Goal: Information Seeking & Learning: Compare options

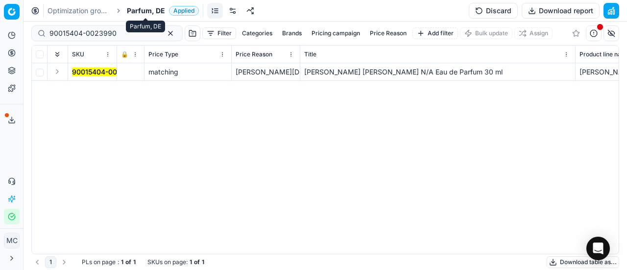
click at [155, 11] on span "Parfum, DE" at bounding box center [146, 11] width 38 height 10
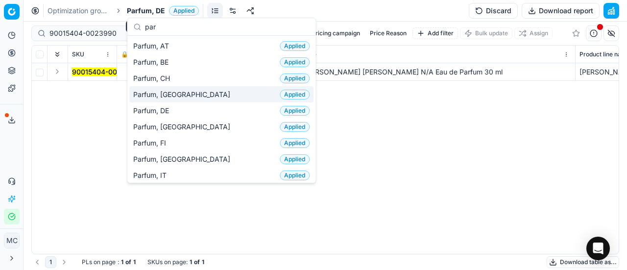
scroll to position [49, 0]
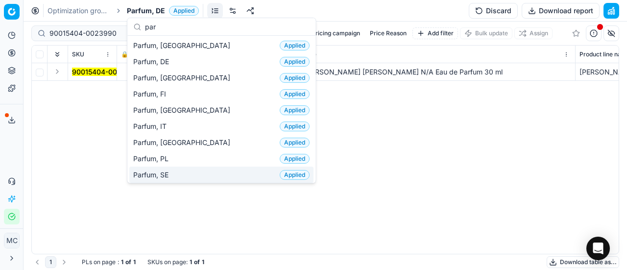
type input "par"
click at [176, 168] on div "Parfum, SE Applied" at bounding box center [221, 175] width 184 height 16
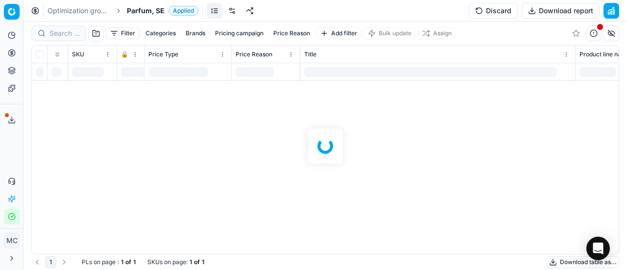
click at [68, 33] on div at bounding box center [325, 146] width 603 height 248
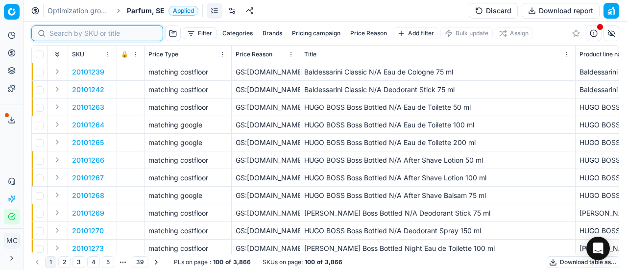
click at [68, 33] on input at bounding box center [102, 33] width 107 height 10
paste input "20102616"
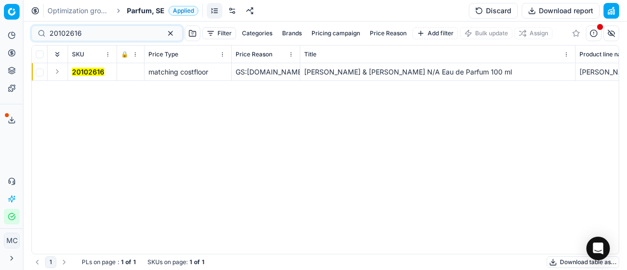
click at [60, 71] on button "Expand" at bounding box center [57, 72] width 12 height 12
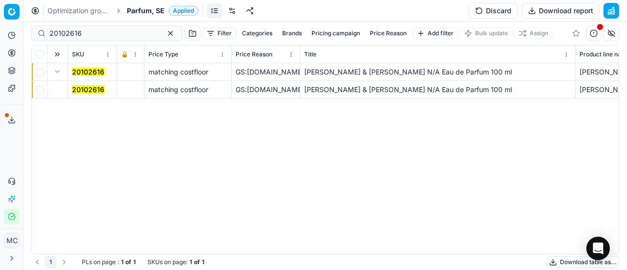
click at [76, 87] on mark "20102616" at bounding box center [88, 89] width 32 height 8
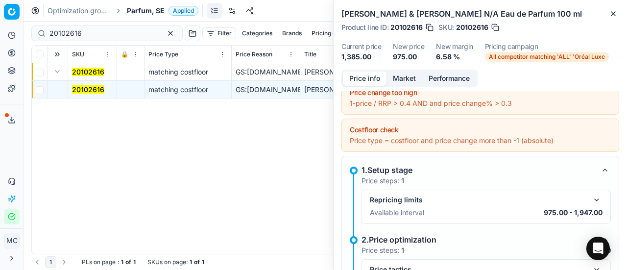
scroll to position [98, 0]
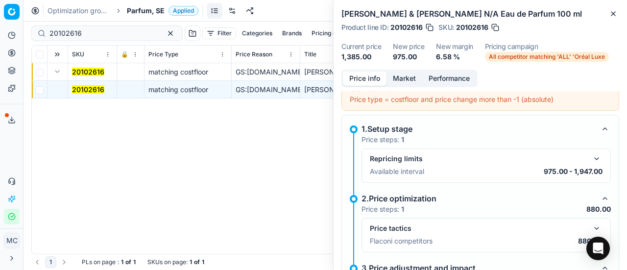
click at [592, 225] on button "button" at bounding box center [597, 228] width 12 height 12
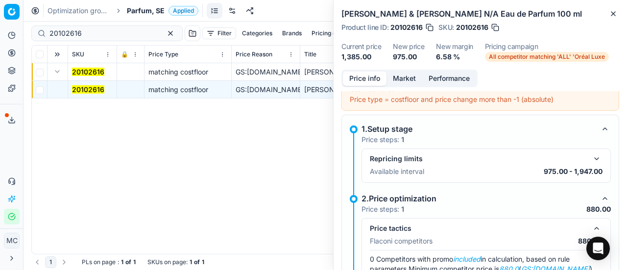
scroll to position [196, 0]
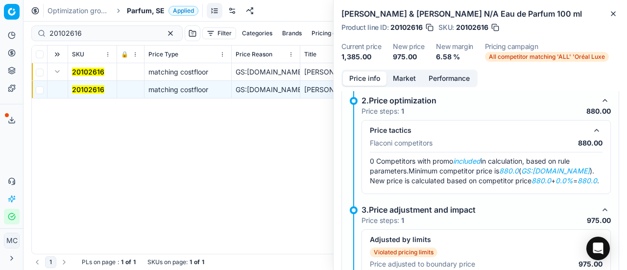
click at [401, 82] on button "Market" at bounding box center [404, 79] width 36 height 14
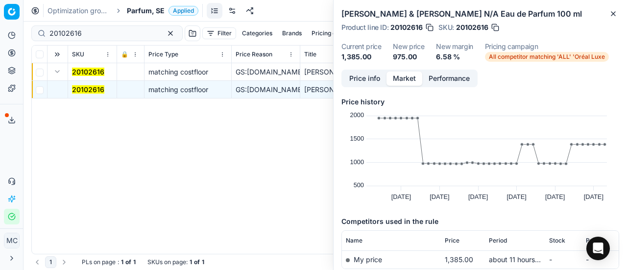
scroll to position [72, 0]
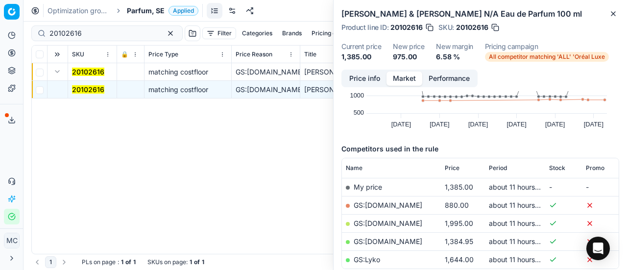
click at [412, 205] on link "GS:[DOMAIN_NAME]" at bounding box center [388, 205] width 69 height 8
drag, startPoint x: 111, startPoint y: 35, endPoint x: 0, endPoint y: 24, distance: 111.2
click at [0, 24] on div "Pricing platform Analytics Pricing Product portfolio Templates Export service 1…" at bounding box center [313, 135] width 627 height 270
paste input "80075246-100"
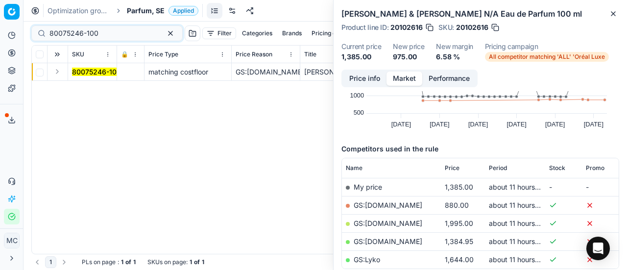
click at [58, 71] on button "Expand" at bounding box center [57, 72] width 12 height 12
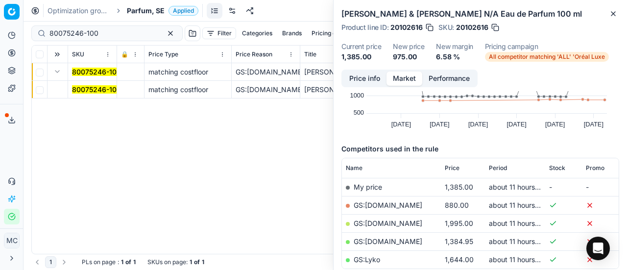
drag, startPoint x: 88, startPoint y: 89, endPoint x: 503, endPoint y: 52, distance: 416.9
click at [88, 89] on mark "80075246-100" at bounding box center [96, 89] width 49 height 8
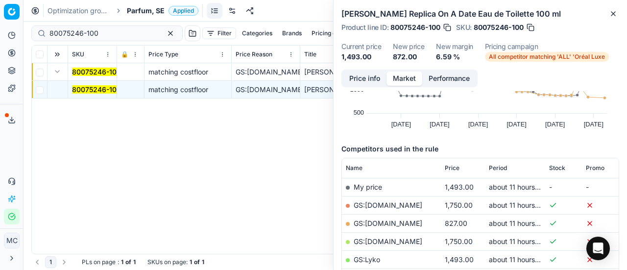
click at [365, 74] on button "Price info" at bounding box center [365, 79] width 44 height 14
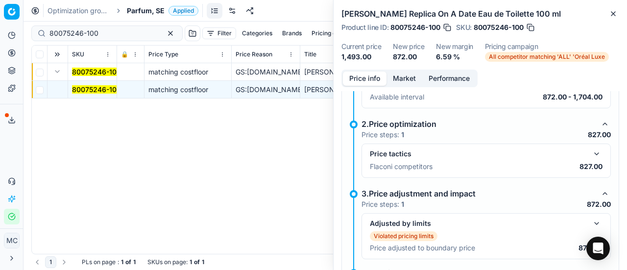
click at [111, 89] on mark "80075246-100" at bounding box center [96, 89] width 49 height 8
click at [591, 150] on button "button" at bounding box center [597, 154] width 12 height 12
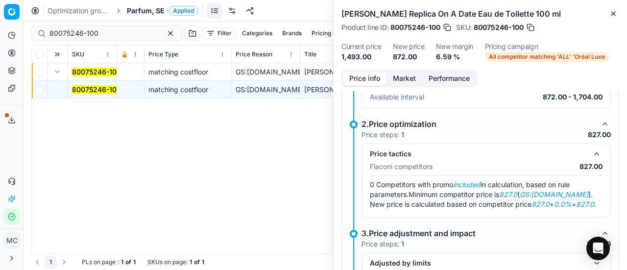
click at [398, 76] on button "Market" at bounding box center [404, 79] width 36 height 14
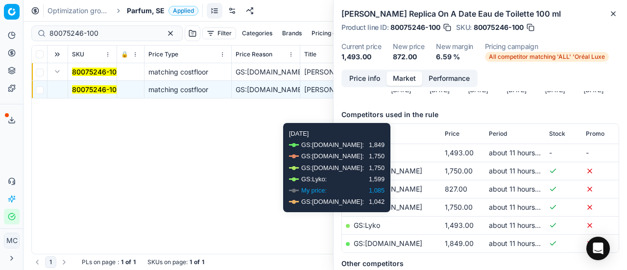
scroll to position [147, 0]
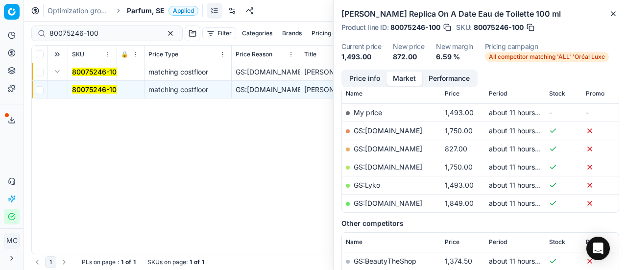
click at [409, 146] on link "GS:[DOMAIN_NAME]" at bounding box center [388, 148] width 69 height 8
drag, startPoint x: 100, startPoint y: 28, endPoint x: 0, endPoint y: 16, distance: 100.7
click at [0, 18] on div "Pricing platform Analytics Pricing Product portfolio Templates Export service 1…" at bounding box center [313, 135] width 627 height 270
paste input "66269-5"
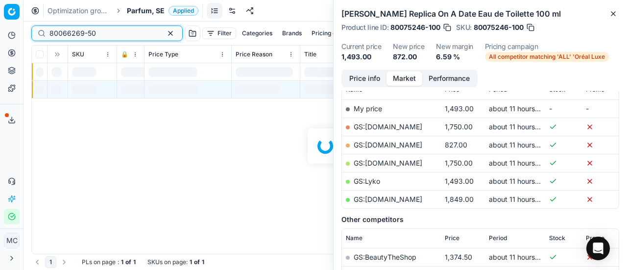
scroll to position [147, 0]
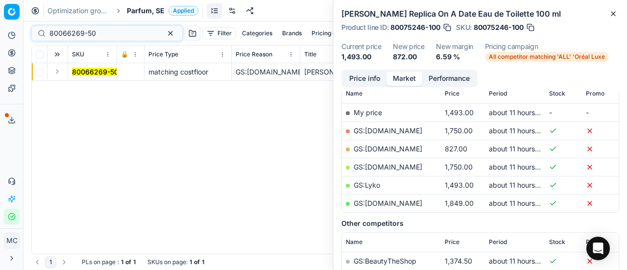
click at [58, 75] on button "Expand" at bounding box center [57, 72] width 12 height 12
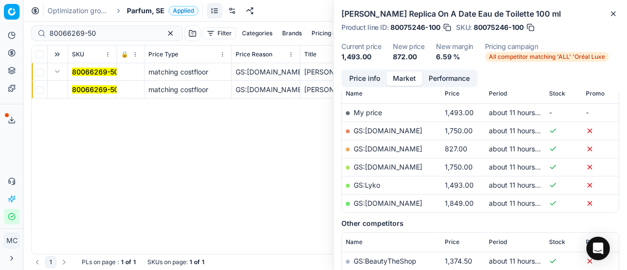
click at [100, 85] on span "80066269-50" at bounding box center [95, 90] width 47 height 10
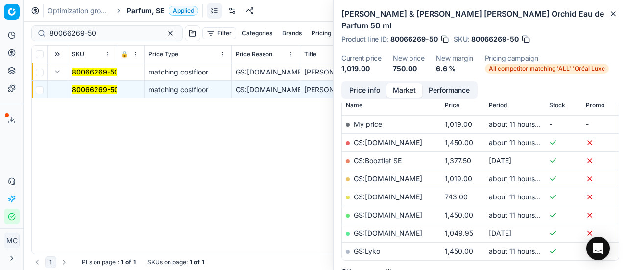
drag, startPoint x: 352, startPoint y: 75, endPoint x: 360, endPoint y: 85, distance: 12.5
click at [353, 83] on button "Price info" at bounding box center [365, 90] width 44 height 14
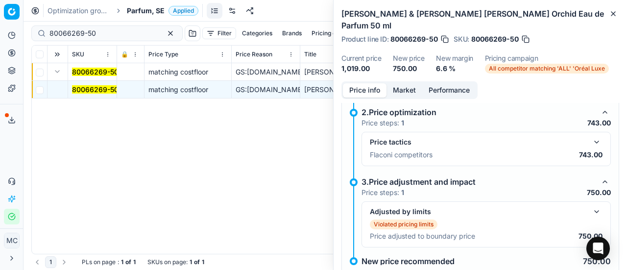
scroll to position [209, 0]
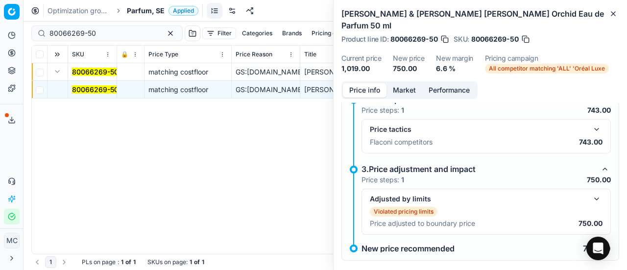
click at [594, 123] on button "button" at bounding box center [597, 129] width 12 height 12
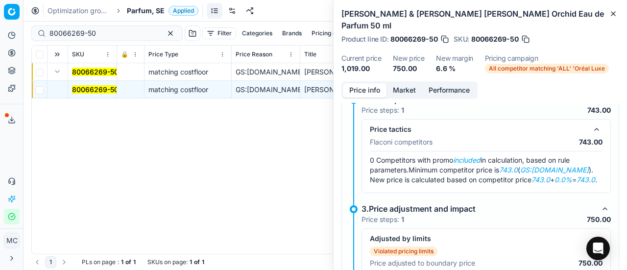
click at [402, 83] on button "Market" at bounding box center [404, 90] width 36 height 14
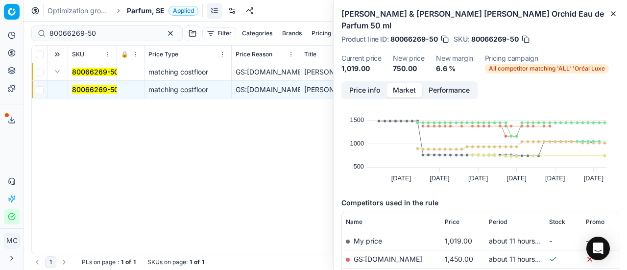
scroll to position [98, 0]
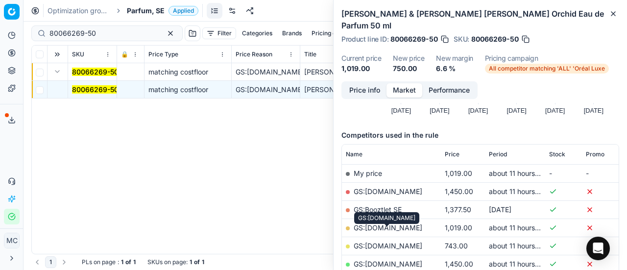
click at [387, 241] on link "GS:[DOMAIN_NAME]" at bounding box center [388, 245] width 69 height 8
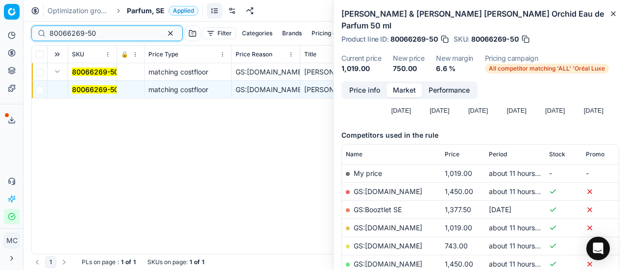
drag, startPoint x: 117, startPoint y: 33, endPoint x: 0, endPoint y: 19, distance: 117.4
click at [0, 28] on div "Pricing platform Analytics Pricing Product portfolio Templates Export service 1…" at bounding box center [313, 135] width 627 height 270
paste input "2010251"
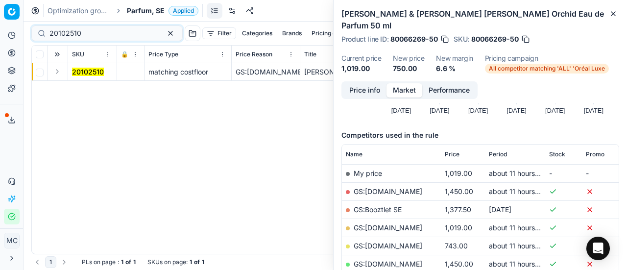
click at [58, 72] on button "Expand" at bounding box center [57, 72] width 12 height 12
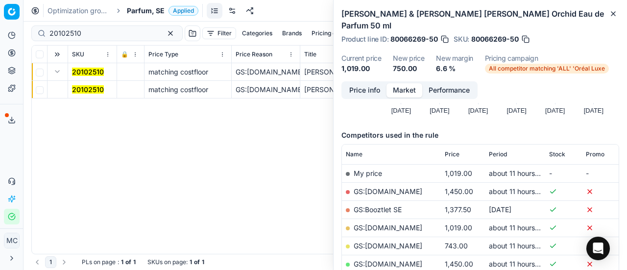
click at [89, 93] on mark "20102510" at bounding box center [88, 89] width 32 height 8
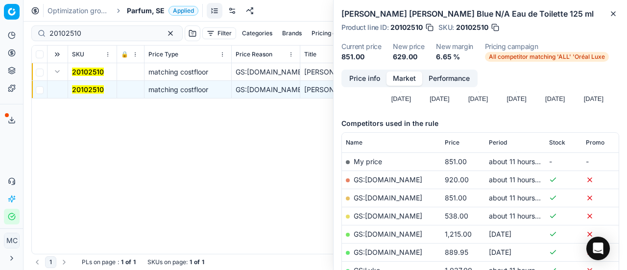
click at [351, 79] on button "Price info" at bounding box center [365, 79] width 44 height 14
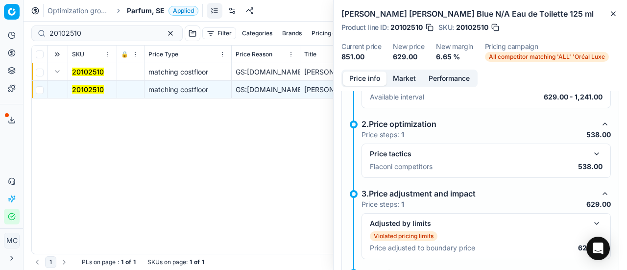
click at [591, 157] on button "button" at bounding box center [597, 154] width 12 height 12
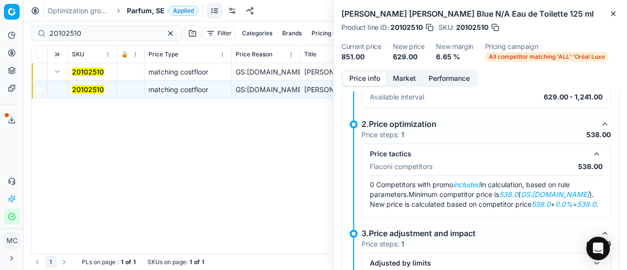
drag, startPoint x: 406, startPoint y: 86, endPoint x: 406, endPoint y: 80, distance: 5.4
click at [406, 80] on div "Price info Market Performance" at bounding box center [409, 79] width 136 height 18
drag, startPoint x: 406, startPoint y: 80, endPoint x: 401, endPoint y: 96, distance: 17.0
click at [406, 81] on button "Market" at bounding box center [404, 79] width 36 height 14
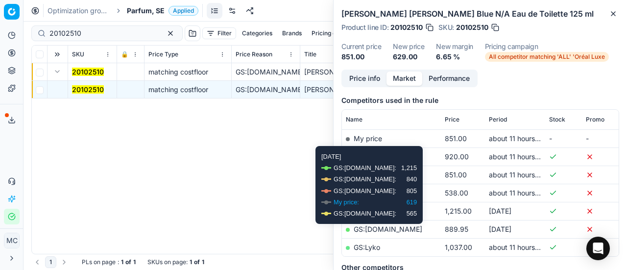
scroll to position [147, 0]
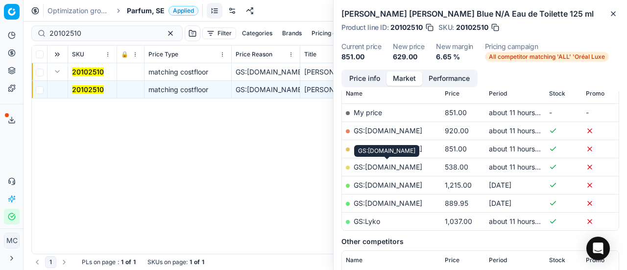
click at [397, 167] on link "GS:[DOMAIN_NAME]" at bounding box center [388, 167] width 69 height 8
click at [90, 79] on td "20102510" at bounding box center [92, 72] width 49 height 18
click at [91, 85] on mark "20102510" at bounding box center [88, 89] width 32 height 8
click at [378, 85] on button "Price info" at bounding box center [365, 79] width 44 height 14
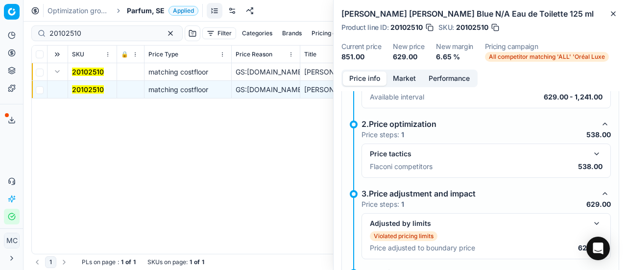
click at [591, 155] on button "button" at bounding box center [597, 154] width 12 height 12
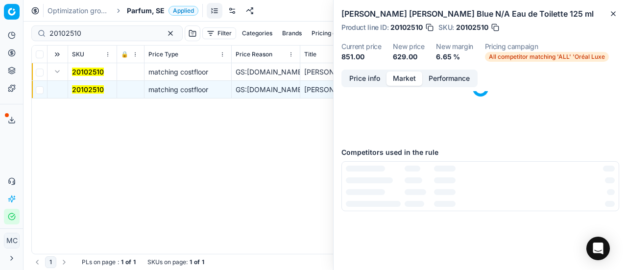
click at [402, 76] on button "Market" at bounding box center [404, 79] width 36 height 14
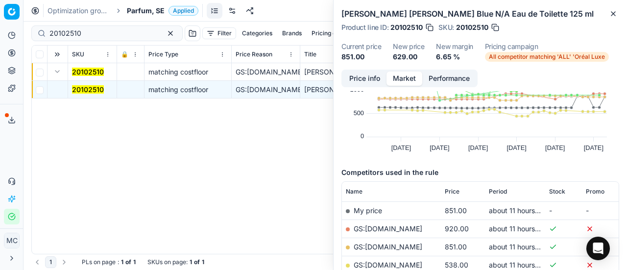
scroll to position [98, 0]
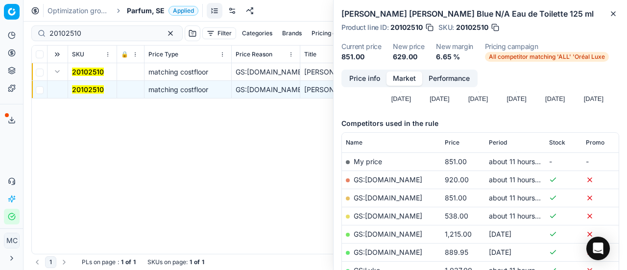
click at [413, 213] on link "GS:[DOMAIN_NAME]" at bounding box center [388, 216] width 69 height 8
drag, startPoint x: 103, startPoint y: 32, endPoint x: 0, endPoint y: 27, distance: 103.5
click at [0, 26] on div "Pricing platform Analytics Pricing Product portfolio Templates Export service 1…" at bounding box center [313, 135] width 627 height 270
paste input "50052"
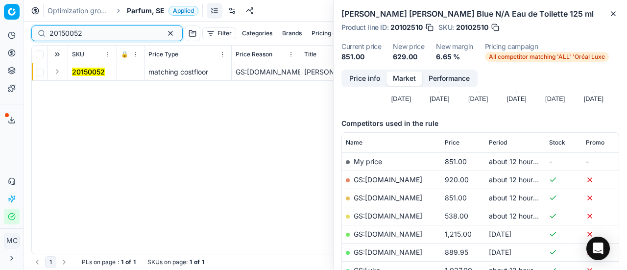
type input "20150052"
click at [59, 74] on button "Expand" at bounding box center [57, 72] width 12 height 12
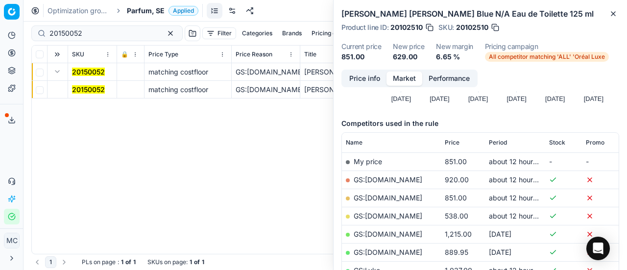
click at [77, 89] on mark "20150052" at bounding box center [88, 89] width 33 height 8
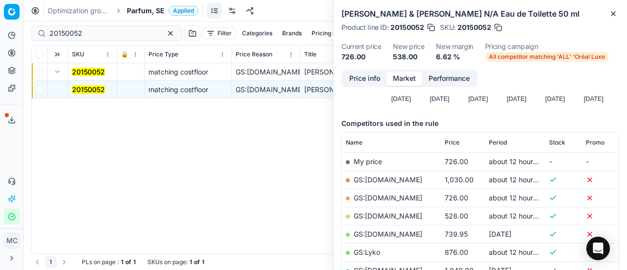
click at [365, 72] on button "Price info" at bounding box center [365, 79] width 44 height 14
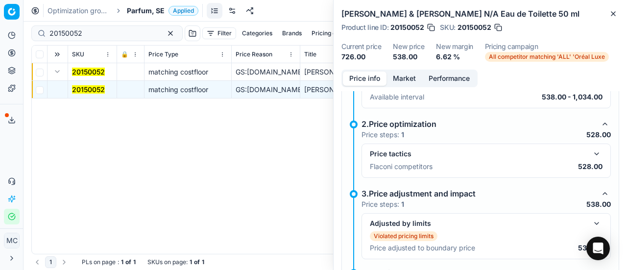
click at [592, 154] on button "button" at bounding box center [597, 154] width 12 height 12
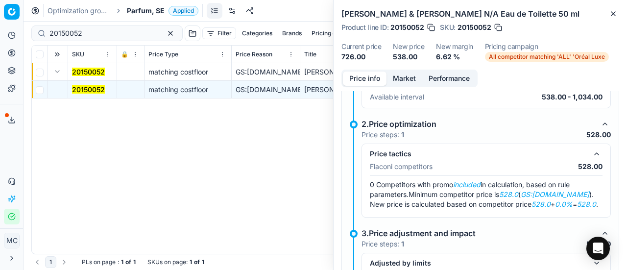
click at [403, 90] on div "Price info Market Performance Violated pricing limits Recommended price has vio…" at bounding box center [480, 170] width 293 height 200
click at [405, 78] on button "Market" at bounding box center [404, 79] width 36 height 14
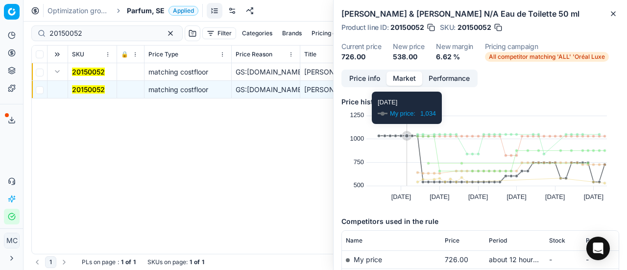
scroll to position [147, 0]
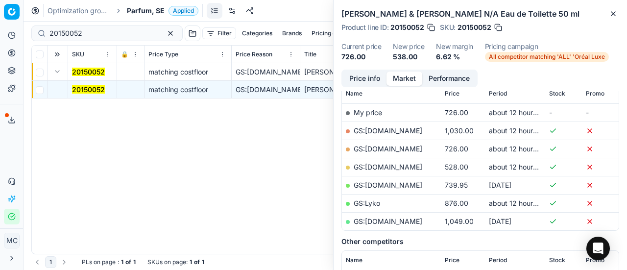
click at [405, 166] on link "GS:[DOMAIN_NAME]" at bounding box center [388, 167] width 69 height 8
click at [141, 13] on span "Parfum, SE" at bounding box center [146, 11] width 38 height 10
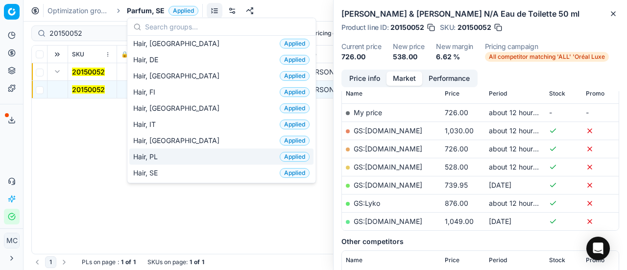
scroll to position [294, 0]
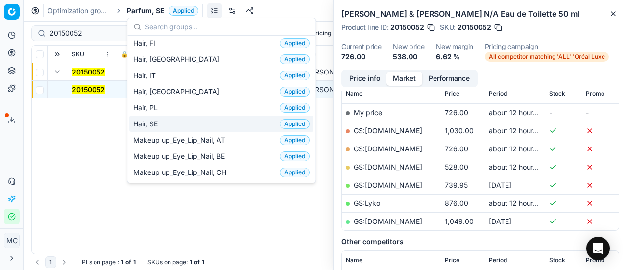
click at [176, 123] on div "Hair, SE Applied" at bounding box center [221, 124] width 184 height 16
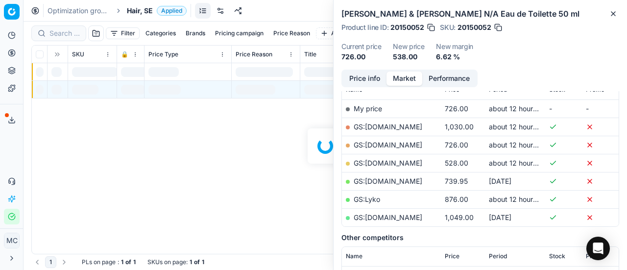
scroll to position [147, 0]
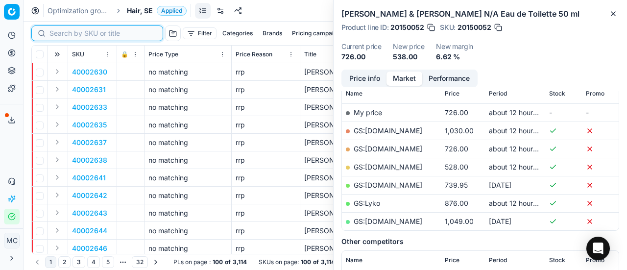
click at [57, 32] on input at bounding box center [102, 33] width 107 height 10
paste input "80069489-95"
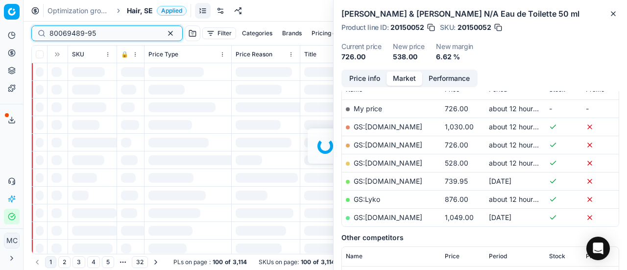
scroll to position [147, 0]
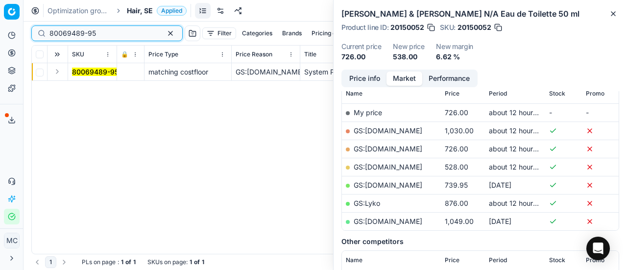
type input "80069489-95"
click at [55, 68] on button "Expand" at bounding box center [57, 72] width 12 height 12
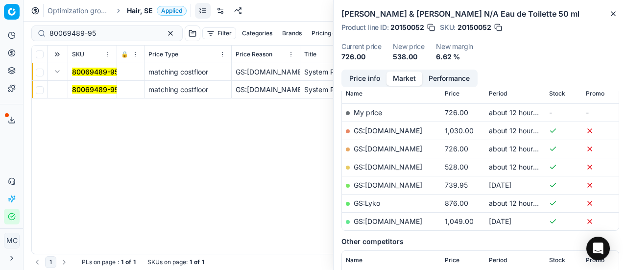
click at [75, 87] on mark "80069489-95" at bounding box center [95, 89] width 47 height 8
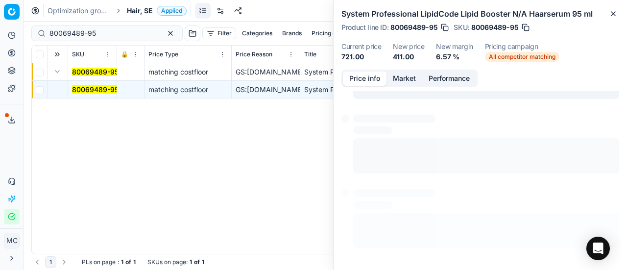
click at [362, 84] on button "Price info" at bounding box center [365, 79] width 44 height 14
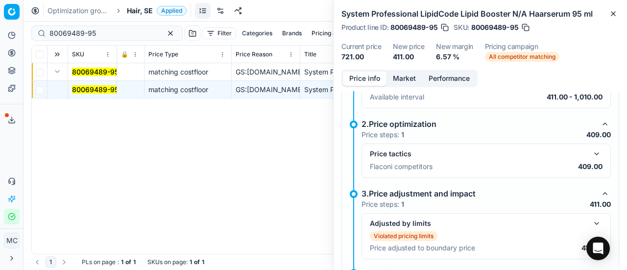
scroll to position [209, 0]
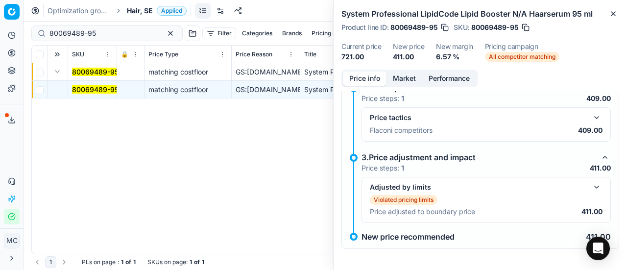
click at [591, 115] on button "button" at bounding box center [597, 118] width 12 height 12
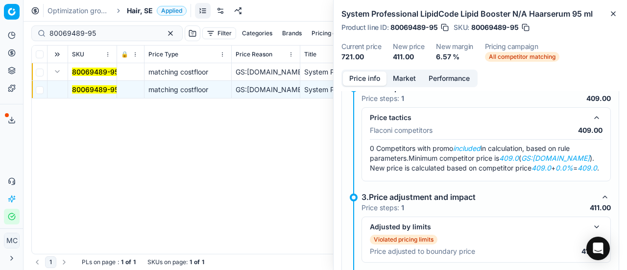
click at [411, 77] on button "Market" at bounding box center [404, 79] width 36 height 14
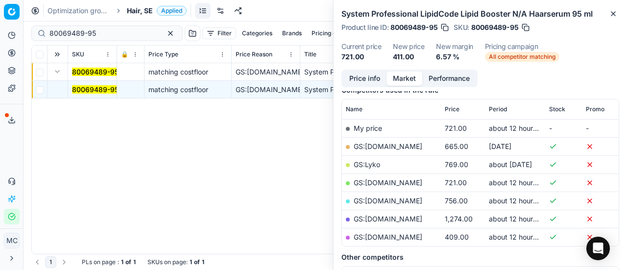
scroll to position [147, 0]
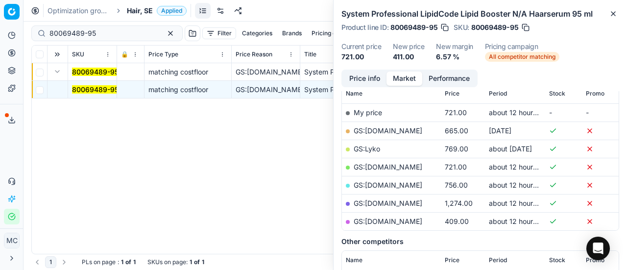
click at [391, 220] on link "GS:[DOMAIN_NAME]" at bounding box center [388, 221] width 69 height 8
click at [140, 8] on span "Hair, SE" at bounding box center [140, 11] width 26 height 10
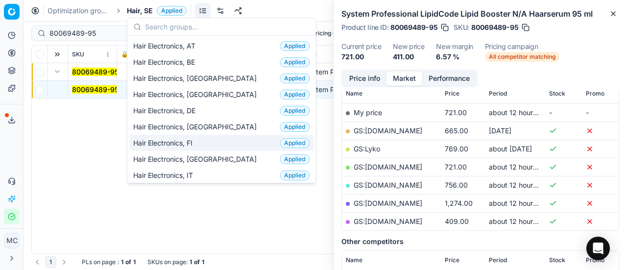
scroll to position [49, 0]
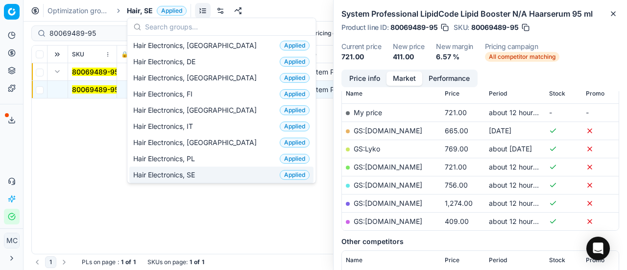
click at [205, 167] on div "Hair Electronics, SE Applied" at bounding box center [221, 175] width 184 height 16
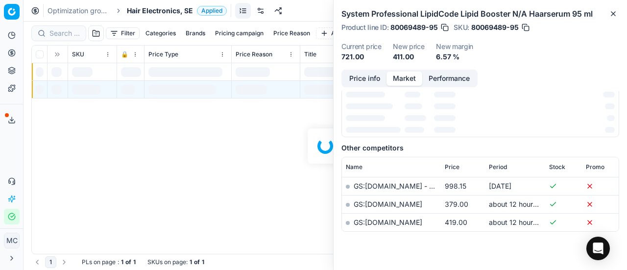
scroll to position [147, 0]
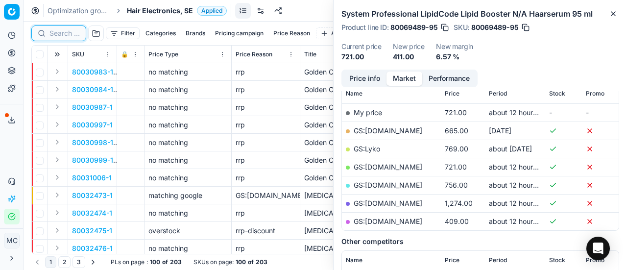
click at [56, 32] on input at bounding box center [64, 33] width 30 height 10
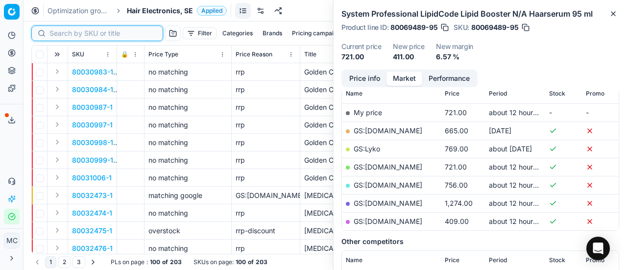
paste input "80054434-1"
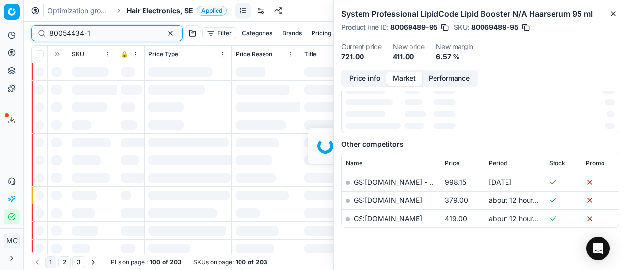
scroll to position [147, 0]
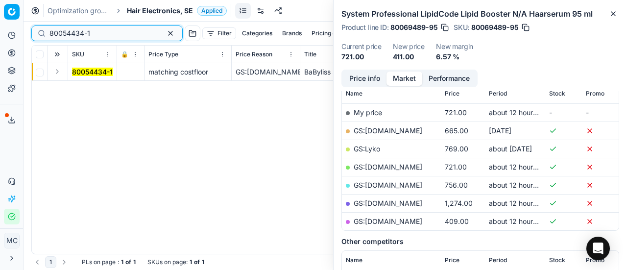
type input "80054434-1"
click at [55, 73] on button "Expand" at bounding box center [57, 72] width 12 height 12
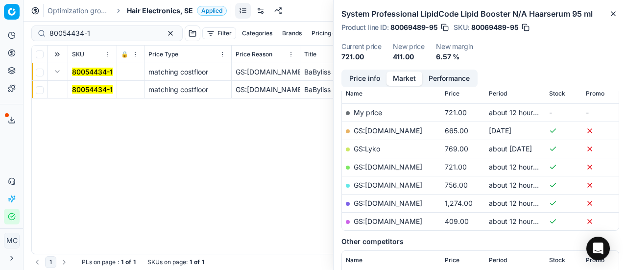
click at [86, 91] on mark "80054434-1" at bounding box center [92, 89] width 41 height 8
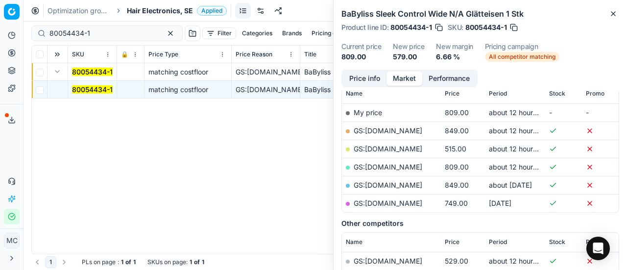
click at [348, 79] on button "Price info" at bounding box center [365, 79] width 44 height 14
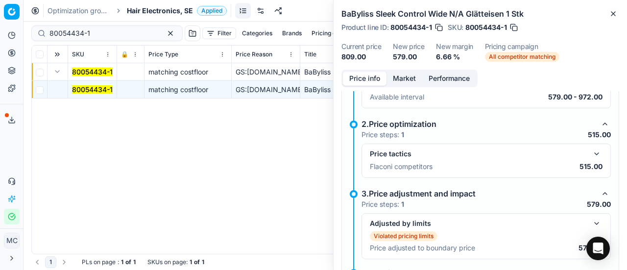
click at [592, 149] on button "button" at bounding box center [597, 154] width 12 height 12
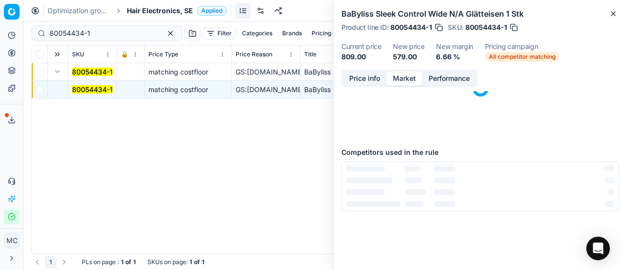
click at [406, 81] on button "Market" at bounding box center [404, 79] width 36 height 14
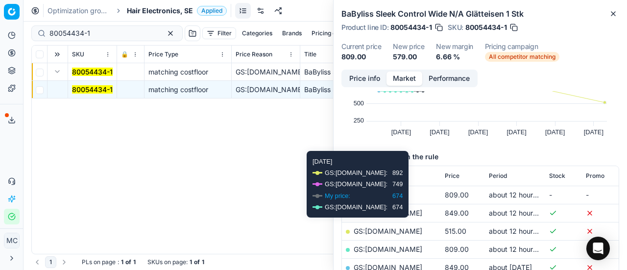
scroll to position [147, 0]
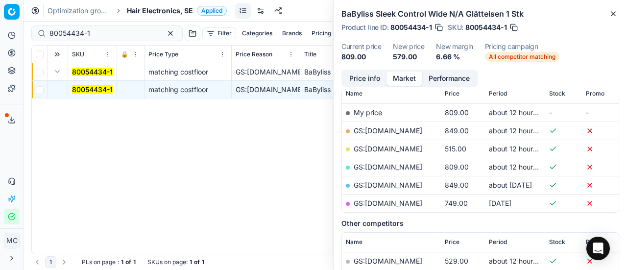
click at [407, 150] on link "GS:[DOMAIN_NAME]" at bounding box center [388, 148] width 69 height 8
click at [174, 9] on span "Hair Electronics, SE" at bounding box center [160, 11] width 66 height 10
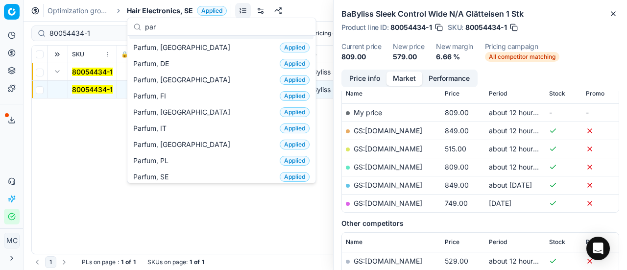
scroll to position [98, 0]
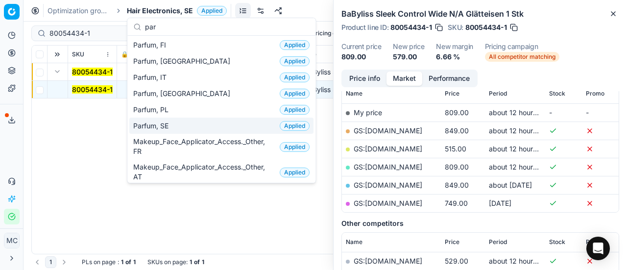
type input "par"
click at [172, 126] on span "Parfum, SE" at bounding box center [152, 126] width 39 height 10
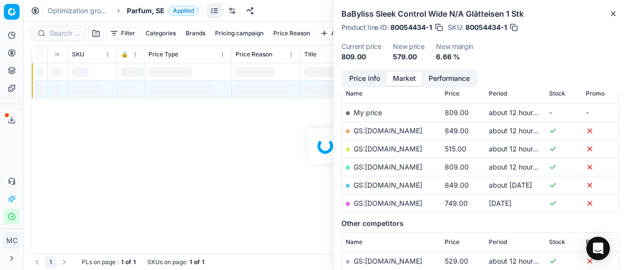
scroll to position [147, 0]
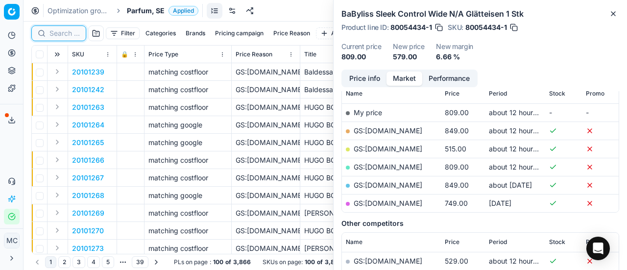
click at [72, 35] on input at bounding box center [64, 33] width 30 height 10
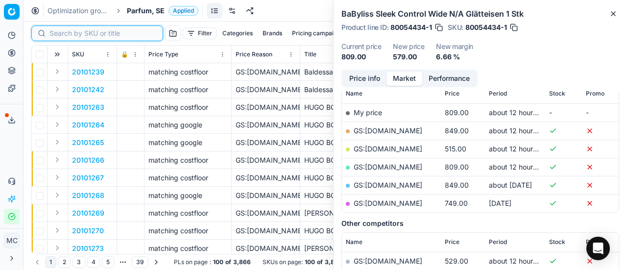
paste input "80052923-200"
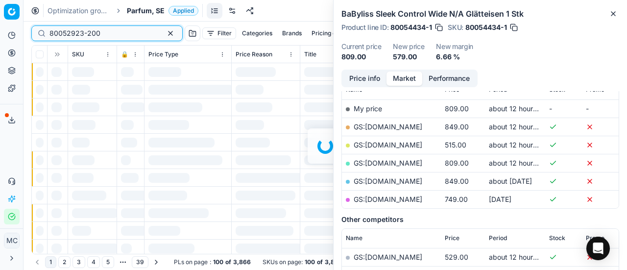
scroll to position [147, 0]
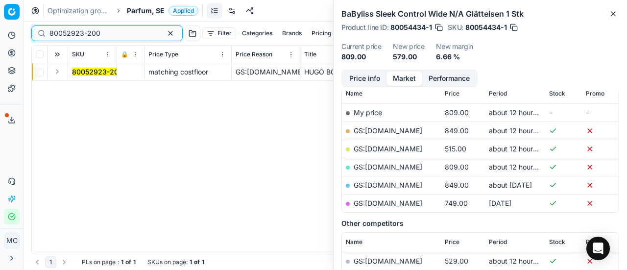
drag, startPoint x: 109, startPoint y: 35, endPoint x: 0, endPoint y: -7, distance: 116.4
click at [0, 0] on html "Pricing platform Analytics Pricing Product portfolio Templates Export service 1…" at bounding box center [313, 135] width 627 height 270
click at [55, 72] on button "Expand" at bounding box center [57, 72] width 12 height 12
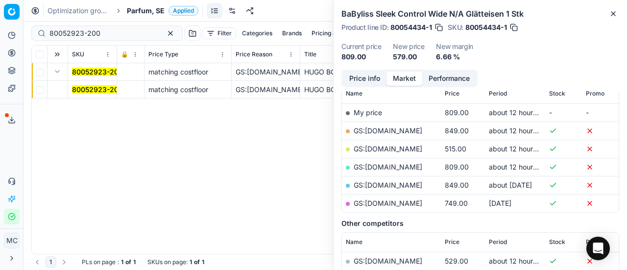
click at [87, 88] on mark "80052923-200" at bounding box center [97, 89] width 51 height 8
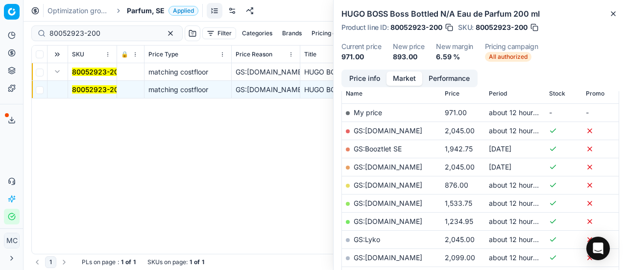
click at [357, 79] on button "Price info" at bounding box center [365, 79] width 44 height 14
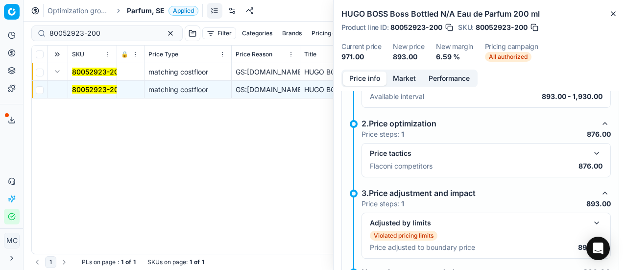
click at [591, 150] on button "button" at bounding box center [597, 153] width 12 height 12
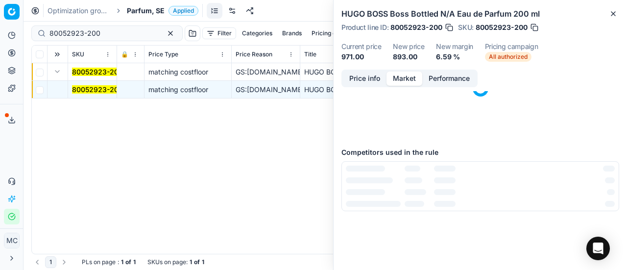
click at [393, 74] on button "Market" at bounding box center [404, 79] width 36 height 14
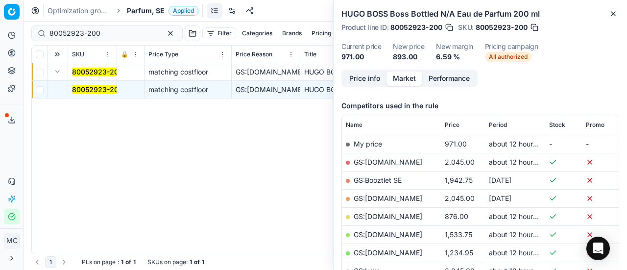
scroll to position [147, 0]
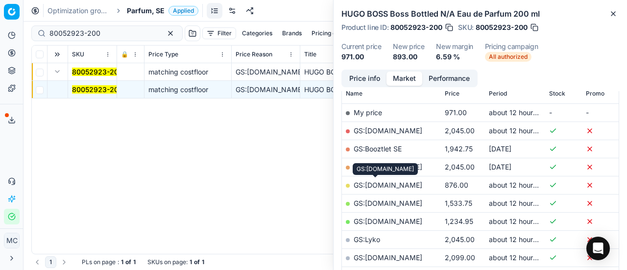
click at [370, 183] on link "GS:[DOMAIN_NAME]" at bounding box center [388, 185] width 69 height 8
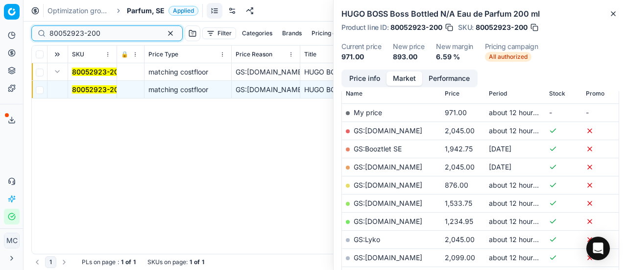
drag, startPoint x: 119, startPoint y: 33, endPoint x: 0, endPoint y: 0, distance: 123.9
click at [0, 0] on div "Pricing platform Analytics Pricing Product portfolio Templates Export service 1…" at bounding box center [313, 135] width 627 height 270
paste input "90000514-0000666"
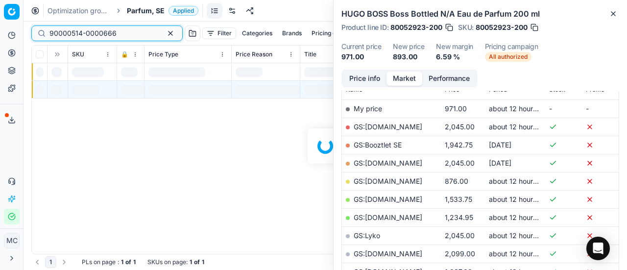
scroll to position [147, 0]
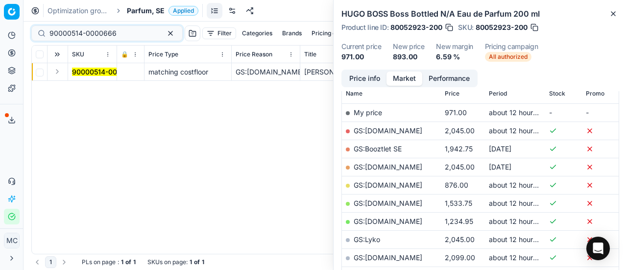
click at [54, 72] on button "Expand" at bounding box center [57, 72] width 12 height 12
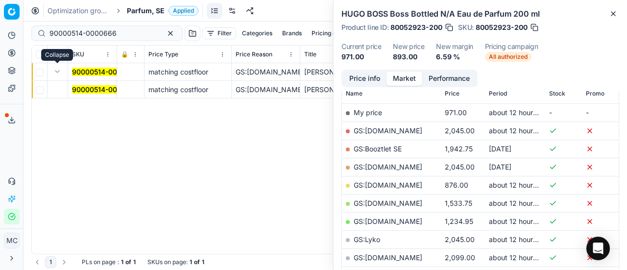
click at [92, 88] on mark "90000514-0000666" at bounding box center [105, 89] width 67 height 8
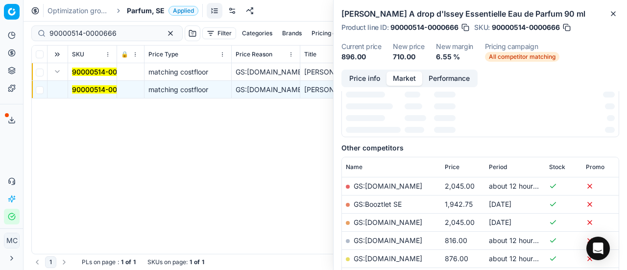
scroll to position [151, 0]
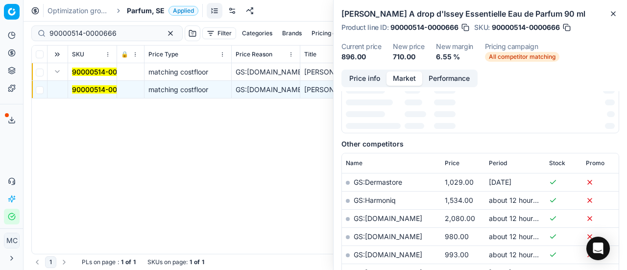
click at [382, 77] on button "Price info" at bounding box center [365, 79] width 44 height 14
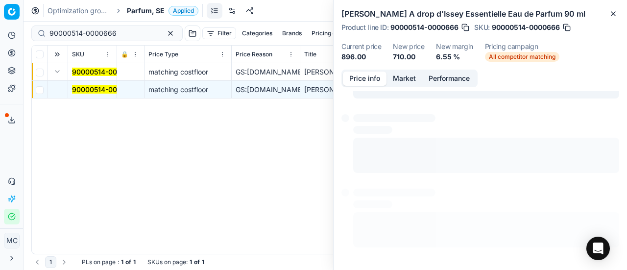
scroll to position [0, 0]
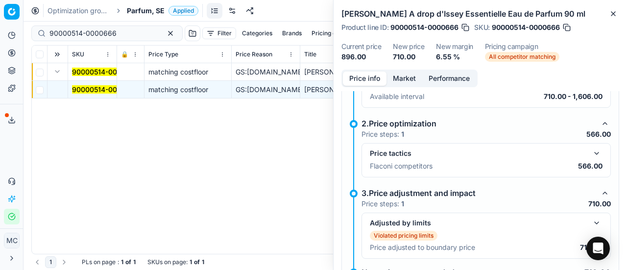
click at [591, 151] on button "button" at bounding box center [597, 153] width 12 height 12
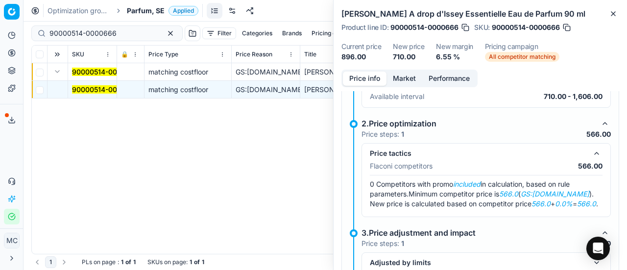
click at [404, 75] on button "Market" at bounding box center [404, 79] width 36 height 14
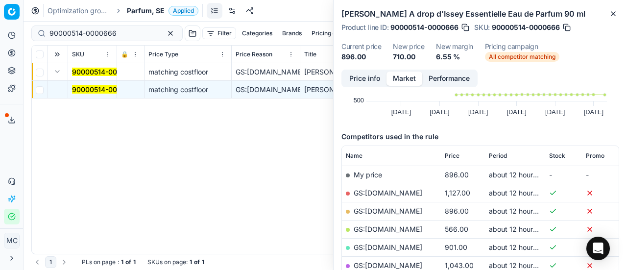
scroll to position [147, 0]
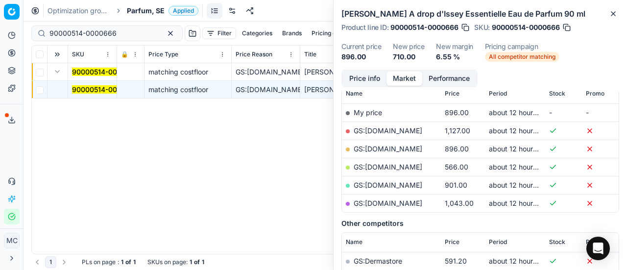
click at [382, 163] on link "GS:[DOMAIN_NAME]" at bounding box center [388, 167] width 69 height 8
drag, startPoint x: 121, startPoint y: 32, endPoint x: 0, endPoint y: -59, distance: 151.8
click at [0, 0] on html "Pricing platform Analytics Pricing Product portfolio Templates Export service 1…" at bounding box center [313, 135] width 627 height 270
paste input "80068381-50"
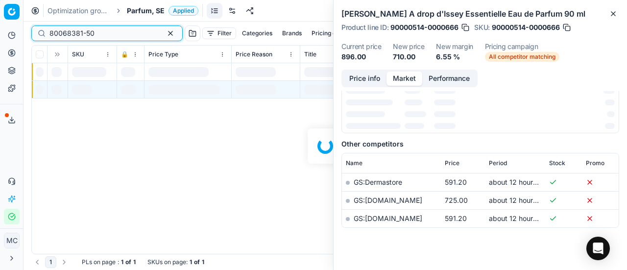
scroll to position [147, 0]
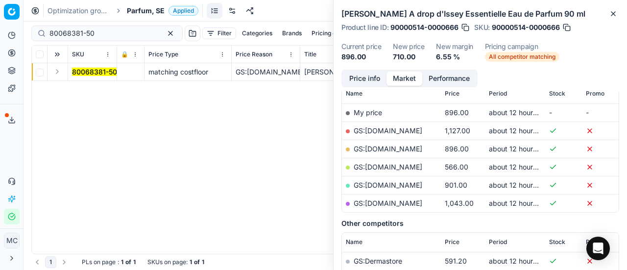
click at [62, 70] on button "Expand" at bounding box center [57, 72] width 12 height 12
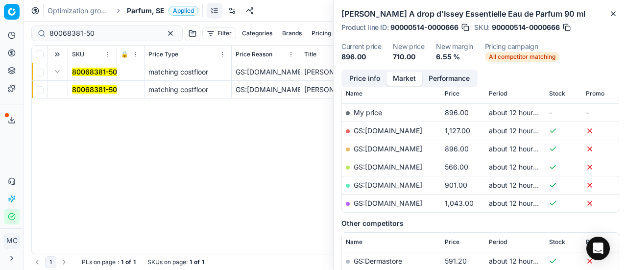
click at [86, 86] on mark "80068381-50" at bounding box center [94, 89] width 45 height 8
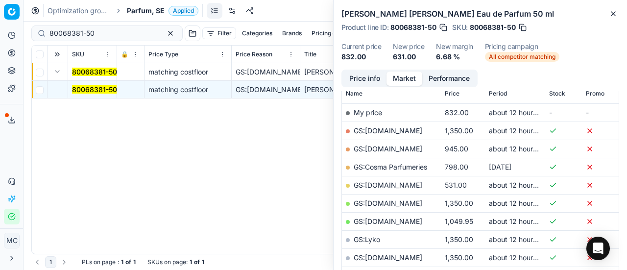
click at [373, 72] on button "Price info" at bounding box center [365, 79] width 44 height 14
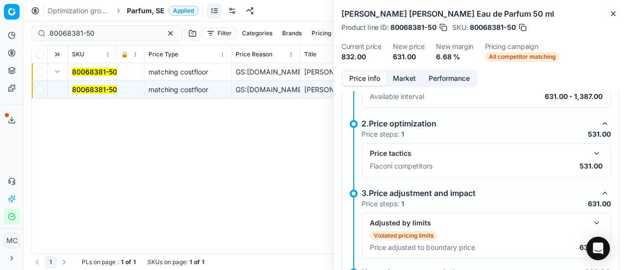
click at [593, 152] on button "button" at bounding box center [597, 153] width 12 height 12
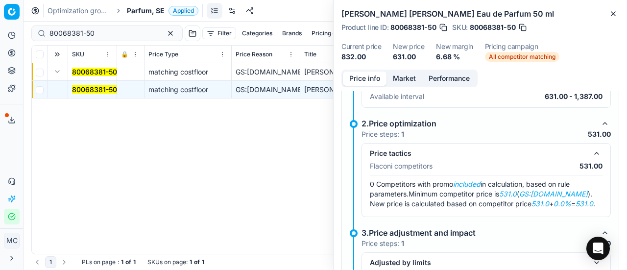
click at [406, 76] on button "Market" at bounding box center [404, 79] width 36 height 14
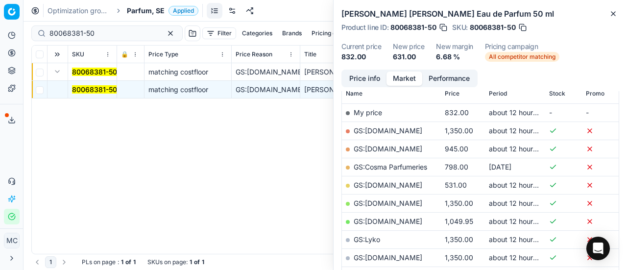
click at [387, 183] on link "GS:[DOMAIN_NAME]" at bounding box center [388, 185] width 69 height 8
drag, startPoint x: 105, startPoint y: 34, endPoint x: 0, endPoint y: 36, distance: 105.3
click at [0, 36] on div "Pricing platform Analytics Pricing Product portfolio Templates Export service 1…" at bounding box center [313, 135] width 627 height 270
paste input "04685-10"
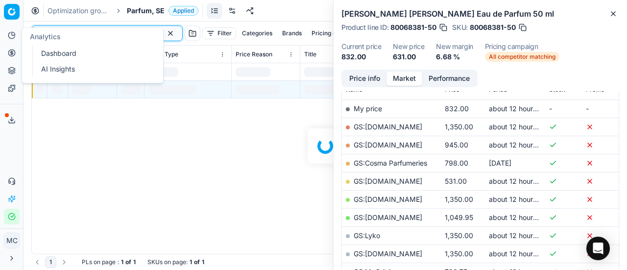
scroll to position [147, 0]
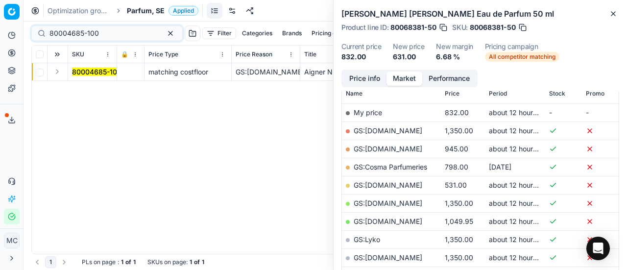
click at [59, 68] on button "Expand" at bounding box center [57, 72] width 12 height 12
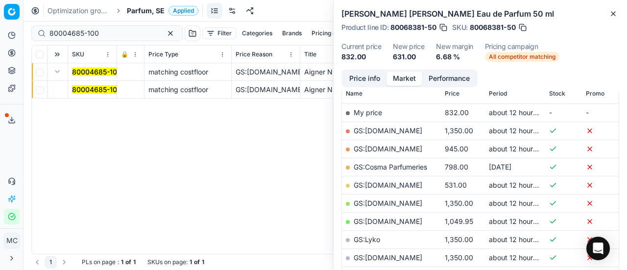
click at [94, 89] on mark "80004685-100" at bounding box center [96, 89] width 49 height 8
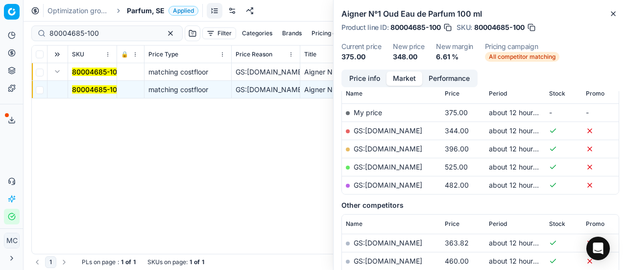
click at [363, 81] on button "Price info" at bounding box center [365, 79] width 44 height 14
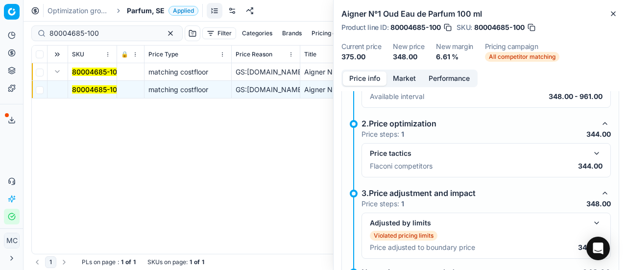
click at [591, 149] on button "button" at bounding box center [597, 153] width 12 height 12
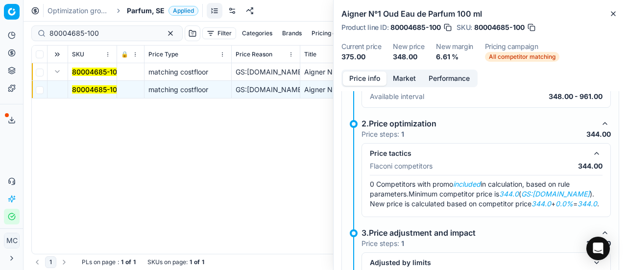
click at [402, 92] on p "Available interval" at bounding box center [397, 97] width 54 height 10
click at [402, 82] on button "Market" at bounding box center [404, 79] width 36 height 14
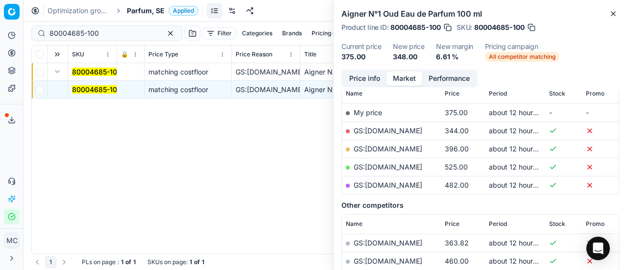
click at [399, 130] on link "GS:[DOMAIN_NAME]" at bounding box center [388, 130] width 69 height 8
drag, startPoint x: 122, startPoint y: 34, endPoint x: 0, endPoint y: 15, distance: 123.9
click at [0, 15] on div "Pricing platform Analytics Pricing Product portfolio Templates Export service 1…" at bounding box center [313, 135] width 627 height 270
paste input "90012677-0019954"
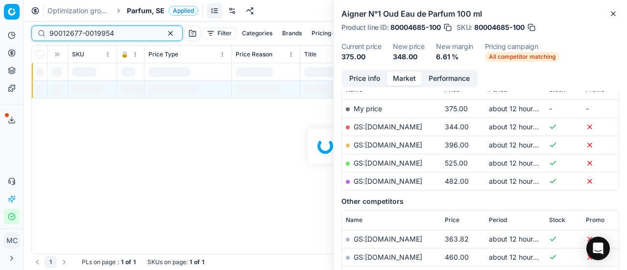
scroll to position [147, 0]
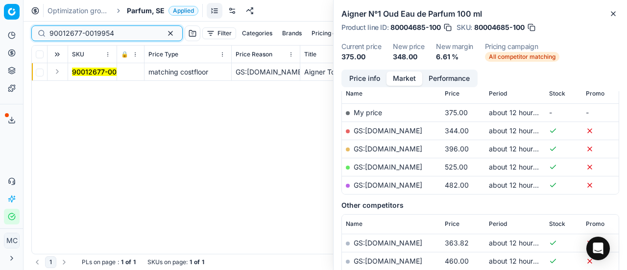
type input "90012677-0019954"
drag, startPoint x: 55, startPoint y: 72, endPoint x: 71, endPoint y: 77, distance: 16.0
click at [56, 72] on button "Expand" at bounding box center [57, 72] width 12 height 12
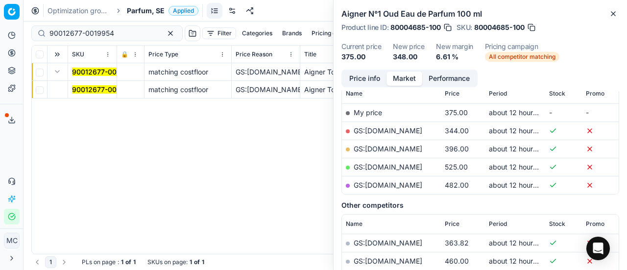
click at [93, 87] on mark "90012677-0019954" at bounding box center [104, 89] width 65 height 8
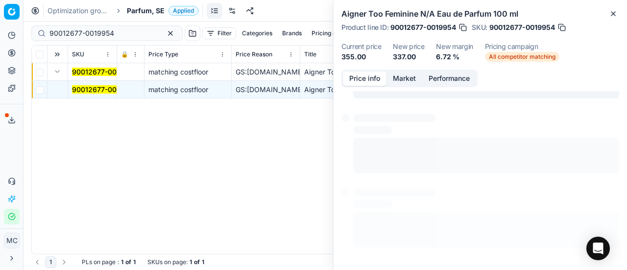
click at [382, 74] on button "Price info" at bounding box center [365, 79] width 44 height 14
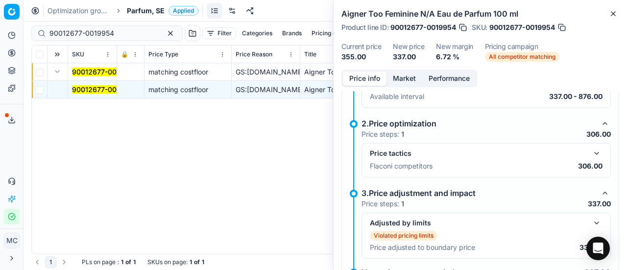
click at [591, 151] on button "button" at bounding box center [597, 153] width 12 height 12
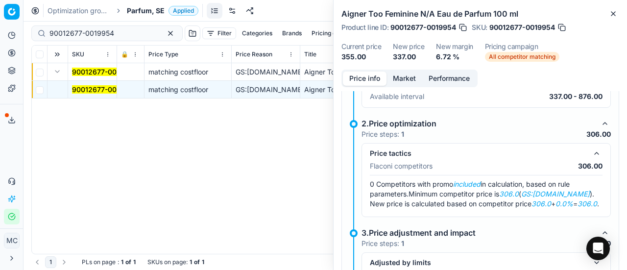
drag, startPoint x: 403, startPoint y: 76, endPoint x: 405, endPoint y: 93, distance: 16.7
click at [403, 77] on button "Market" at bounding box center [404, 79] width 36 height 14
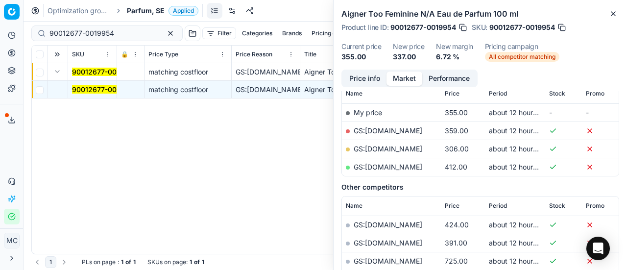
click at [386, 148] on link "GS:[DOMAIN_NAME]" at bounding box center [388, 148] width 69 height 8
click at [139, 11] on span "Parfum, SE" at bounding box center [146, 11] width 38 height 10
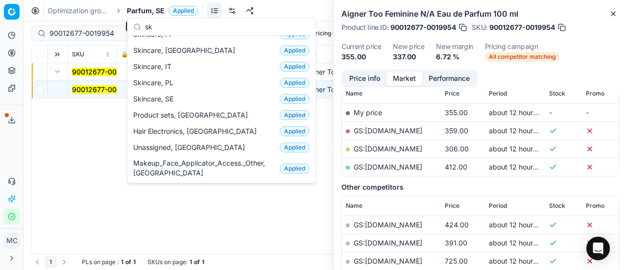
scroll to position [122, 0]
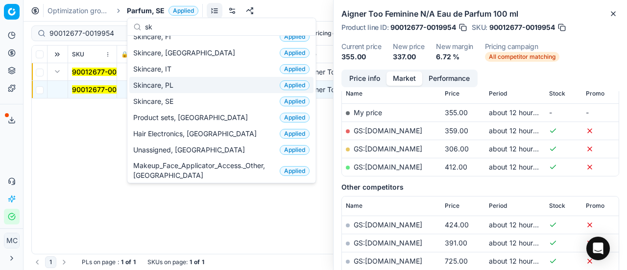
type input "sk"
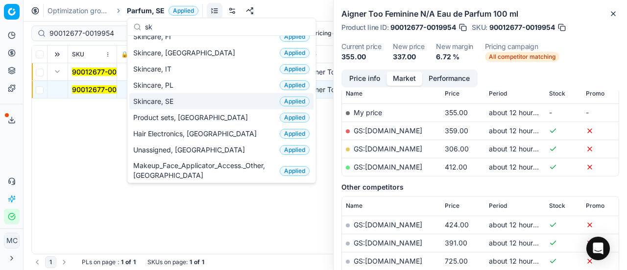
click at [182, 99] on div "Skincare, SE Applied" at bounding box center [221, 101] width 184 height 16
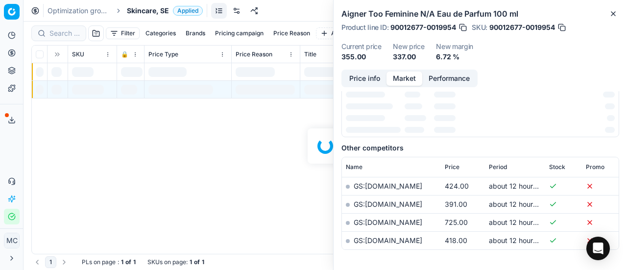
scroll to position [147, 0]
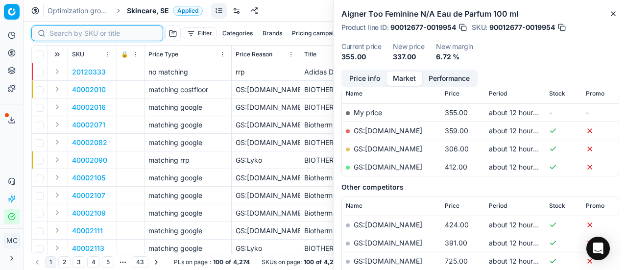
click at [66, 35] on input at bounding box center [102, 33] width 107 height 10
paste input "90011198-0017722"
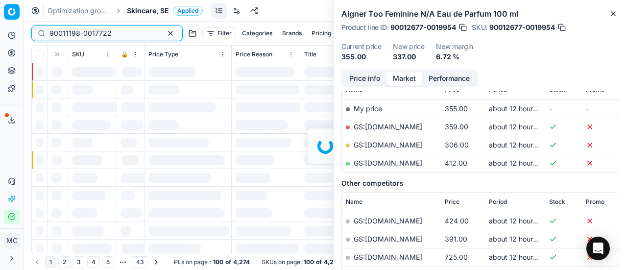
scroll to position [147, 0]
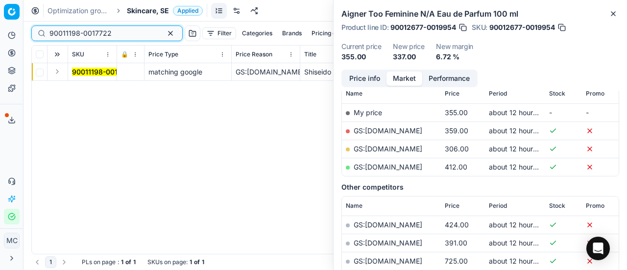
type input "90011198-0017722"
click at [57, 73] on button "Expand" at bounding box center [57, 72] width 12 height 12
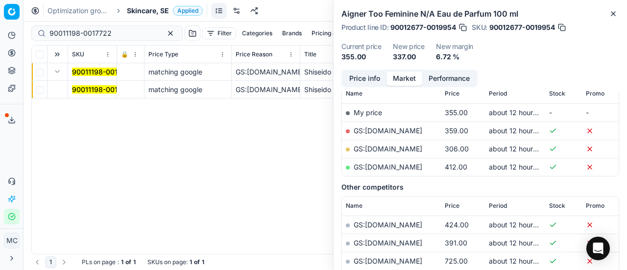
drag, startPoint x: 80, startPoint y: 90, endPoint x: 542, endPoint y: 85, distance: 462.3
click at [80, 90] on mark "90011198-0017722" at bounding box center [103, 89] width 62 height 8
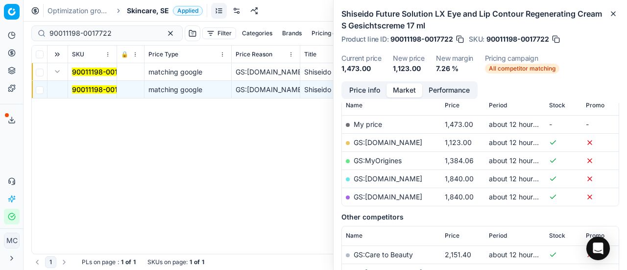
click at [378, 91] on button "Price info" at bounding box center [365, 90] width 44 height 14
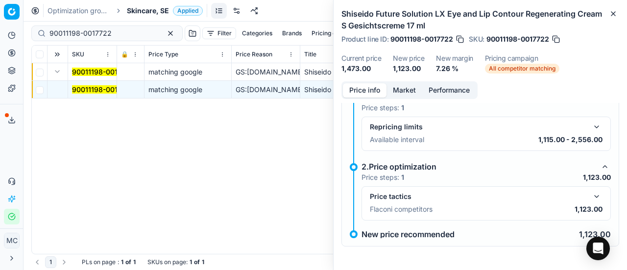
scroll to position [56, 0]
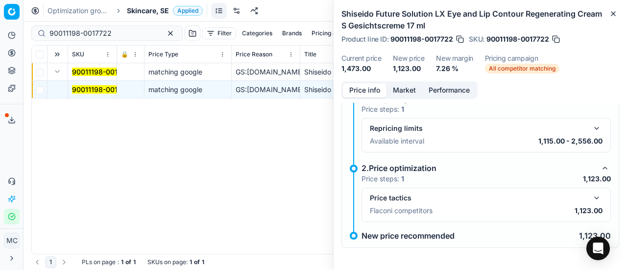
click at [586, 203] on div "Price tactics Flaconi competitors 1,123.00" at bounding box center [486, 204] width 233 height 25
click at [591, 194] on button "button" at bounding box center [597, 198] width 12 height 12
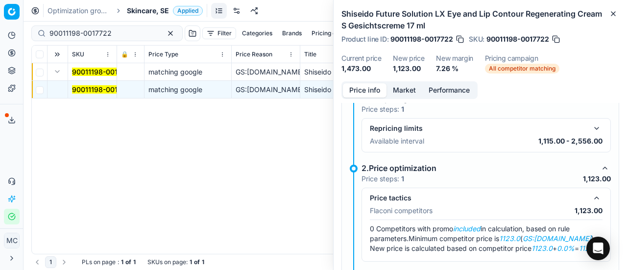
click at [404, 88] on button "Market" at bounding box center [404, 90] width 36 height 14
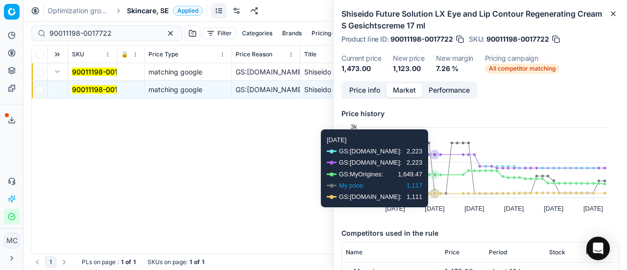
scroll to position [147, 0]
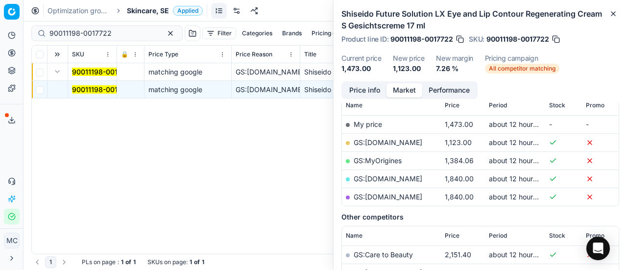
click at [389, 141] on link "GS:[DOMAIN_NAME]" at bounding box center [388, 142] width 69 height 8
click at [150, 7] on span "Skincare, SE" at bounding box center [148, 11] width 42 height 10
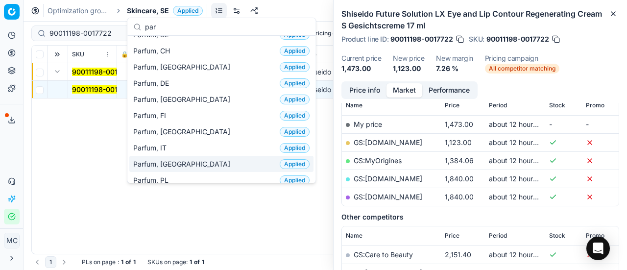
scroll to position [49, 0]
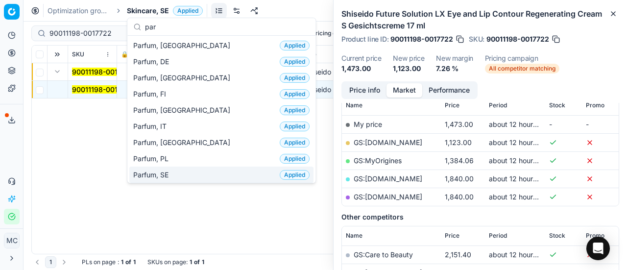
type input "par"
click at [182, 170] on div "Parfum, SE Applied" at bounding box center [221, 175] width 184 height 16
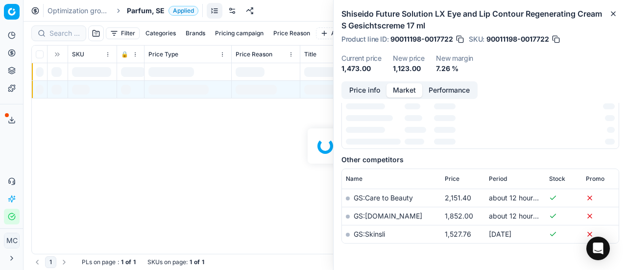
scroll to position [147, 0]
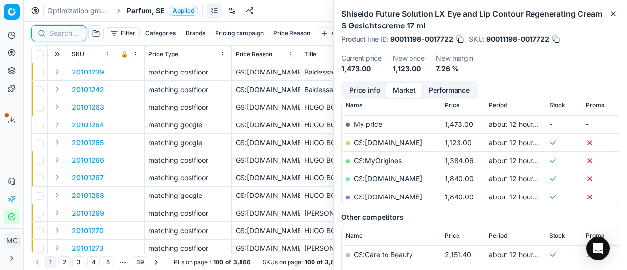
click at [67, 30] on input at bounding box center [64, 33] width 30 height 10
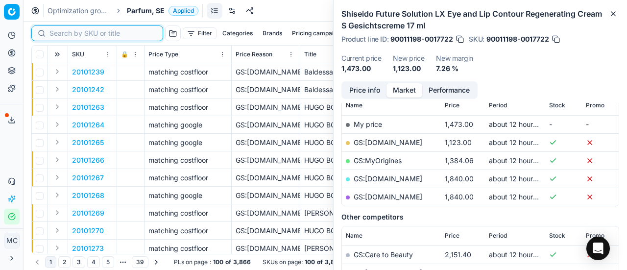
paste input "90007634-0011718"
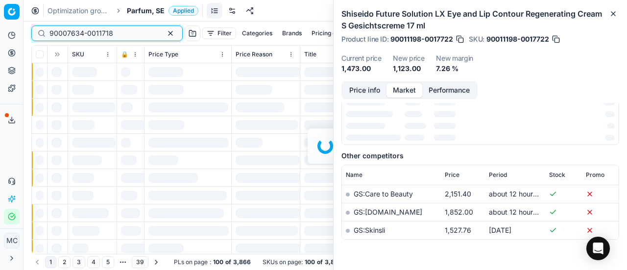
scroll to position [147, 0]
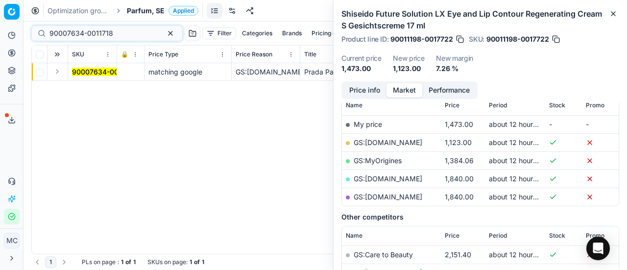
drag, startPoint x: 60, startPoint y: 73, endPoint x: 66, endPoint y: 76, distance: 6.8
click at [61, 72] on button "Expand" at bounding box center [57, 72] width 12 height 12
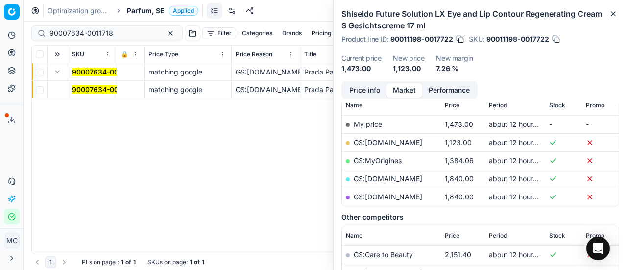
drag, startPoint x: 86, startPoint y: 88, endPoint x: 497, endPoint y: 76, distance: 410.6
click at [91, 88] on mark "90007634-0011718" at bounding box center [104, 89] width 64 height 8
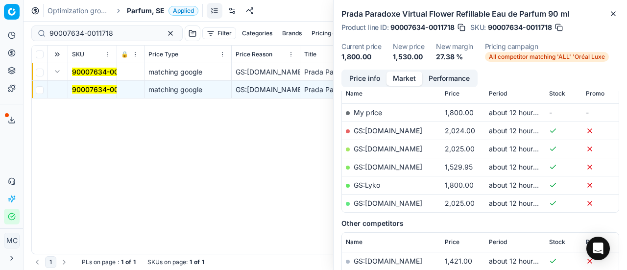
click at [369, 84] on button "Price info" at bounding box center [365, 79] width 44 height 14
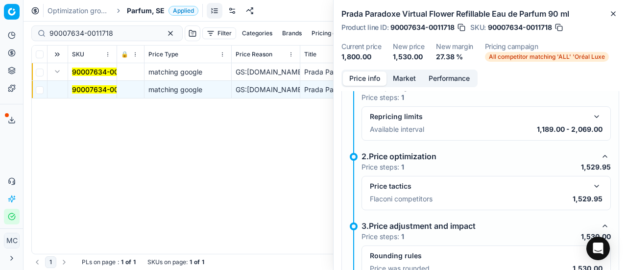
click at [591, 188] on button "button" at bounding box center [597, 186] width 12 height 12
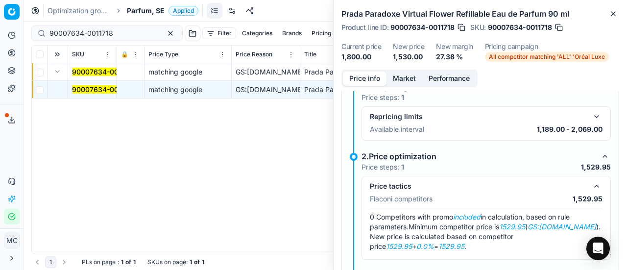
click at [398, 72] on button "Market" at bounding box center [404, 79] width 36 height 14
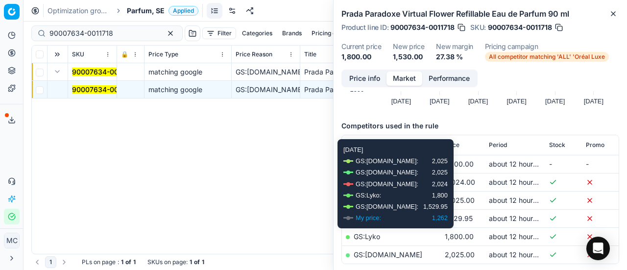
scroll to position [196, 0]
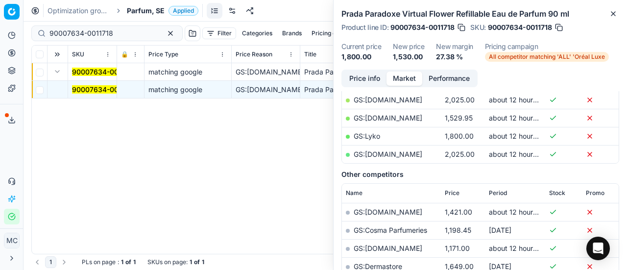
click at [391, 115] on link "GS:[DOMAIN_NAME]" at bounding box center [388, 118] width 69 height 8
drag, startPoint x: 122, startPoint y: 29, endPoint x: 0, endPoint y: 51, distance: 124.4
click at [0, 54] on div "Pricing platform Analytics Pricing Product portfolio Templates Export service 1…" at bounding box center [313, 135] width 627 height 270
paste input "80012031-150"
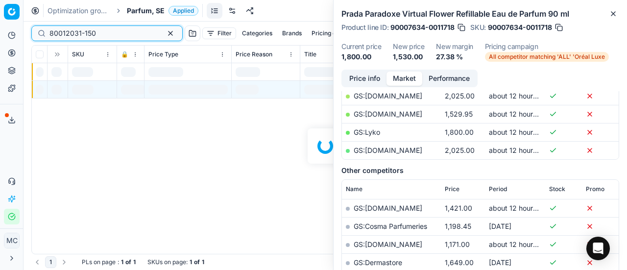
scroll to position [196, 0]
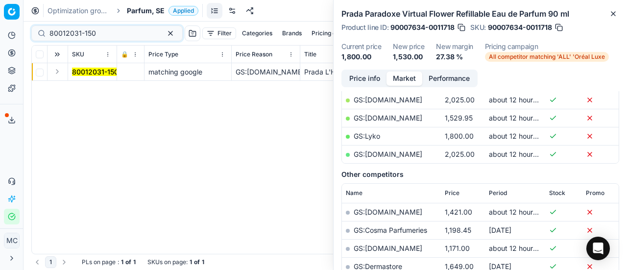
drag, startPoint x: 57, startPoint y: 73, endPoint x: 65, endPoint y: 78, distance: 8.8
click at [60, 76] on button "Expand" at bounding box center [57, 72] width 12 height 12
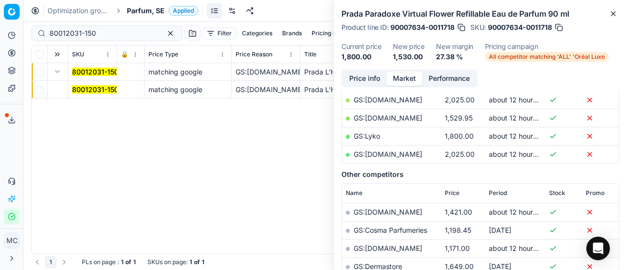
click at [103, 87] on mark "80012031-150" at bounding box center [95, 89] width 47 height 8
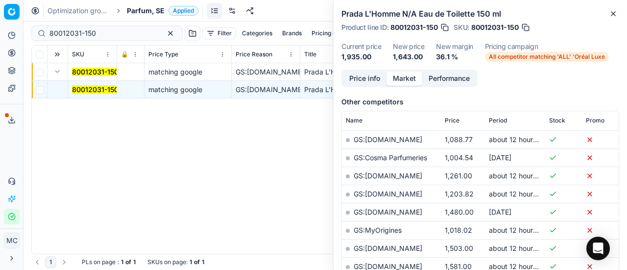
click at [365, 81] on button "Price info" at bounding box center [365, 79] width 44 height 14
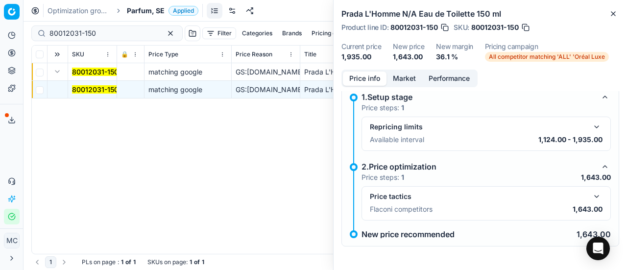
scroll to position [44, 0]
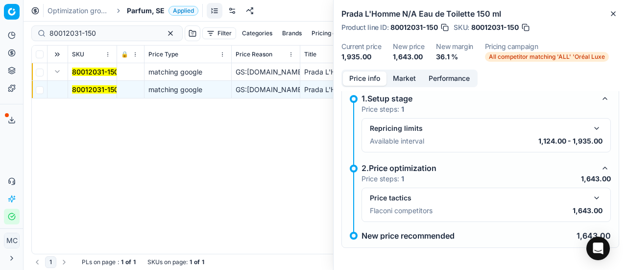
click at [591, 199] on button "button" at bounding box center [597, 198] width 12 height 12
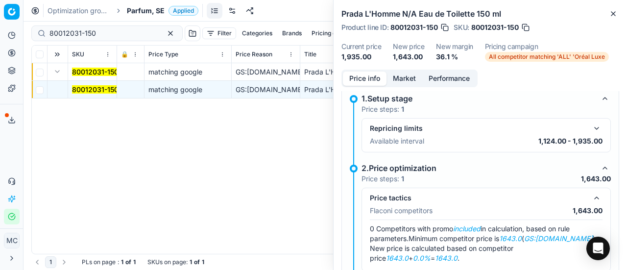
click at [399, 72] on button "Market" at bounding box center [404, 79] width 36 height 14
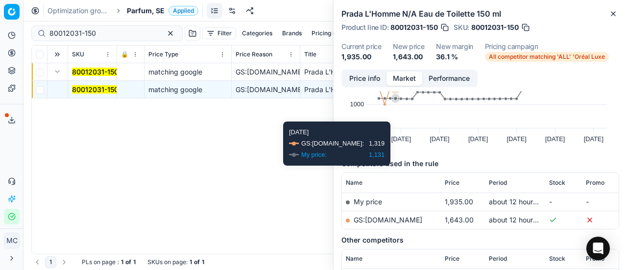
scroll to position [98, 0]
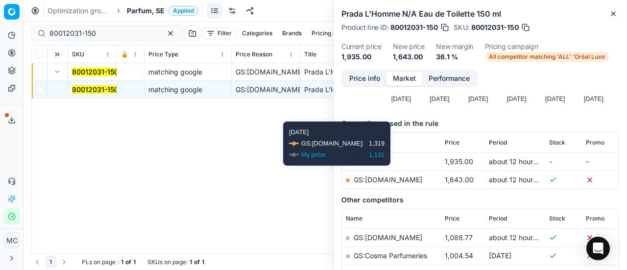
click at [406, 180] on link "GS:[DOMAIN_NAME]" at bounding box center [388, 179] width 69 height 8
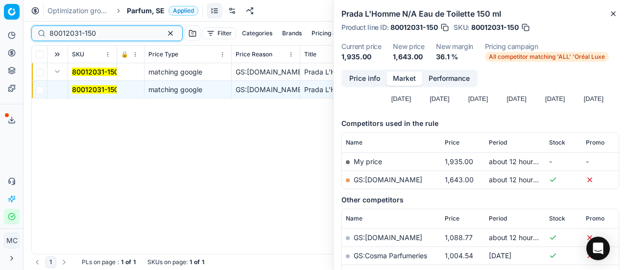
drag, startPoint x: 119, startPoint y: 31, endPoint x: 0, endPoint y: 8, distance: 121.7
click at [0, 12] on div "Pricing platform Analytics Pricing Product portfolio Templates Export service 1…" at bounding box center [313, 135] width 627 height 270
paste input "90001699-0002405"
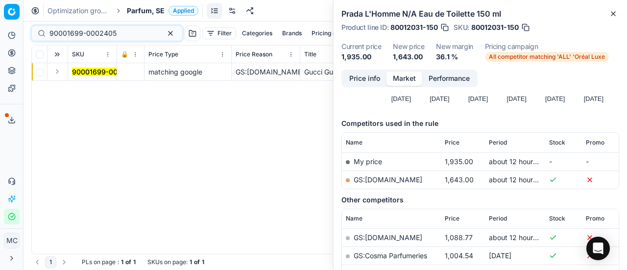
drag, startPoint x: 57, startPoint y: 71, endPoint x: 79, endPoint y: 79, distance: 22.9
click at [58, 71] on button "Expand" at bounding box center [57, 72] width 12 height 12
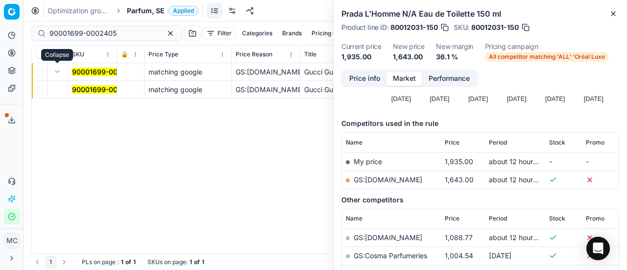
click at [100, 93] on mark "90001699-0002405" at bounding box center [105, 89] width 67 height 8
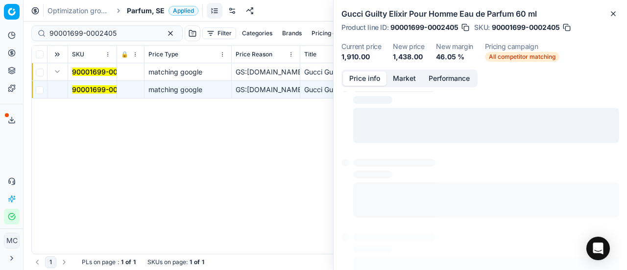
click at [347, 78] on button "Price info" at bounding box center [365, 79] width 44 height 14
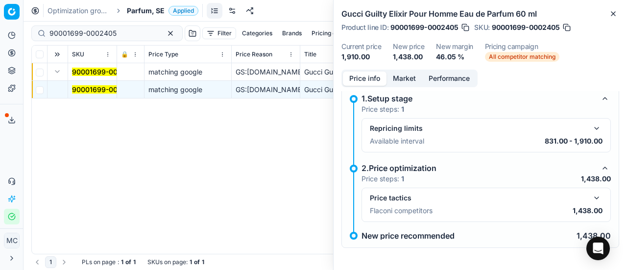
click at [591, 194] on button "button" at bounding box center [597, 198] width 12 height 12
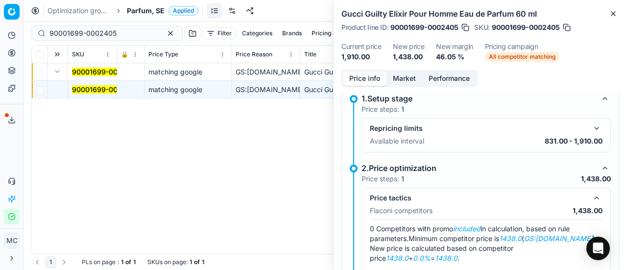
click at [404, 77] on button "Market" at bounding box center [404, 79] width 36 height 14
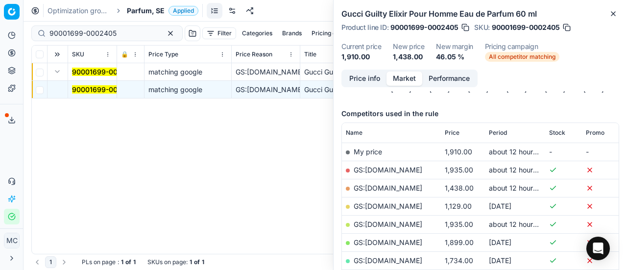
scroll to position [147, 0]
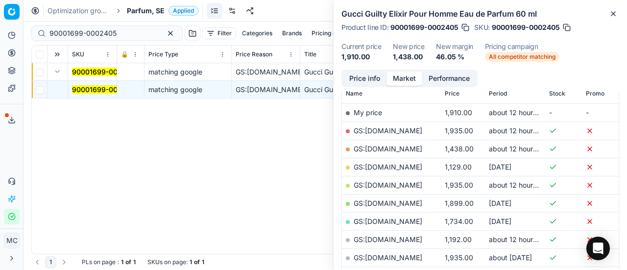
click at [413, 148] on link "GS:[DOMAIN_NAME]" at bounding box center [388, 148] width 69 height 8
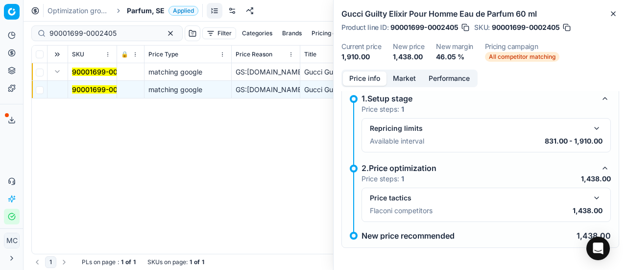
click at [362, 74] on button "Price info" at bounding box center [365, 79] width 44 height 14
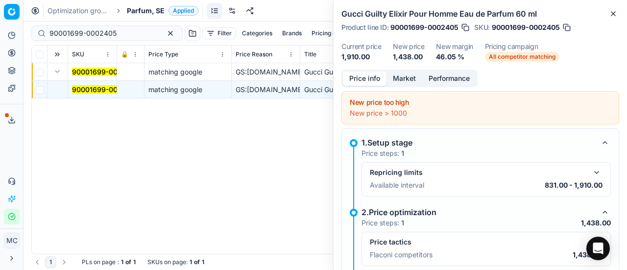
click at [405, 83] on button "Market" at bounding box center [404, 79] width 36 height 14
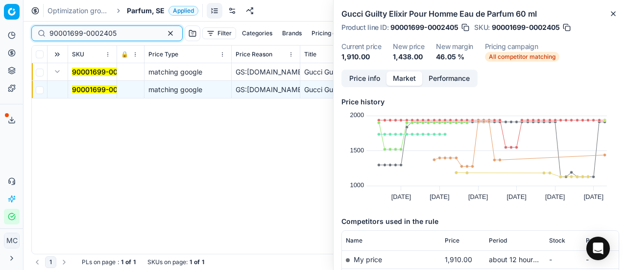
drag, startPoint x: 122, startPoint y: 35, endPoint x: 0, endPoint y: 32, distance: 122.5
click at [0, 32] on div "Pricing platform Analytics Pricing Product portfolio Templates Export service 1…" at bounding box center [313, 135] width 627 height 270
paste input "80010560-90"
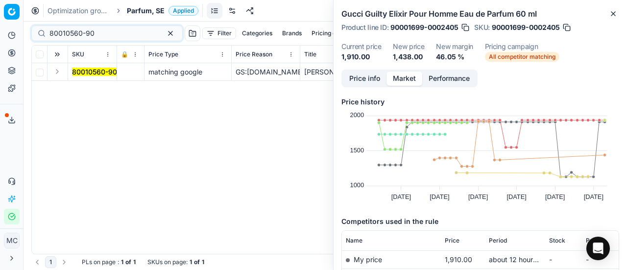
click at [60, 69] on button "Expand" at bounding box center [57, 72] width 12 height 12
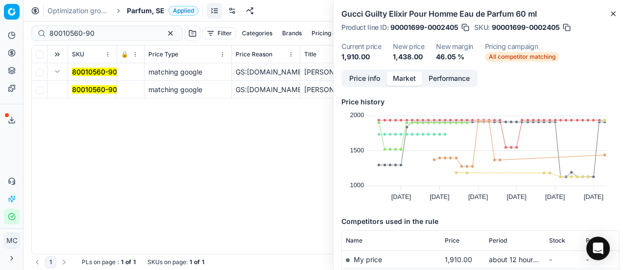
click at [80, 87] on mark "80010560-90" at bounding box center [94, 89] width 45 height 8
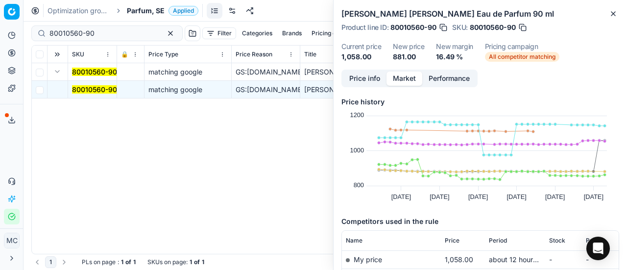
click at [360, 80] on button "Price info" at bounding box center [365, 79] width 44 height 14
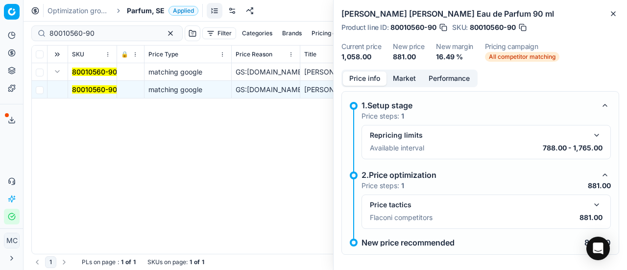
click at [591, 206] on button "button" at bounding box center [597, 205] width 12 height 12
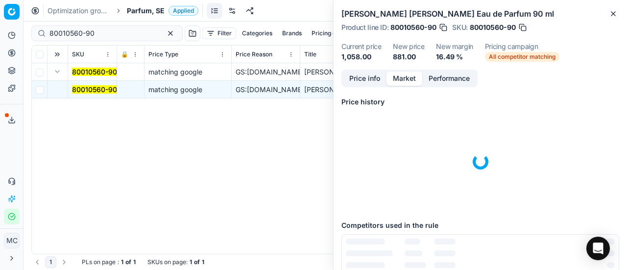
click at [402, 72] on button "Market" at bounding box center [404, 79] width 36 height 14
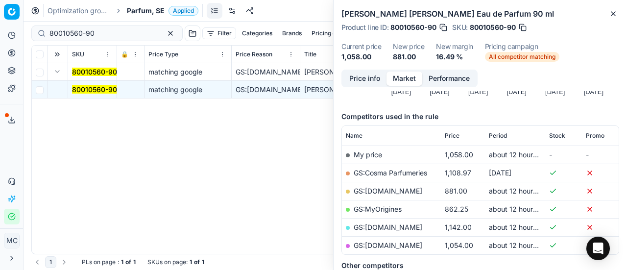
scroll to position [147, 0]
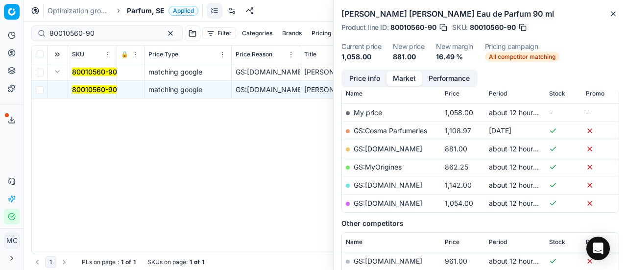
click at [386, 143] on td "GS:[DOMAIN_NAME]" at bounding box center [391, 149] width 99 height 18
click at [385, 150] on link "GS:[DOMAIN_NAME]" at bounding box center [388, 148] width 69 height 8
drag, startPoint x: 104, startPoint y: 29, endPoint x: 0, endPoint y: 2, distance: 107.3
click at [0, 5] on div "Pricing platform Analytics Pricing Product portfolio Templates Export service 1…" at bounding box center [313, 135] width 627 height 270
paste input "20514-10"
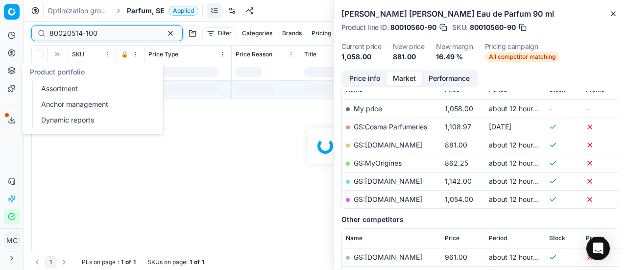
scroll to position [147, 0]
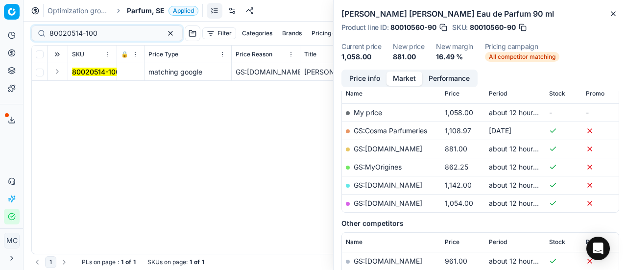
click at [55, 72] on button "Expand" at bounding box center [57, 72] width 12 height 12
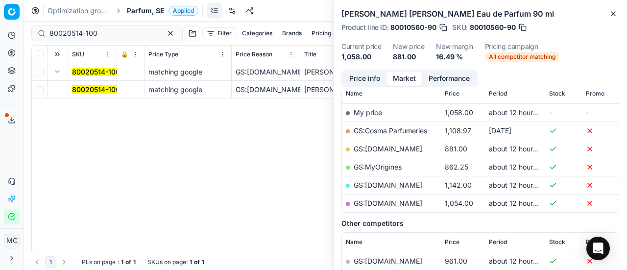
click at [83, 92] on mark "80020514-100" at bounding box center [96, 89] width 48 height 8
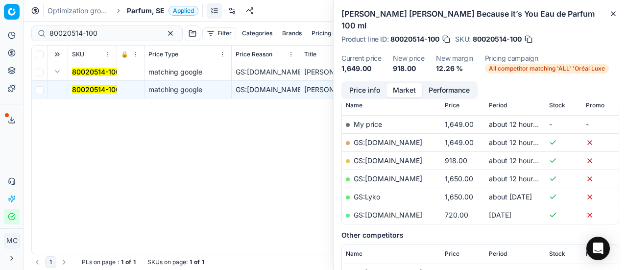
click at [362, 87] on button "Price info" at bounding box center [365, 90] width 44 height 14
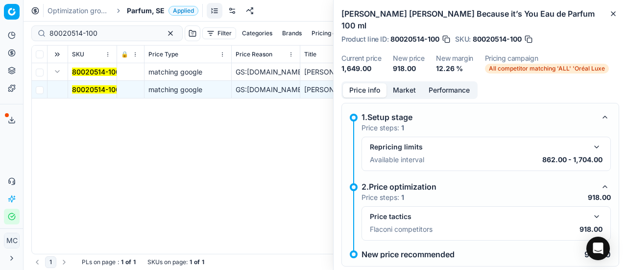
click at [591, 217] on button "button" at bounding box center [597, 217] width 12 height 12
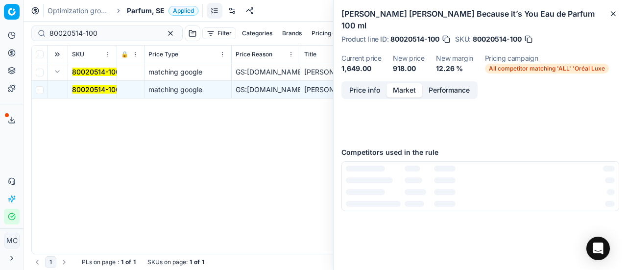
scroll to position [0, 0]
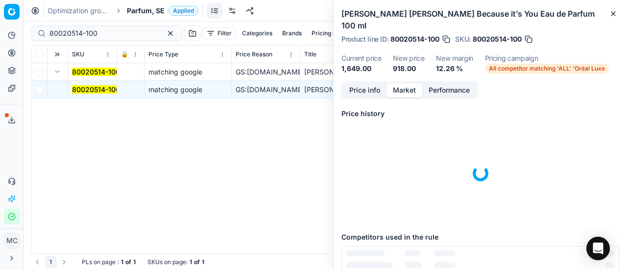
click at [408, 85] on button "Market" at bounding box center [404, 90] width 36 height 14
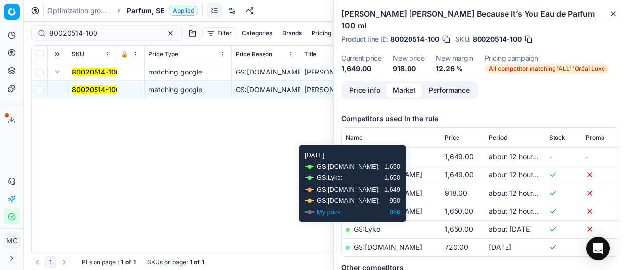
scroll to position [147, 0]
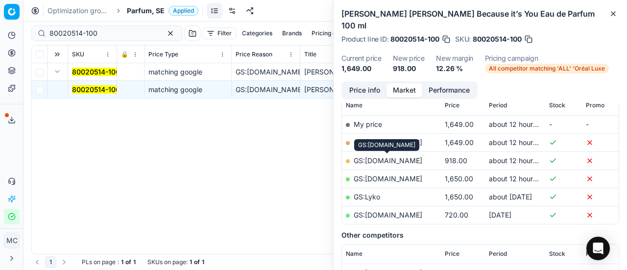
click at [408, 161] on link "GS:[DOMAIN_NAME]" at bounding box center [388, 160] width 69 height 8
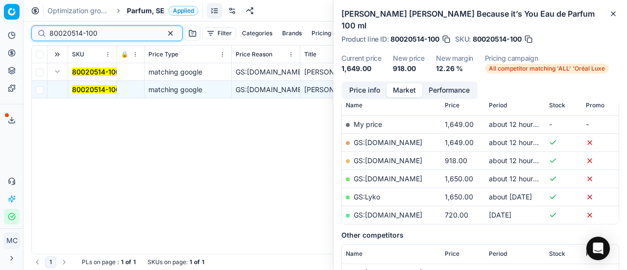
drag, startPoint x: 110, startPoint y: 32, endPoint x: 0, endPoint y: 31, distance: 110.2
click at [0, 29] on div "Pricing platform Analytics Pricing Product portfolio Templates Export service 1…" at bounding box center [313, 135] width 627 height 270
paste input "90010884-0017259"
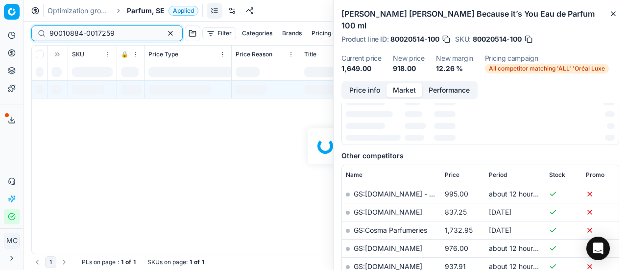
scroll to position [147, 0]
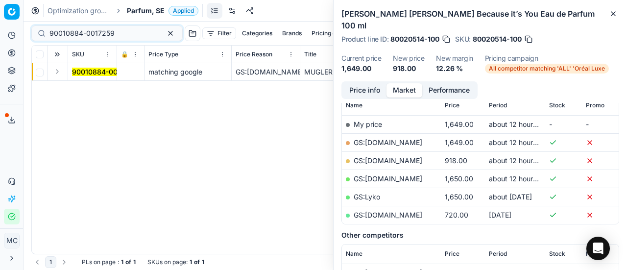
click at [56, 74] on button "Expand" at bounding box center [57, 72] width 12 height 12
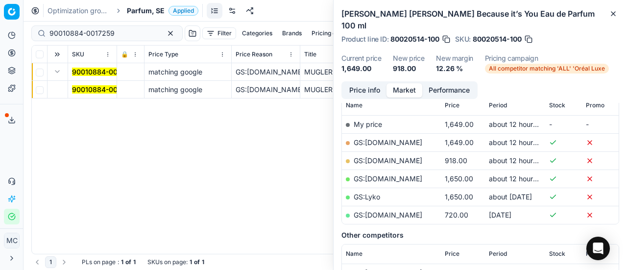
click at [88, 94] on span "90010884-0017259" at bounding box center [104, 90] width 65 height 10
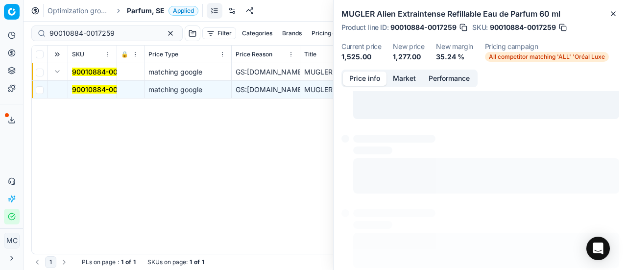
click at [362, 78] on button "Price info" at bounding box center [365, 79] width 44 height 14
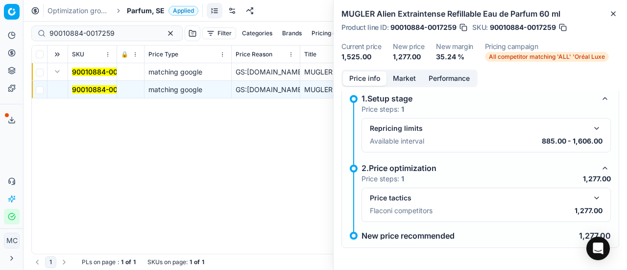
click at [591, 192] on button "button" at bounding box center [597, 198] width 12 height 12
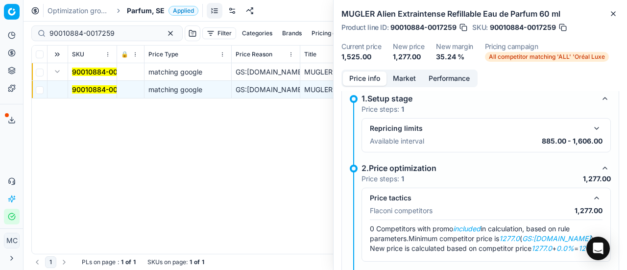
click at [406, 78] on button "Market" at bounding box center [404, 79] width 36 height 14
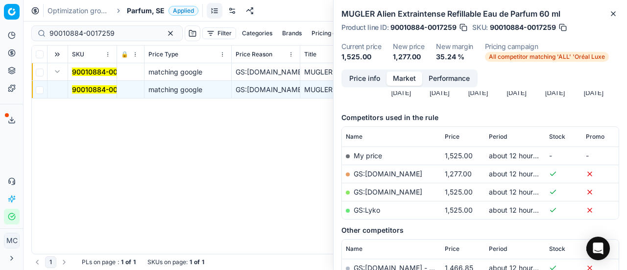
scroll to position [147, 0]
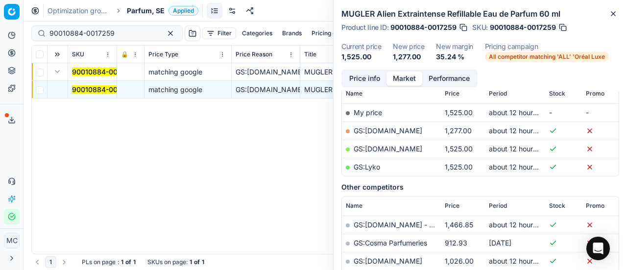
click at [402, 131] on link "GS:[DOMAIN_NAME]" at bounding box center [388, 130] width 69 height 8
drag, startPoint x: 123, startPoint y: 30, endPoint x: 0, endPoint y: 0, distance: 127.1
click at [0, 1] on div "Pricing platform Analytics Pricing Product portfolio Templates Export service 1…" at bounding box center [313, 135] width 627 height 270
paste input "07696-0011884"
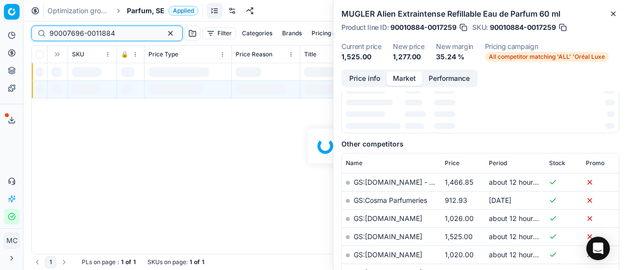
scroll to position [147, 0]
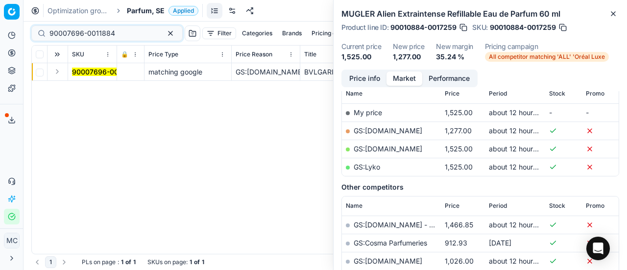
click at [57, 71] on button "Expand" at bounding box center [57, 72] width 12 height 12
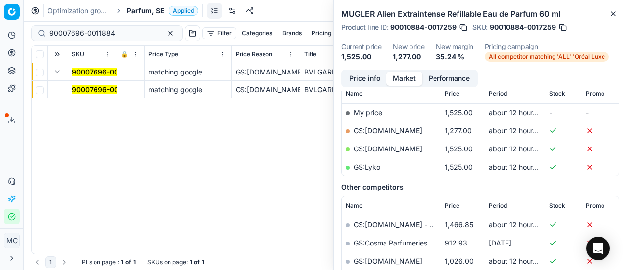
click at [87, 89] on mark "90007696-0011884" at bounding box center [105, 89] width 66 height 8
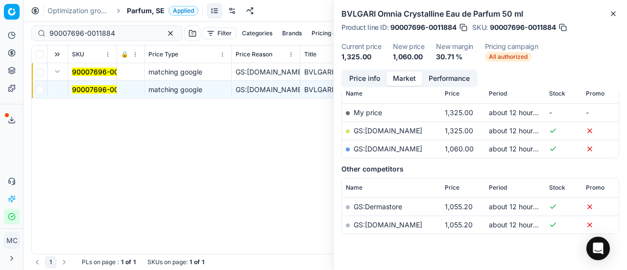
click at [349, 76] on button "Price info" at bounding box center [365, 79] width 44 height 14
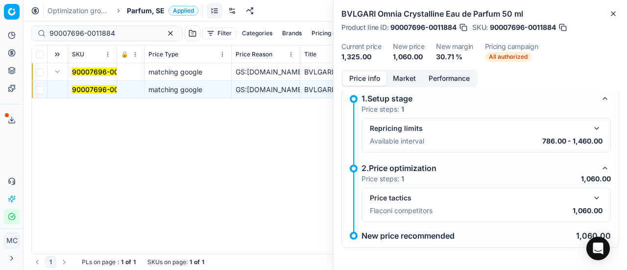
click at [591, 195] on button "button" at bounding box center [597, 198] width 12 height 12
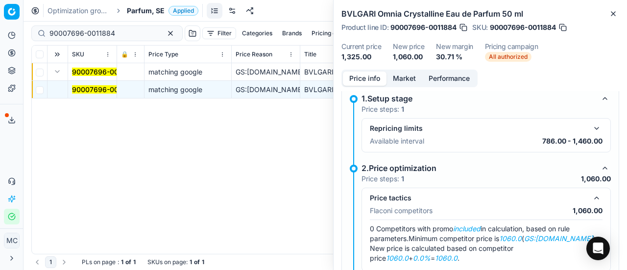
click at [409, 76] on button "Market" at bounding box center [404, 79] width 36 height 14
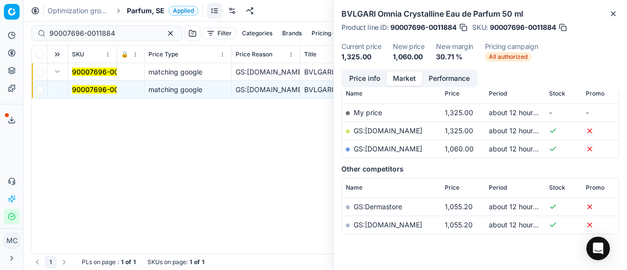
click at [418, 149] on link "GS:[DOMAIN_NAME]" at bounding box center [388, 148] width 69 height 8
drag, startPoint x: 129, startPoint y: 37, endPoint x: 23, endPoint y: 0, distance: 112.6
click at [0, 9] on div "Pricing platform Analytics Pricing Product portfolio Templates Export service 1…" at bounding box center [313, 135] width 627 height 270
paste input "350-0011239"
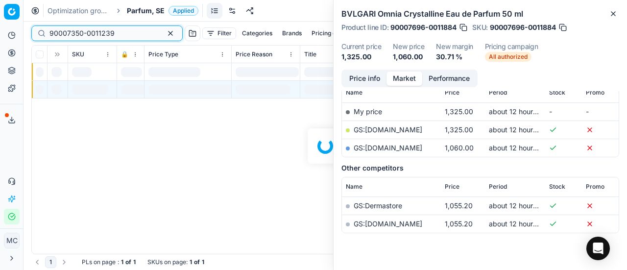
scroll to position [147, 0]
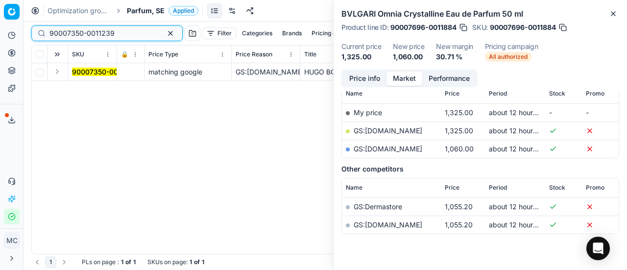
type input "90007350-0011239"
drag, startPoint x: 55, startPoint y: 71, endPoint x: 67, endPoint y: 74, distance: 12.2
click at [56, 71] on button "Expand" at bounding box center [57, 72] width 12 height 12
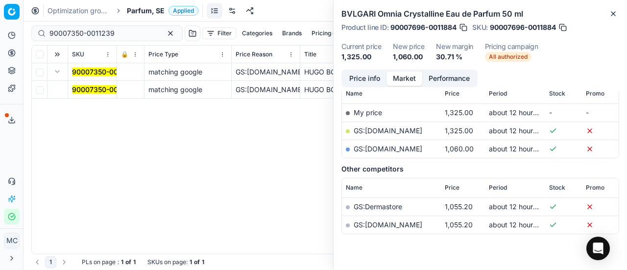
click at [93, 83] on td "90007350-0011239" at bounding box center [92, 90] width 49 height 18
drag, startPoint x: 93, startPoint y: 86, endPoint x: 183, endPoint y: 86, distance: 89.6
click at [94, 86] on mark "90007350-0011239" at bounding box center [104, 89] width 65 height 8
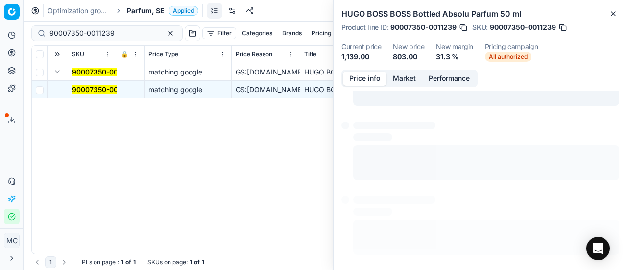
click at [354, 74] on button "Price info" at bounding box center [365, 79] width 44 height 14
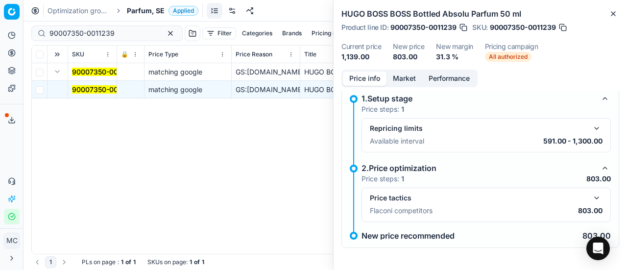
click at [594, 195] on button "button" at bounding box center [597, 198] width 12 height 12
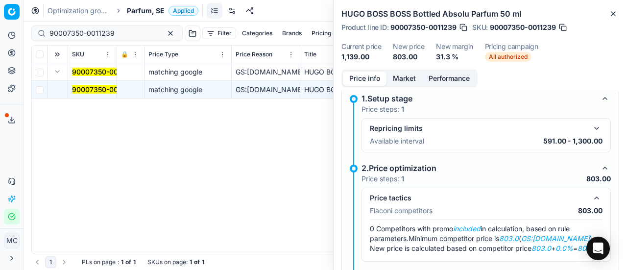
click at [398, 84] on button "Market" at bounding box center [404, 79] width 36 height 14
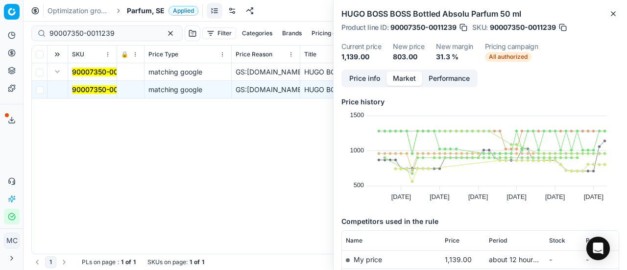
scroll to position [147, 0]
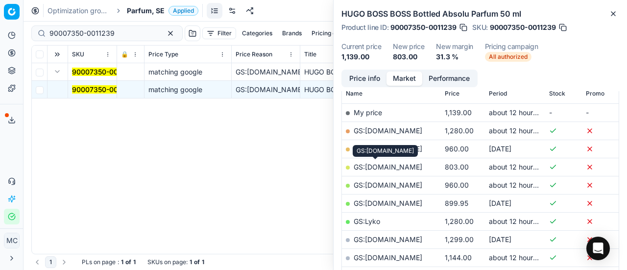
click at [383, 170] on td "GS:[DOMAIN_NAME]" at bounding box center [391, 167] width 99 height 18
click at [373, 164] on link "GS:[DOMAIN_NAME]" at bounding box center [388, 167] width 69 height 8
click at [138, 9] on span "Parfum, SE" at bounding box center [146, 11] width 38 height 10
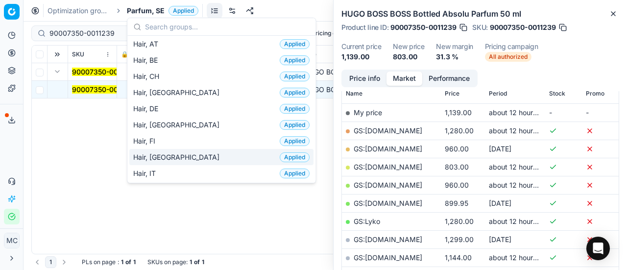
scroll to position [245, 0]
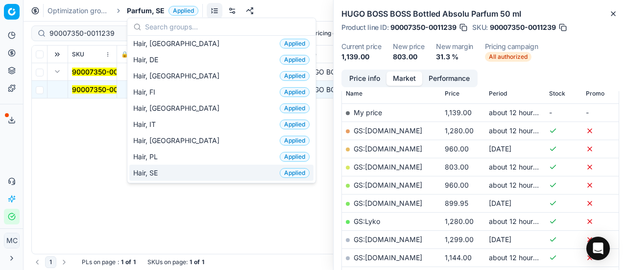
click at [175, 167] on div "Hair, SE Applied" at bounding box center [221, 173] width 184 height 16
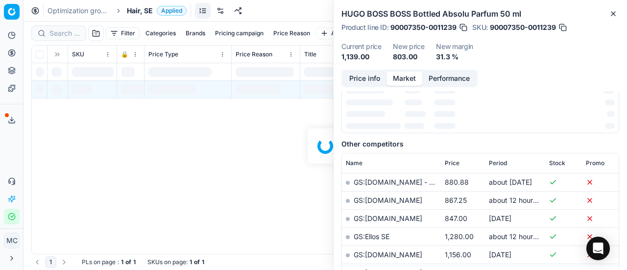
scroll to position [147, 0]
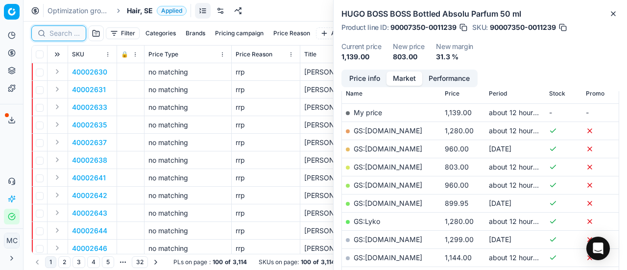
click at [65, 30] on input at bounding box center [64, 33] width 30 height 10
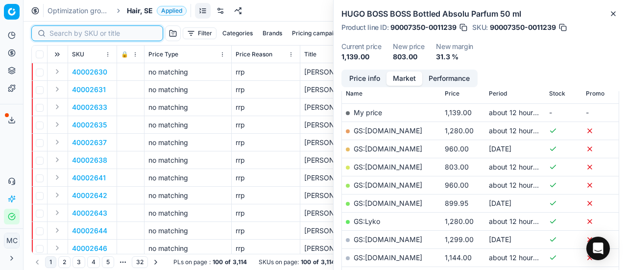
paste input "90009556-0014605"
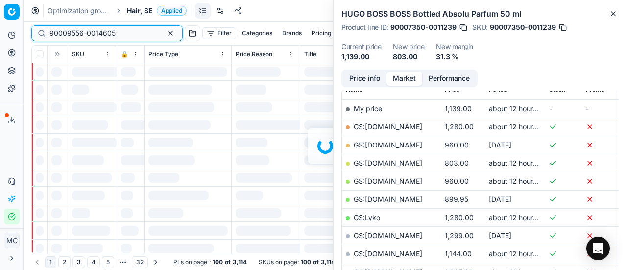
scroll to position [147, 0]
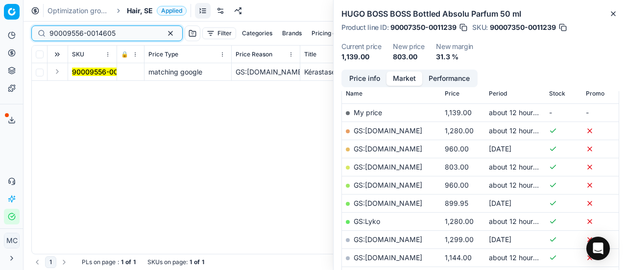
type input "90009556-0014605"
click at [57, 72] on button "Expand" at bounding box center [57, 72] width 12 height 12
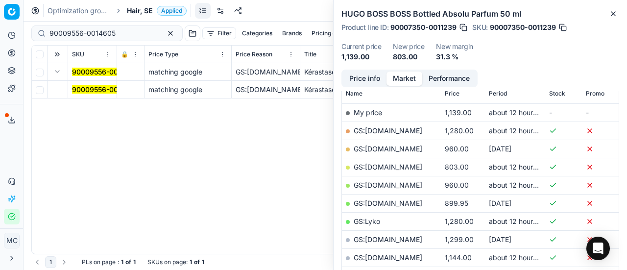
click at [78, 93] on mark "90009556-0014605" at bounding box center [105, 89] width 66 height 8
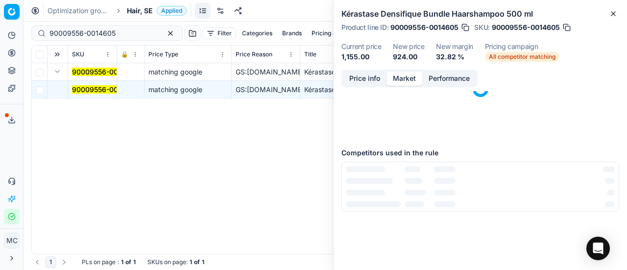
scroll to position [0, 0]
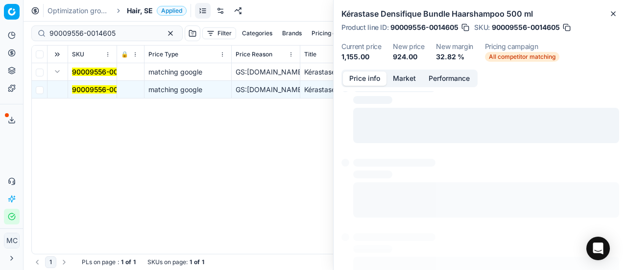
click at [377, 81] on button "Price info" at bounding box center [365, 79] width 44 height 14
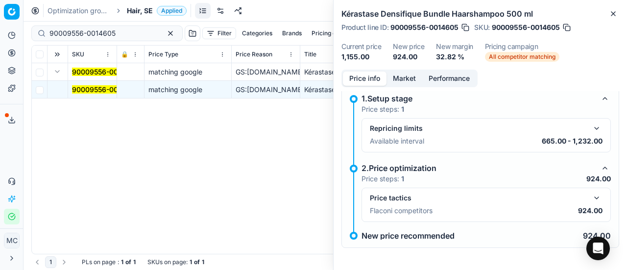
drag, startPoint x: 586, startPoint y: 195, endPoint x: 359, endPoint y: 106, distance: 243.6
click at [591, 195] on button "button" at bounding box center [597, 198] width 12 height 12
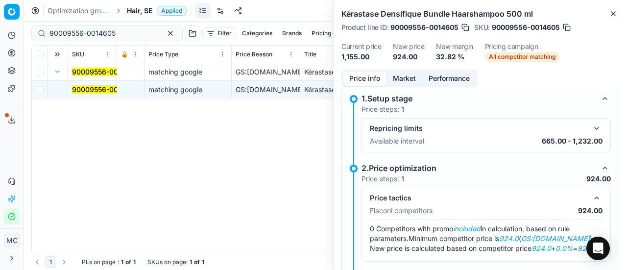
click at [409, 77] on button "Market" at bounding box center [404, 79] width 36 height 14
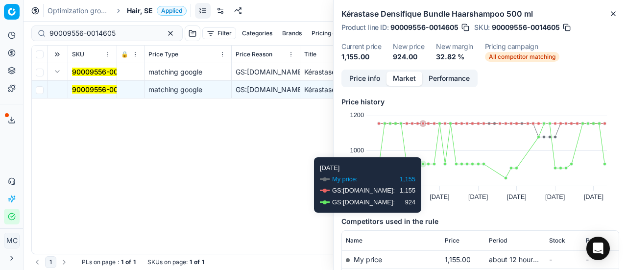
scroll to position [93, 0]
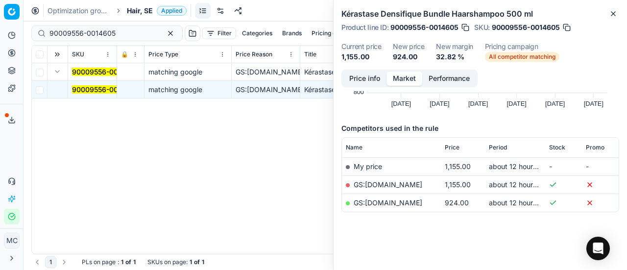
click at [403, 201] on link "GS:[DOMAIN_NAME]" at bounding box center [388, 202] width 69 height 8
click at [149, 4] on div "Optimization groups Hair, SE Applied Discard Download report" at bounding box center [325, 11] width 603 height 22
click at [151, 6] on span "Hair, SE" at bounding box center [140, 11] width 26 height 10
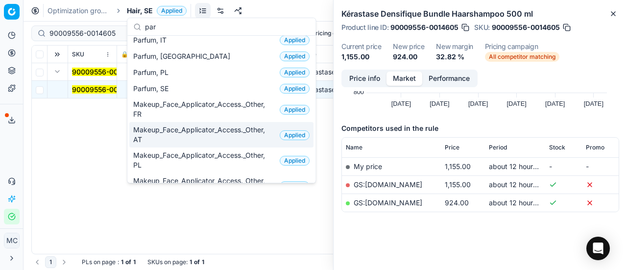
scroll to position [147, 0]
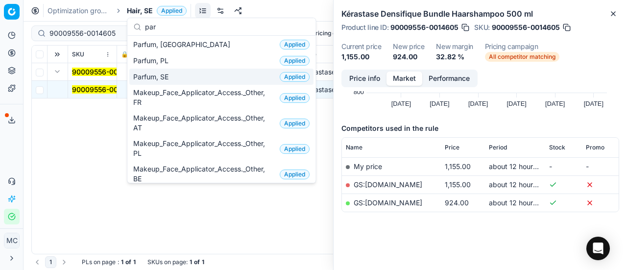
type input "par"
click at [176, 76] on div "Parfum, SE Applied" at bounding box center [221, 77] width 184 height 16
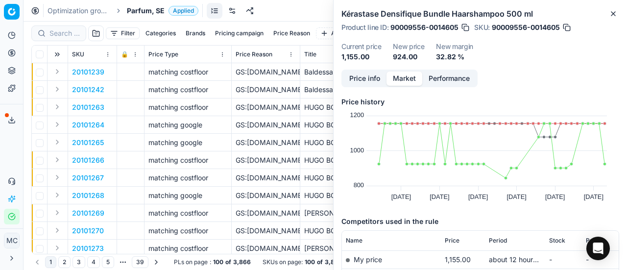
click at [71, 39] on div at bounding box center [58, 33] width 55 height 16
paste input "80066206-0005780"
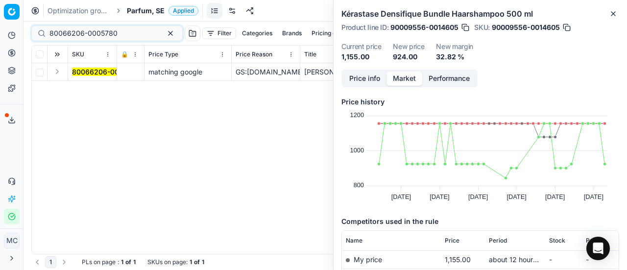
click at [58, 75] on button "Expand" at bounding box center [57, 72] width 12 height 12
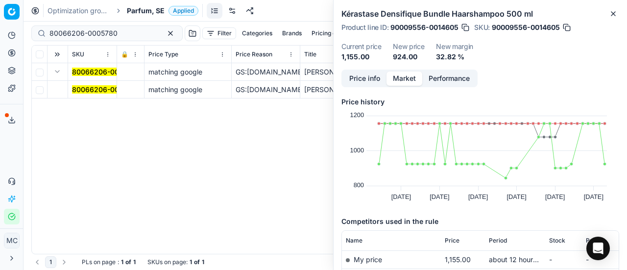
click at [102, 89] on mark "80066206-0005780" at bounding box center [106, 89] width 68 height 8
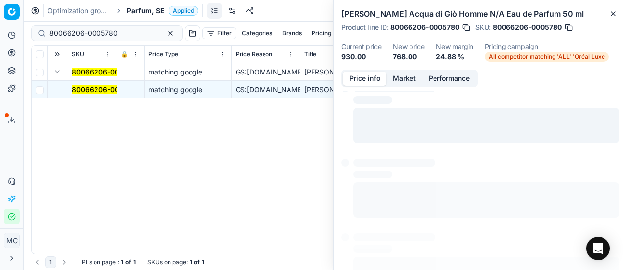
click at [369, 74] on button "Price info" at bounding box center [365, 79] width 44 height 14
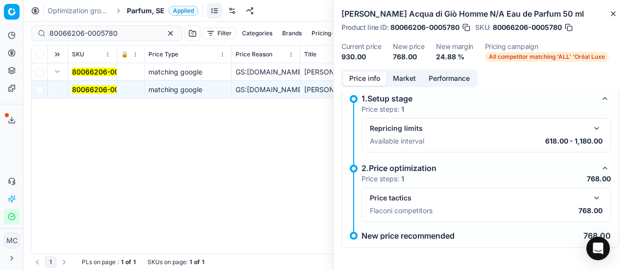
click at [596, 196] on div "Price tactics Flaconi competitors 768.00" at bounding box center [485, 205] width 249 height 34
click at [591, 193] on button "button" at bounding box center [597, 198] width 12 height 12
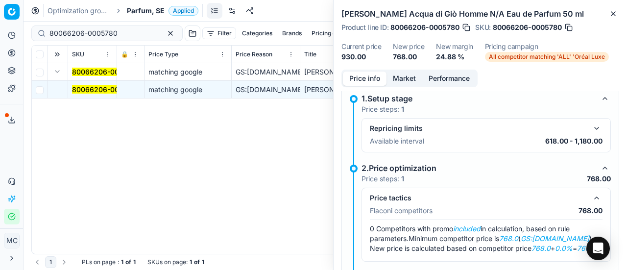
drag, startPoint x: 409, startPoint y: 73, endPoint x: 405, endPoint y: 89, distance: 15.8
click at [409, 75] on button "Market" at bounding box center [404, 79] width 36 height 14
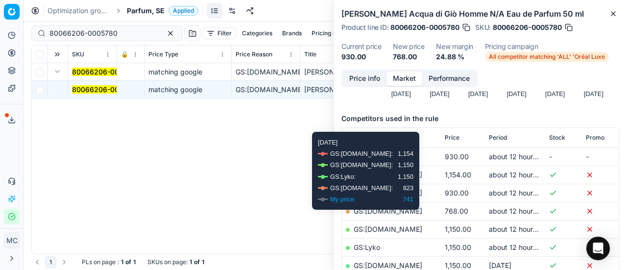
scroll to position [147, 0]
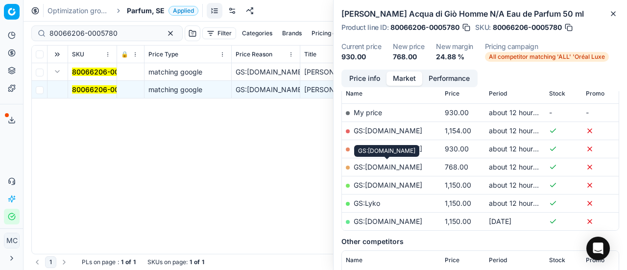
click at [414, 165] on link "GS:[DOMAIN_NAME]" at bounding box center [388, 167] width 69 height 8
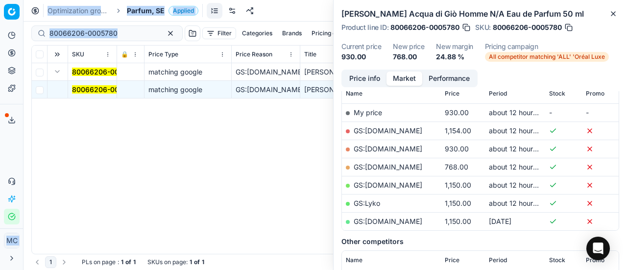
drag, startPoint x: 122, startPoint y: 39, endPoint x: 0, endPoint y: 12, distance: 125.3
click at [0, 12] on div "Pricing platform Analytics Pricing Product portfolio Templates Export service 1…" at bounding box center [313, 135] width 627 height 270
click at [102, 31] on input "80066206-0005780" at bounding box center [102, 33] width 107 height 10
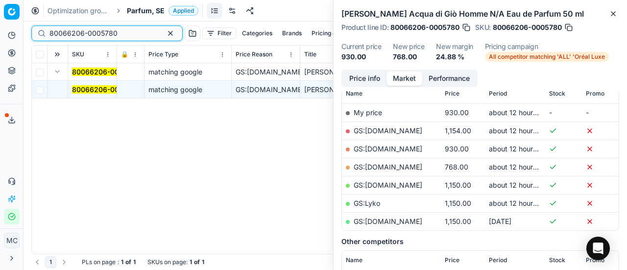
drag, startPoint x: 133, startPoint y: 35, endPoint x: 1, endPoint y: 39, distance: 131.8
click at [0, 39] on div "Pricing platform Analytics Pricing Product portfolio Templates Export service 1…" at bounding box center [313, 135] width 627 height 270
paste input "20102359"
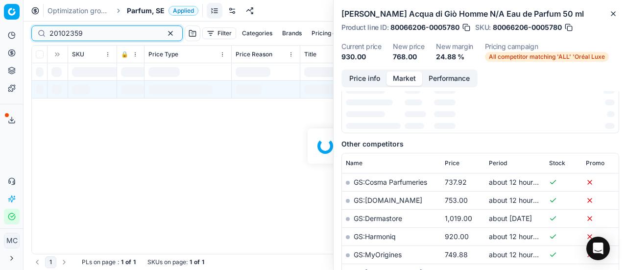
scroll to position [147, 0]
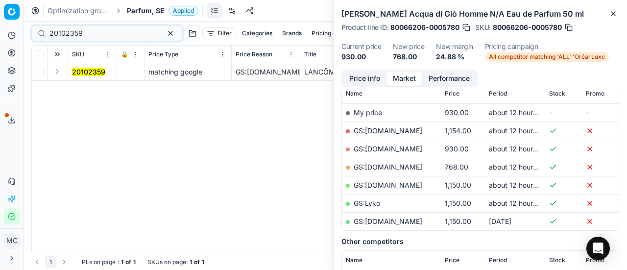
click at [55, 72] on button "Expand" at bounding box center [57, 72] width 12 height 12
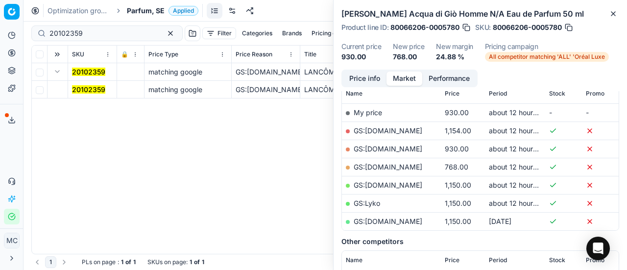
click at [84, 90] on mark "20102359" at bounding box center [88, 89] width 33 height 8
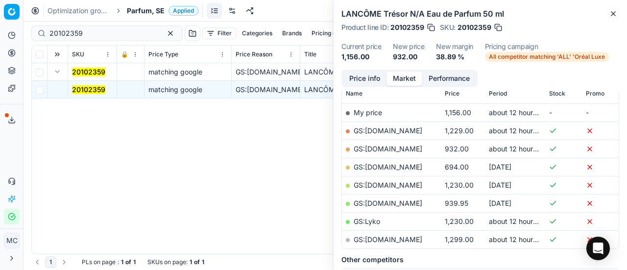
click at [353, 76] on button "Price info" at bounding box center [365, 79] width 44 height 14
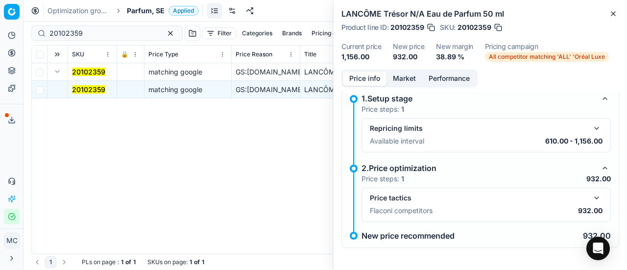
click at [592, 195] on button "button" at bounding box center [597, 198] width 12 height 12
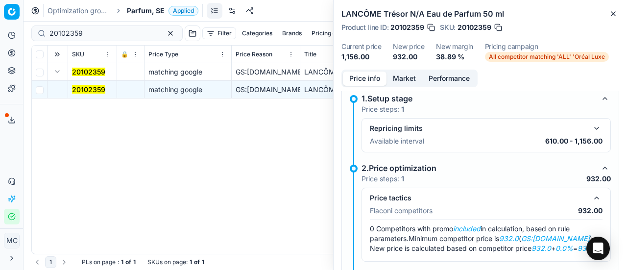
click at [402, 78] on button "Market" at bounding box center [404, 79] width 36 height 14
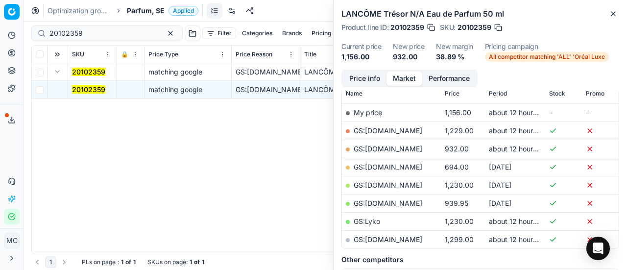
click at [406, 153] on td "GS:[DOMAIN_NAME]" at bounding box center [391, 149] width 99 height 18
click at [406, 148] on link "GS:[DOMAIN_NAME]" at bounding box center [388, 148] width 69 height 8
drag, startPoint x: 96, startPoint y: 29, endPoint x: 0, endPoint y: 20, distance: 96.9
click at [0, 21] on div "Pricing platform Analytics Pricing Product portfolio Templates Export service 1…" at bounding box center [313, 135] width 627 height 270
paste input "80075681-50"
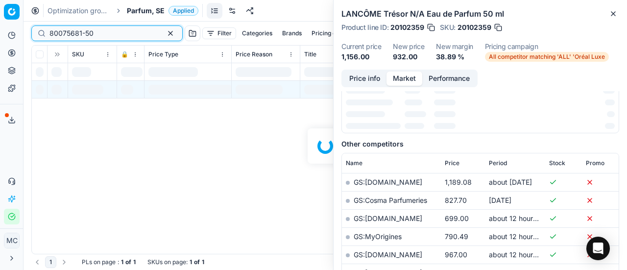
scroll to position [147, 0]
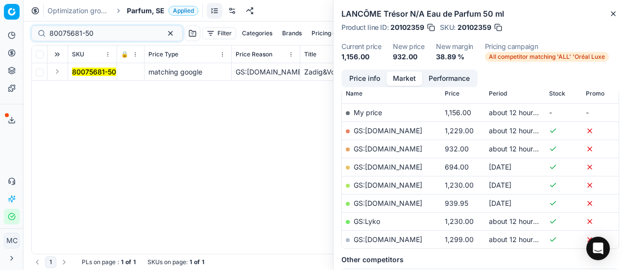
click at [58, 74] on button "Expand" at bounding box center [57, 72] width 12 height 12
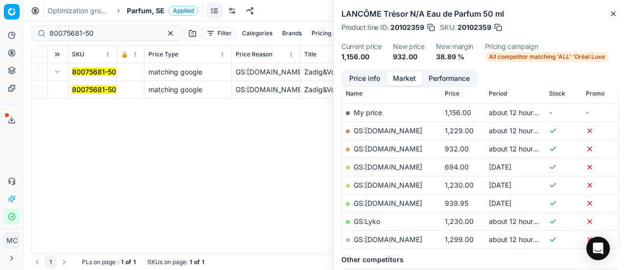
click at [83, 91] on mark "80075681-50" at bounding box center [94, 89] width 44 height 8
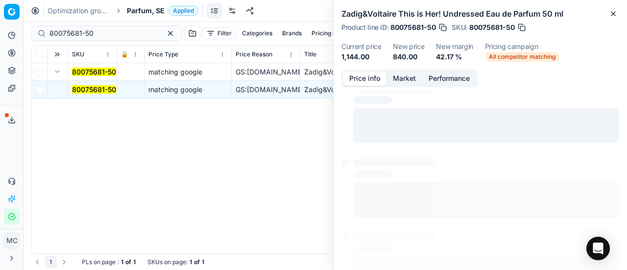
click at [373, 75] on button "Price info" at bounding box center [365, 79] width 44 height 14
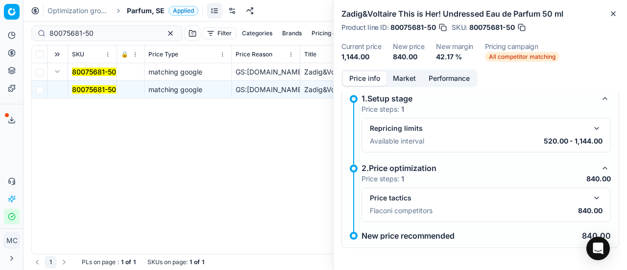
click at [591, 197] on button "button" at bounding box center [597, 198] width 12 height 12
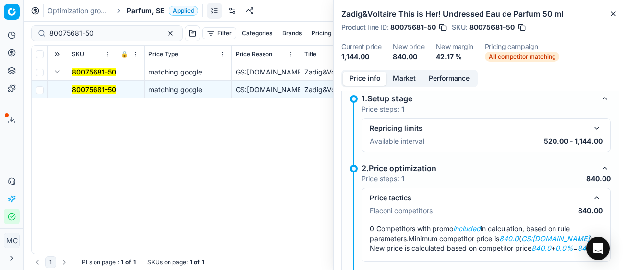
click at [410, 80] on button "Market" at bounding box center [404, 79] width 36 height 14
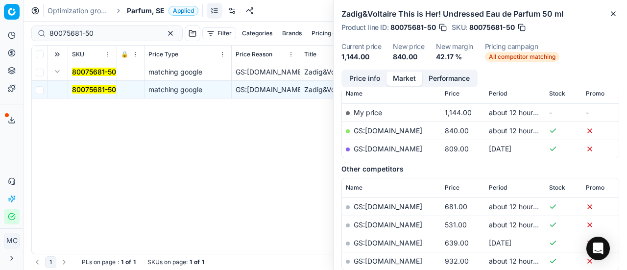
click at [392, 132] on link "GS:[DOMAIN_NAME]" at bounding box center [388, 130] width 69 height 8
drag, startPoint x: 122, startPoint y: 34, endPoint x: 0, endPoint y: 26, distance: 122.7
click at [0, 26] on div "Pricing platform Analytics Pricing Product portfolio Templates Export service 1…" at bounding box center [313, 135] width 627 height 270
paste input "0413-3"
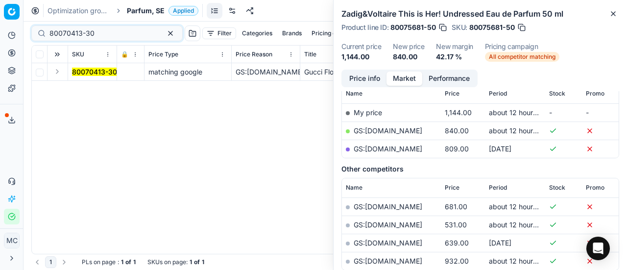
click at [52, 72] on button "Expand" at bounding box center [57, 72] width 12 height 12
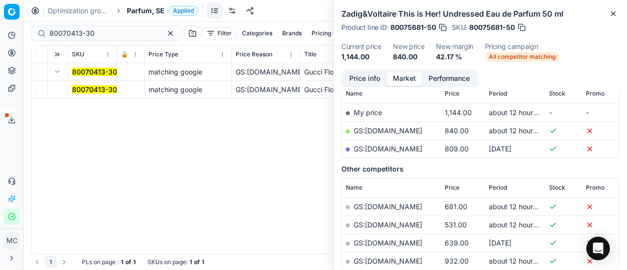
click at [83, 86] on mark "80070413-30" at bounding box center [94, 89] width 45 height 8
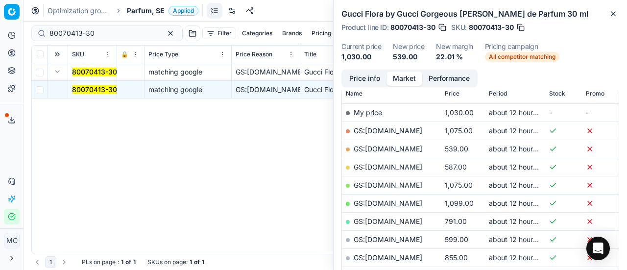
click at [375, 73] on button "Price info" at bounding box center [365, 79] width 44 height 14
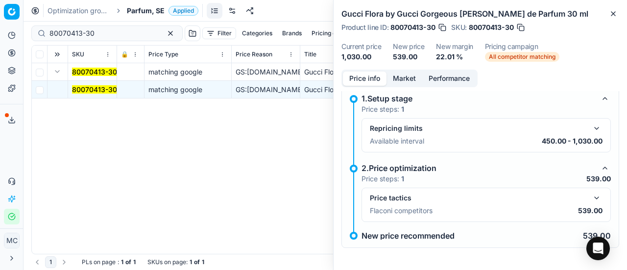
click at [591, 200] on button "button" at bounding box center [597, 198] width 12 height 12
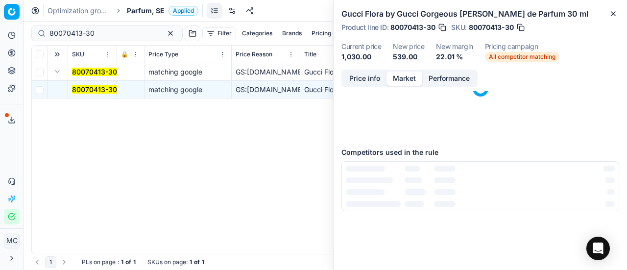
click at [401, 79] on button "Market" at bounding box center [404, 79] width 36 height 14
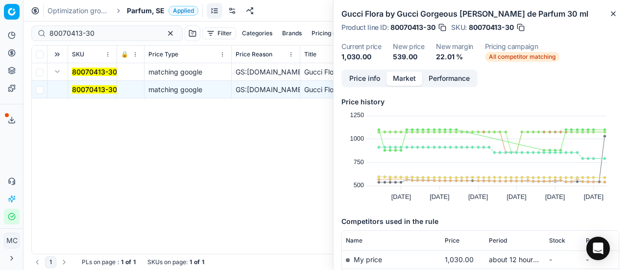
scroll to position [98, 0]
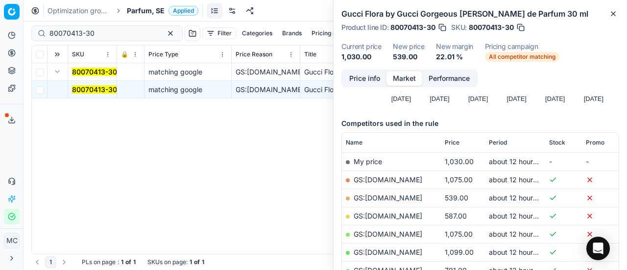
click at [406, 197] on link "GS:[DOMAIN_NAME]" at bounding box center [388, 197] width 69 height 8
drag, startPoint x: 112, startPoint y: 38, endPoint x: 0, endPoint y: -12, distance: 122.3
click at [0, 0] on html "Pricing platform Analytics Pricing Product portfolio Templates Export service 1…" at bounding box center [313, 135] width 627 height 270
paste input "90004515-0006744"
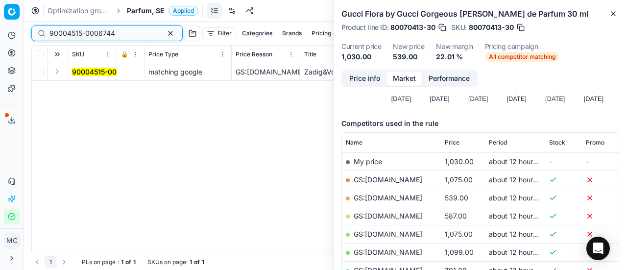
type input "90004515-0006744"
click at [60, 71] on button "Expand" at bounding box center [57, 72] width 12 height 12
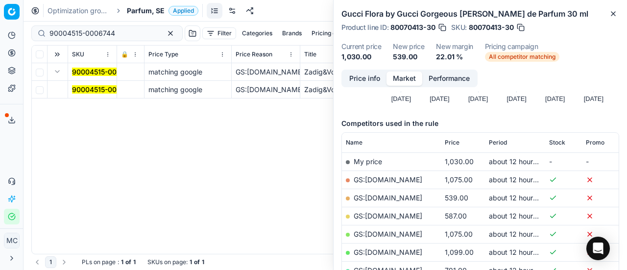
click at [96, 88] on mark "90004515-0006744" at bounding box center [105, 89] width 66 height 8
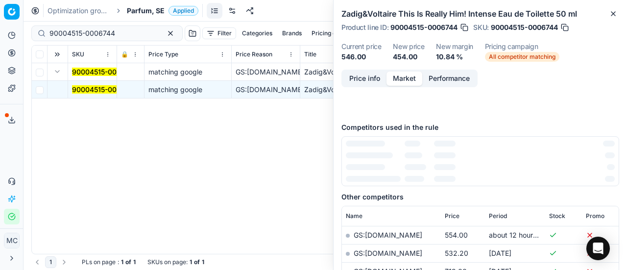
click at [372, 73] on button "Price info" at bounding box center [365, 79] width 44 height 14
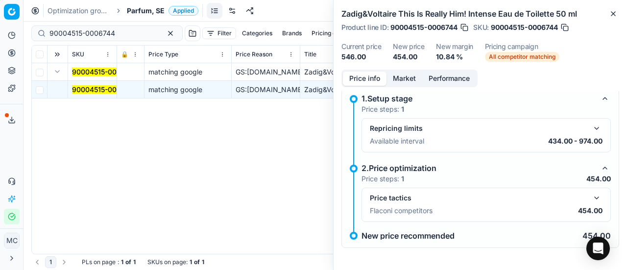
drag, startPoint x: 587, startPoint y: 197, endPoint x: 380, endPoint y: 86, distance: 235.3
click at [591, 197] on button "button" at bounding box center [597, 198] width 12 height 12
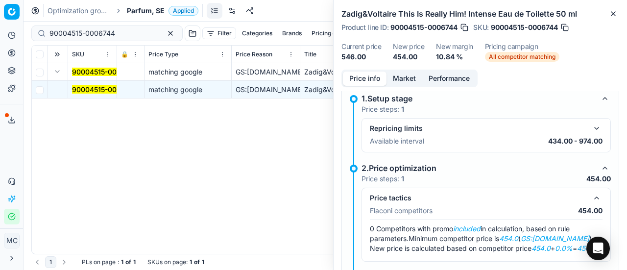
click at [404, 77] on button "Market" at bounding box center [404, 79] width 36 height 14
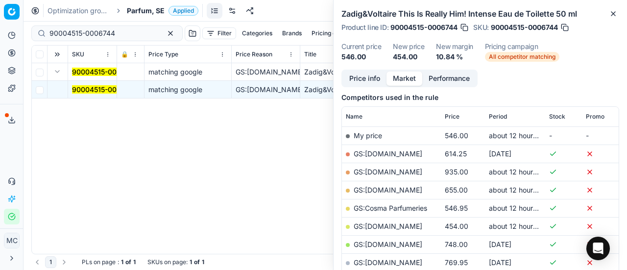
scroll to position [147, 0]
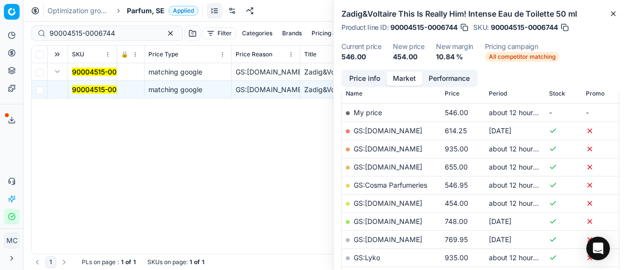
click at [390, 199] on link "GS:[DOMAIN_NAME]" at bounding box center [388, 203] width 69 height 8
click at [143, 11] on span "Parfum, SE" at bounding box center [146, 11] width 38 height 10
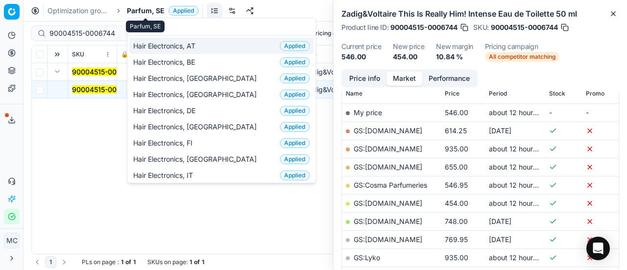
scroll to position [122, 0]
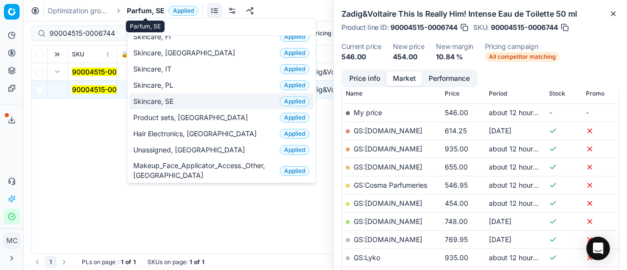
type input "sk"
click at [160, 98] on span "Skincare, SE" at bounding box center [155, 101] width 44 height 10
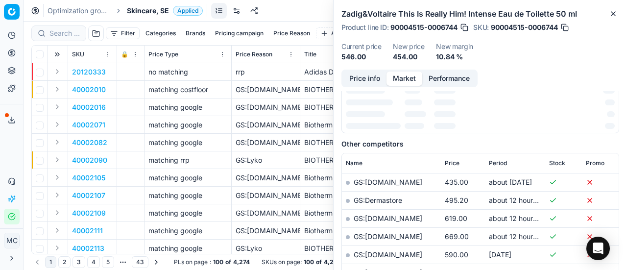
scroll to position [147, 0]
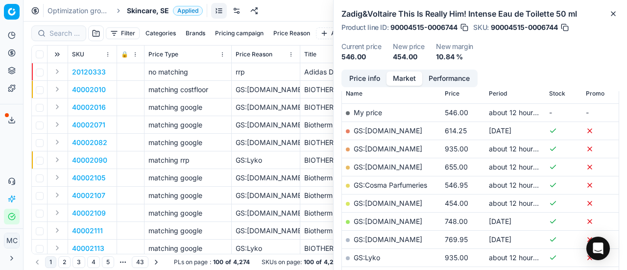
click at [58, 39] on div at bounding box center [58, 33] width 55 height 16
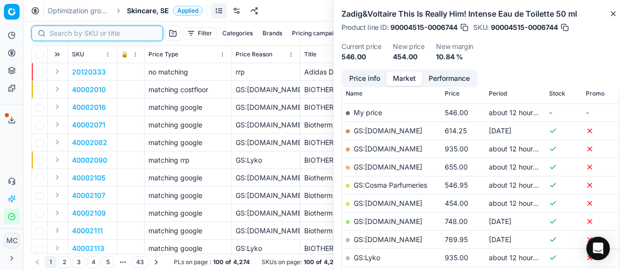
paste input "90007735-0011934"
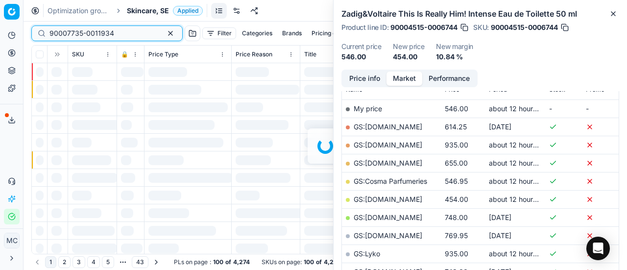
scroll to position [147, 0]
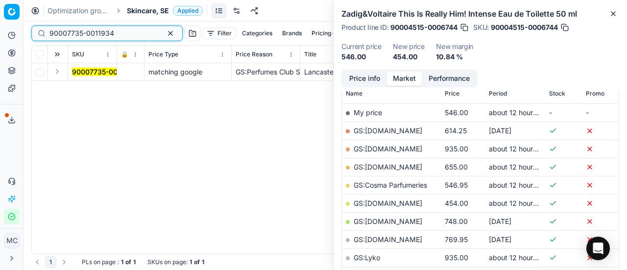
type input "90007735-0011934"
click at [60, 72] on button "Expand" at bounding box center [57, 72] width 12 height 12
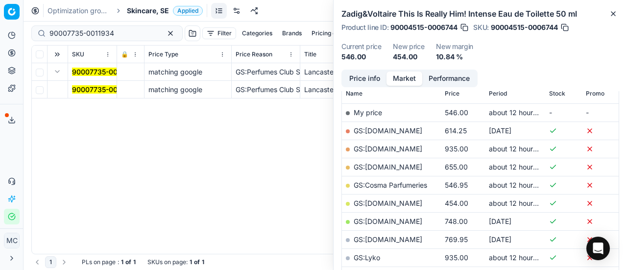
click at [89, 90] on mark "90007735-0011934" at bounding box center [104, 89] width 65 height 8
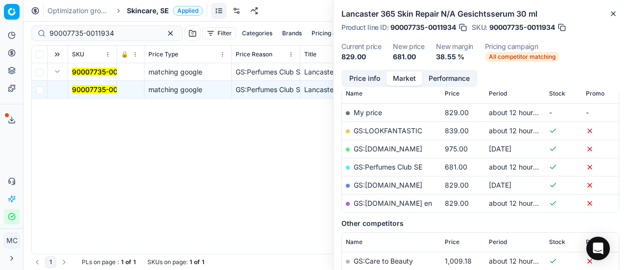
click at [379, 75] on button "Price info" at bounding box center [365, 79] width 44 height 14
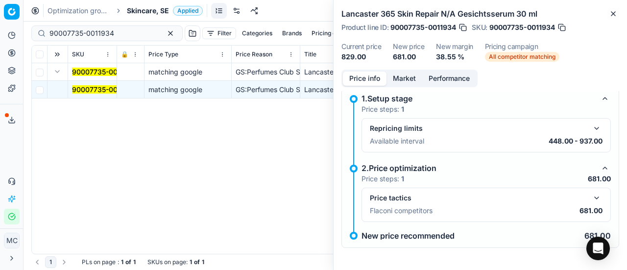
click at [591, 194] on button "button" at bounding box center [597, 198] width 12 height 12
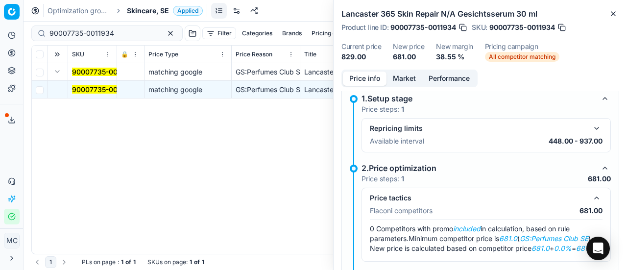
click at [419, 78] on button "Market" at bounding box center [404, 79] width 36 height 14
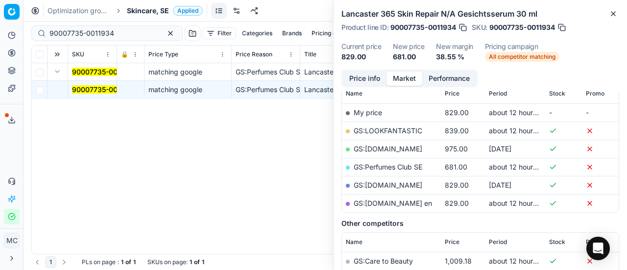
click at [397, 164] on link "GS:Perfumes Club SE" at bounding box center [388, 167] width 69 height 8
drag, startPoint x: 22, startPoint y: 152, endPoint x: 167, endPoint y: 1, distance: 209.2
click at [22, 149] on button "Toggle Sidebar" at bounding box center [23, 135] width 8 height 270
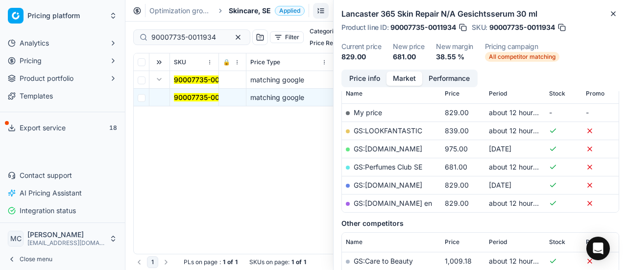
drag, startPoint x: 72, startPoint y: 256, endPoint x: 81, endPoint y: 228, distance: 29.3
click at [73, 256] on button "Close menu" at bounding box center [62, 259] width 117 height 14
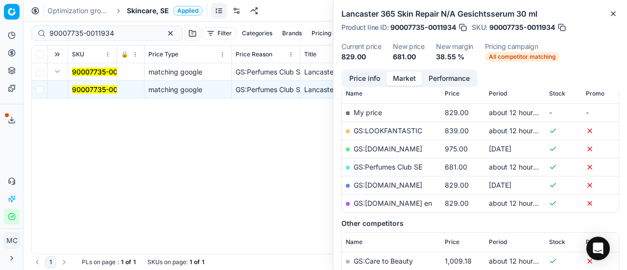
click at [138, 11] on span "Skincare, SE" at bounding box center [148, 11] width 42 height 10
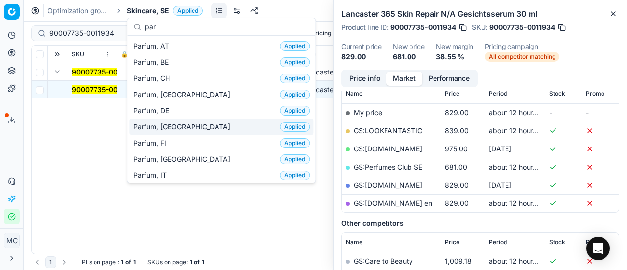
type input "par"
click at [173, 127] on span "Parfum, [GEOGRAPHIC_DATA]" at bounding box center [183, 127] width 101 height 10
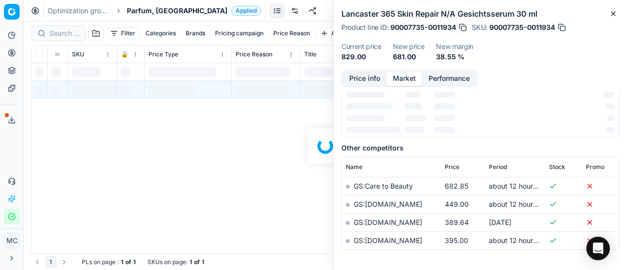
scroll to position [147, 0]
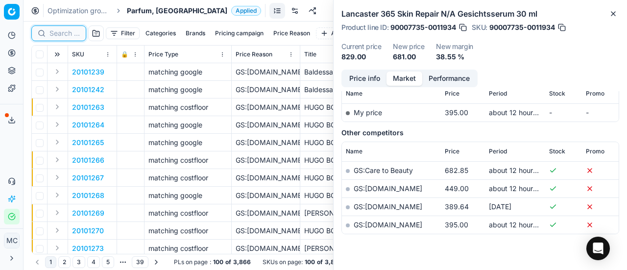
click at [56, 31] on input at bounding box center [64, 33] width 30 height 10
paste input "80075246-100"
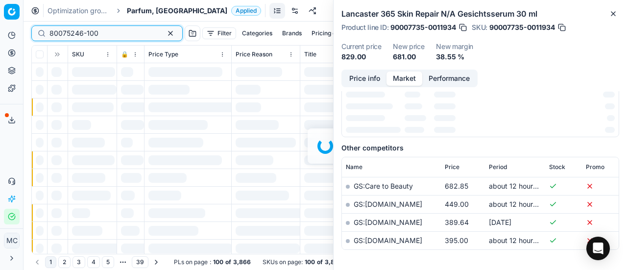
scroll to position [147, 0]
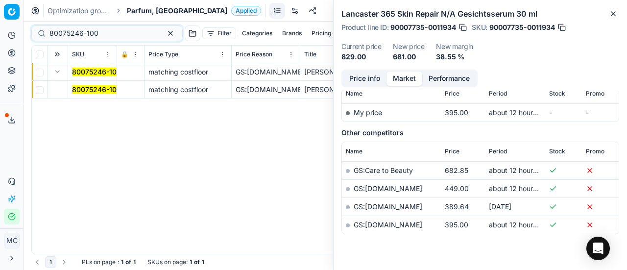
click at [84, 89] on mark "80075246-100" at bounding box center [96, 89] width 49 height 8
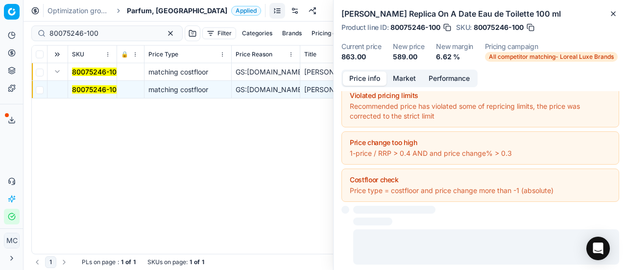
click at [365, 76] on button "Price info" at bounding box center [365, 79] width 44 height 14
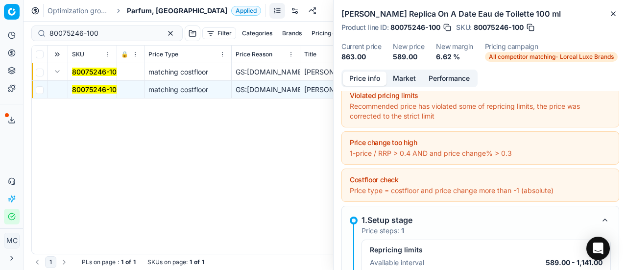
scroll to position [105, 0]
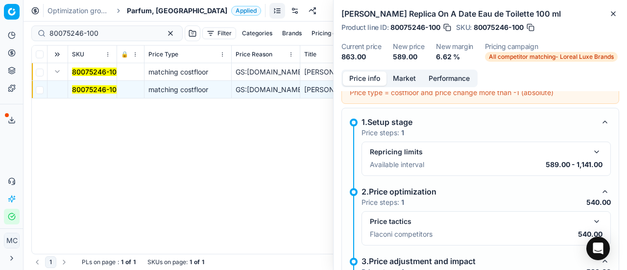
click at [591, 221] on button "button" at bounding box center [597, 221] width 12 height 12
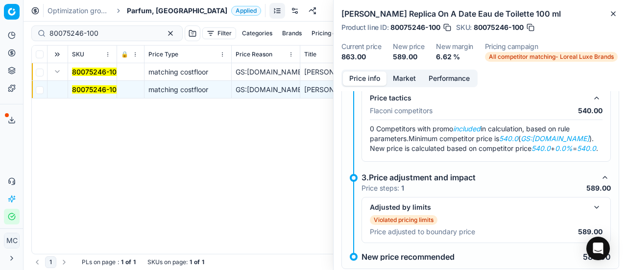
scroll to position [252, 0]
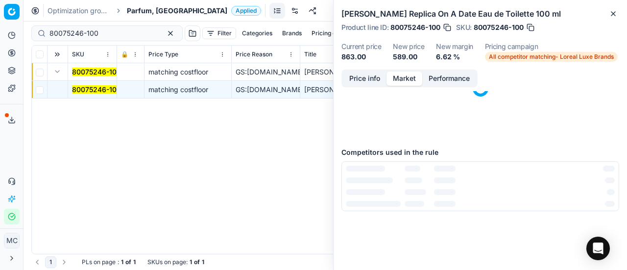
click at [411, 83] on button "Market" at bounding box center [404, 79] width 36 height 14
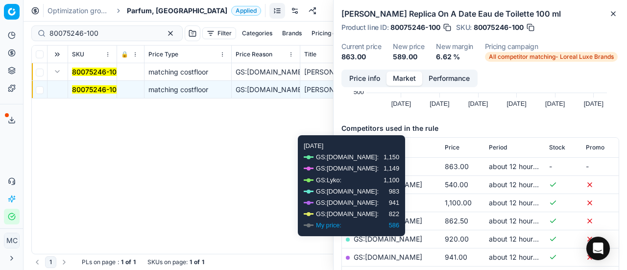
scroll to position [147, 0]
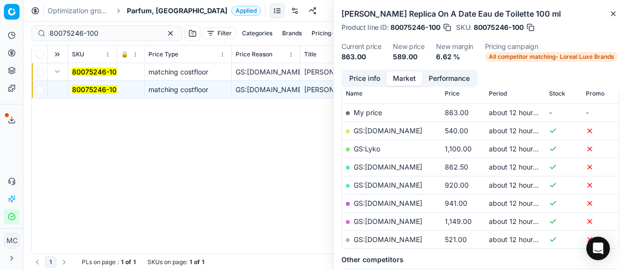
click at [406, 131] on link "GS:[DOMAIN_NAME]" at bounding box center [388, 130] width 69 height 8
drag, startPoint x: 92, startPoint y: 35, endPoint x: 0, endPoint y: 31, distance: 91.6
click at [0, 35] on div "Pricing platform Analytics Pricing Product portfolio Templates Export service 1…" at bounding box center [313, 135] width 627 height 270
paste input "20633-5"
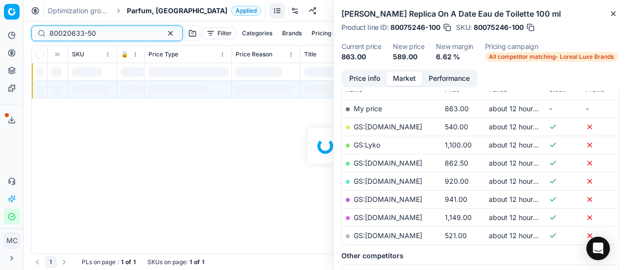
scroll to position [147, 0]
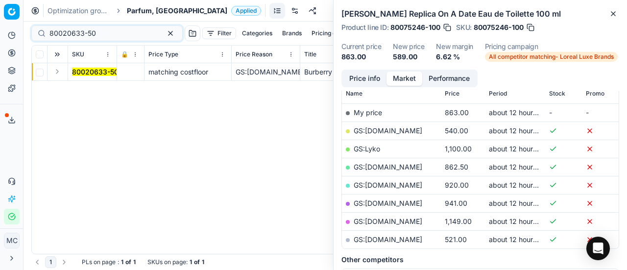
click at [61, 73] on button "Expand" at bounding box center [57, 72] width 12 height 12
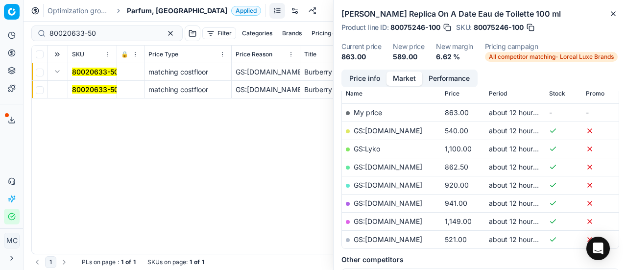
click at [84, 91] on mark "80020633-50" at bounding box center [95, 89] width 47 height 8
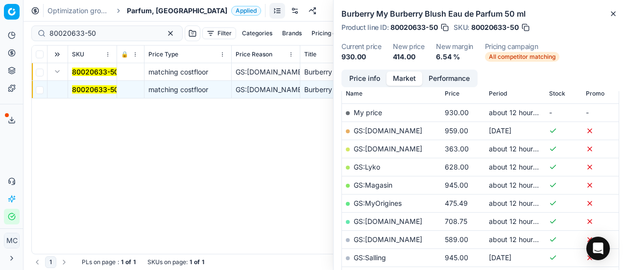
click at [327, 73] on span "Burberry My Burberry Blush Eau de Parfum 50 ml" at bounding box center [383, 72] width 158 height 8
click at [354, 81] on button "Price info" at bounding box center [365, 79] width 44 height 14
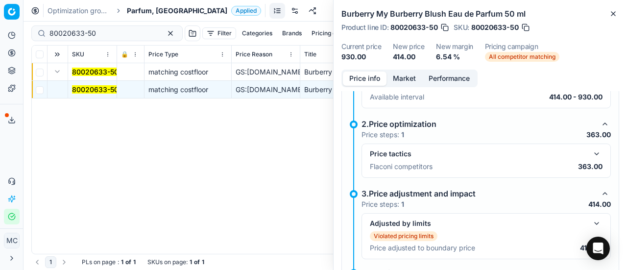
click at [591, 157] on button "button" at bounding box center [597, 154] width 12 height 12
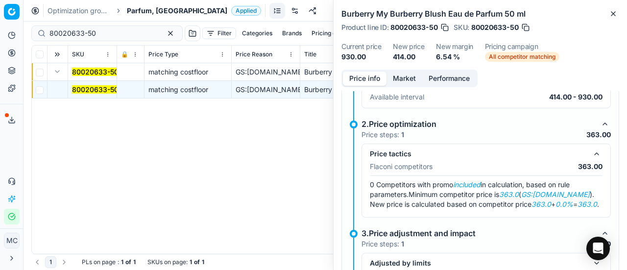
click at [409, 76] on button "Market" at bounding box center [404, 79] width 36 height 14
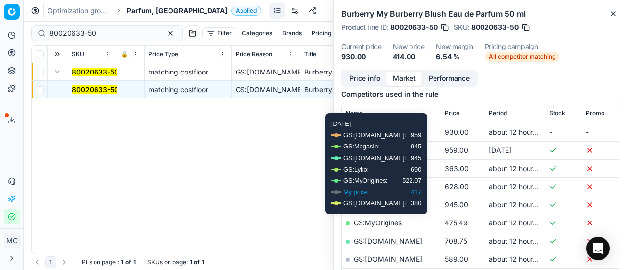
scroll to position [147, 0]
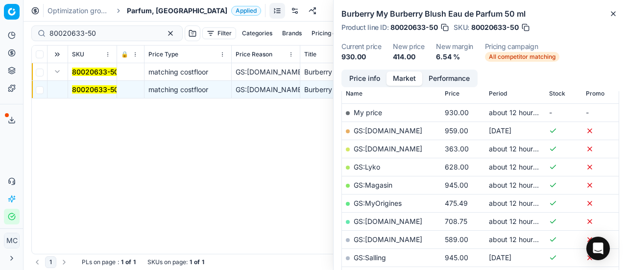
click at [413, 148] on link "GS:[DOMAIN_NAME]" at bounding box center [388, 148] width 69 height 8
drag, startPoint x: 115, startPoint y: 35, endPoint x: 0, endPoint y: 1, distance: 119.8
click at [0, 1] on div "Pricing platform Analytics Pricing Product portfolio Templates Export service 1…" at bounding box center [313, 135] width 627 height 270
paste input "30103146-0011003"
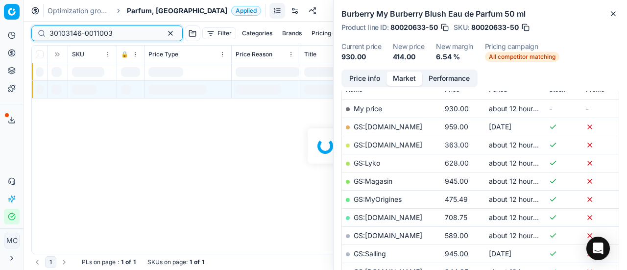
scroll to position [147, 0]
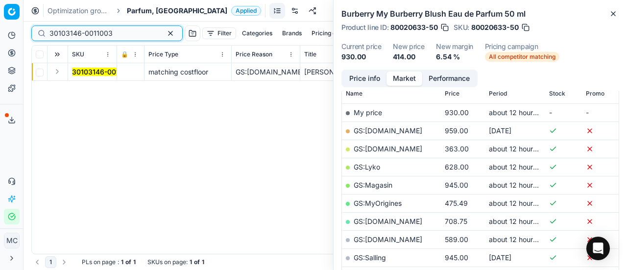
type input "30103146-0011003"
click at [59, 72] on button "Expand" at bounding box center [57, 72] width 12 height 12
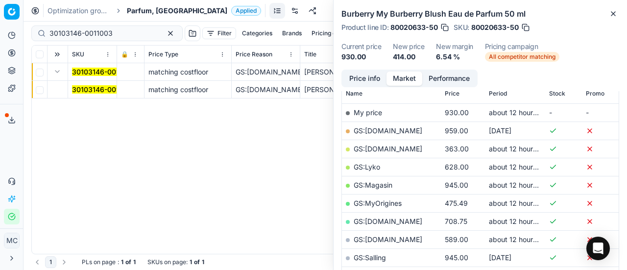
click at [87, 87] on mark "30103146-0011003" at bounding box center [103, 89] width 63 height 8
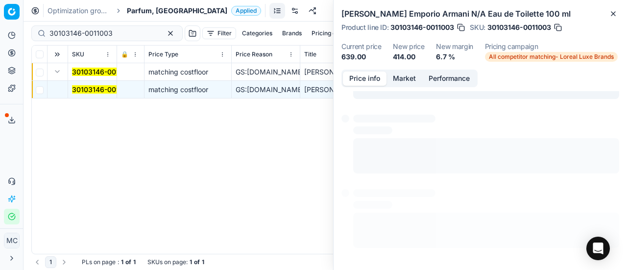
click at [366, 75] on button "Price info" at bounding box center [365, 79] width 44 height 14
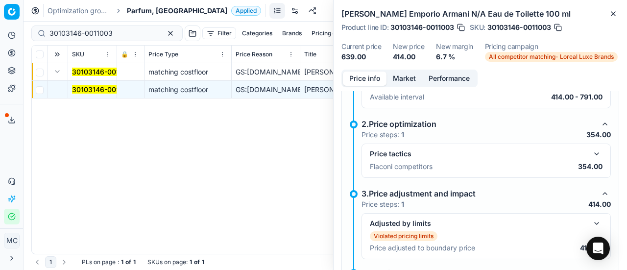
click at [594, 151] on button "button" at bounding box center [597, 154] width 12 height 12
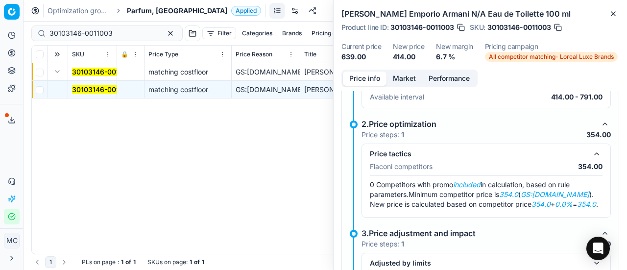
click at [400, 78] on button "Market" at bounding box center [404, 79] width 36 height 14
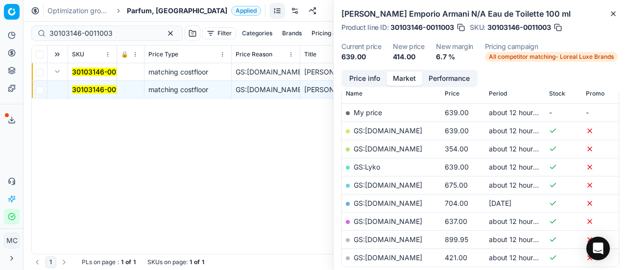
click at [380, 147] on link "GS:[DOMAIN_NAME]" at bounding box center [388, 148] width 69 height 8
click at [157, 7] on span "Parfum, [GEOGRAPHIC_DATA]" at bounding box center [177, 11] width 100 height 10
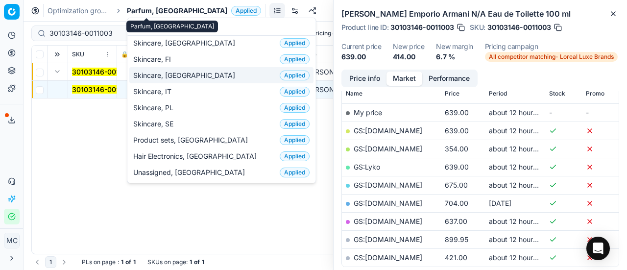
scroll to position [0, 0]
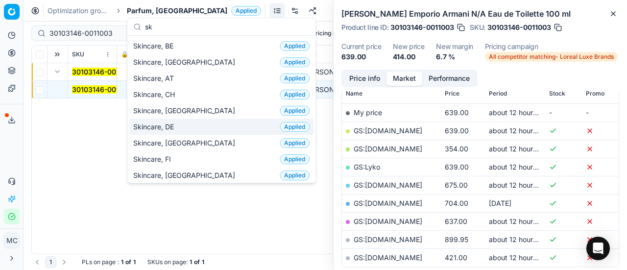
type input "sk"
click at [185, 145] on div "Skincare, DK Applied" at bounding box center [221, 143] width 184 height 16
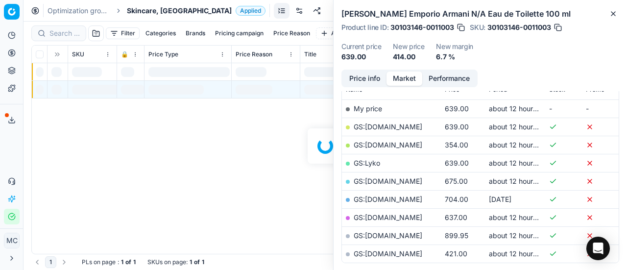
scroll to position [147, 0]
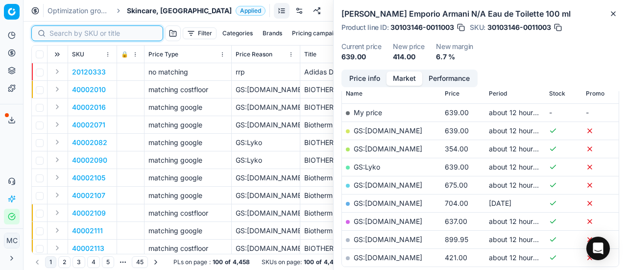
click at [68, 35] on input at bounding box center [102, 33] width 107 height 10
paste input "90006920-0010517"
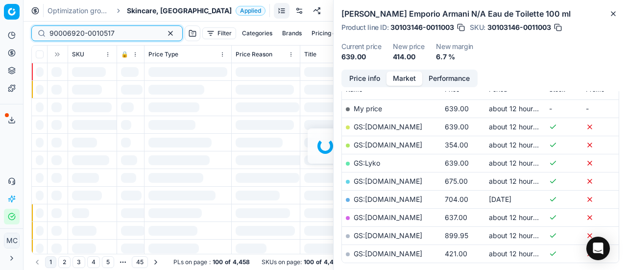
scroll to position [147, 0]
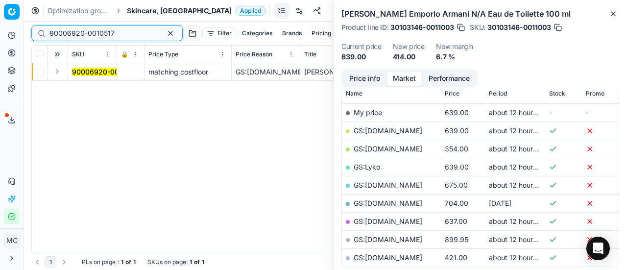
type input "90006920-0010517"
click at [58, 71] on button "Expand" at bounding box center [57, 72] width 12 height 12
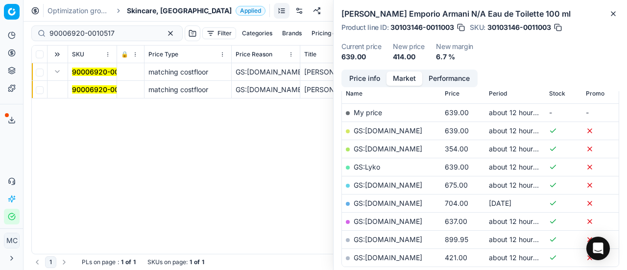
click at [83, 89] on mark "90006920-0010517" at bounding box center [104, 89] width 65 height 8
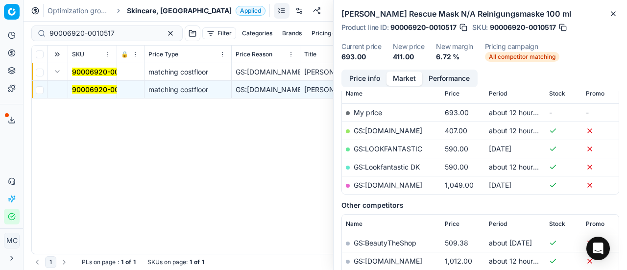
click at [369, 75] on button "Price info" at bounding box center [365, 79] width 44 height 14
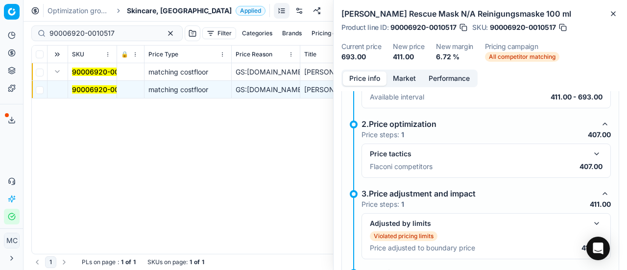
click at [591, 148] on button "button" at bounding box center [597, 154] width 12 height 12
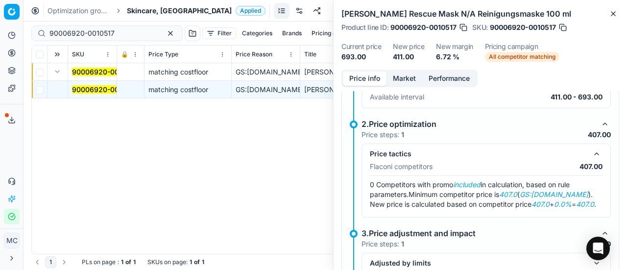
click at [400, 77] on button "Market" at bounding box center [404, 79] width 36 height 14
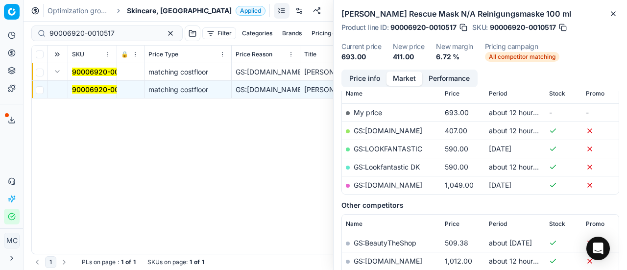
click at [389, 136] on td "GS:[DOMAIN_NAME]" at bounding box center [391, 130] width 99 height 18
click at [389, 132] on link "GS:[DOMAIN_NAME]" at bounding box center [388, 130] width 69 height 8
click at [141, 12] on span "Skincare, [GEOGRAPHIC_DATA]" at bounding box center [179, 11] width 105 height 10
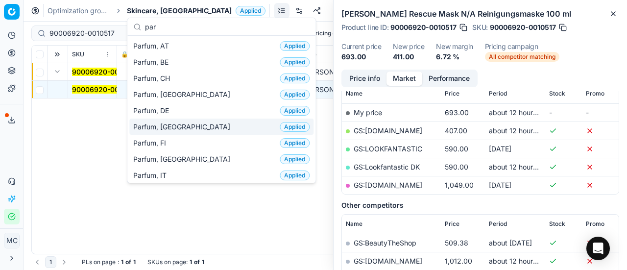
type input "par"
drag, startPoint x: 177, startPoint y: 126, endPoint x: 0, endPoint y: 6, distance: 213.4
click at [177, 126] on div "Parfum, DK Applied" at bounding box center [221, 127] width 184 height 16
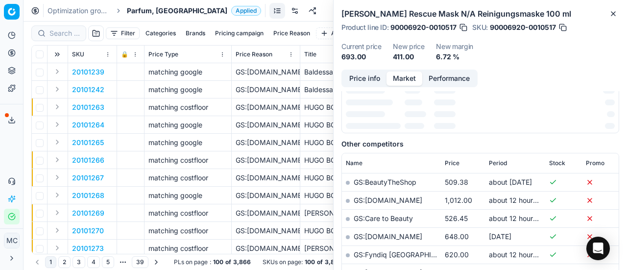
scroll to position [147, 0]
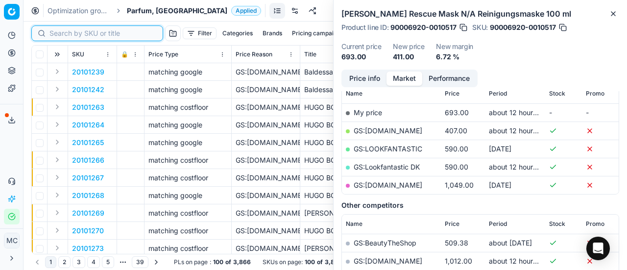
click at [57, 35] on input at bounding box center [102, 33] width 107 height 10
paste input "20101852"
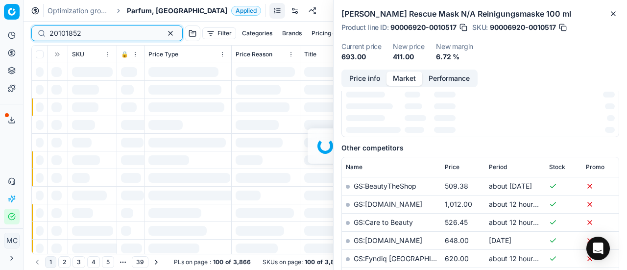
scroll to position [147, 0]
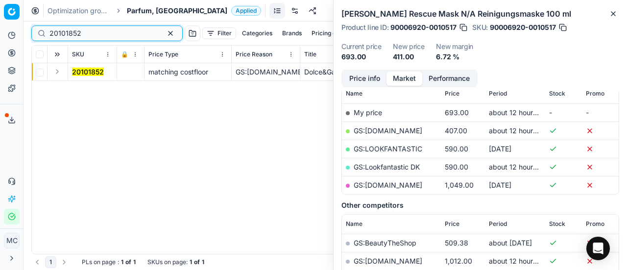
type input "20101852"
click at [60, 76] on button "Expand" at bounding box center [57, 72] width 12 height 12
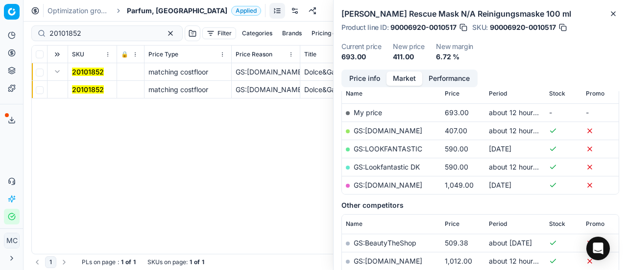
click at [87, 89] on mark "20101852" at bounding box center [88, 89] width 32 height 8
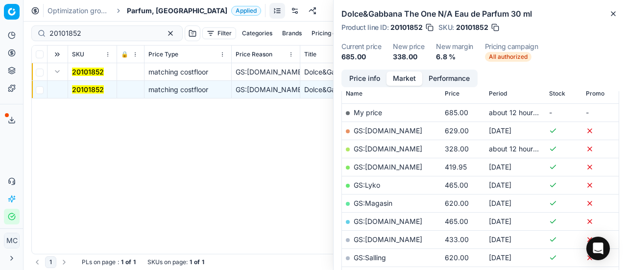
click at [373, 77] on button "Price info" at bounding box center [365, 79] width 44 height 14
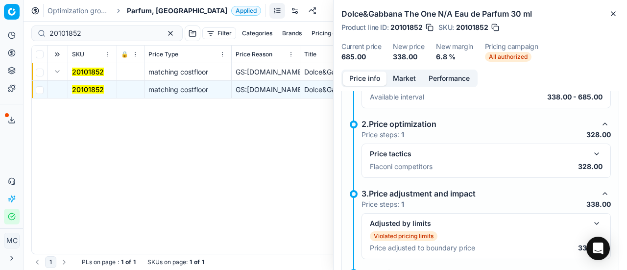
click at [595, 152] on button "button" at bounding box center [597, 154] width 12 height 12
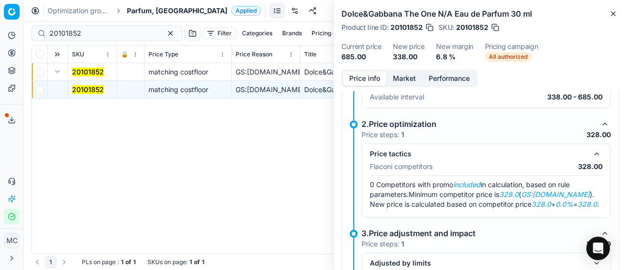
click at [410, 76] on button "Market" at bounding box center [404, 79] width 36 height 14
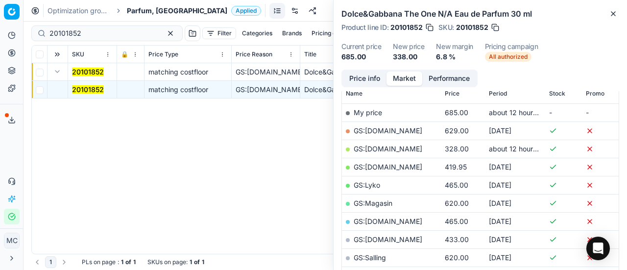
click at [392, 152] on td "GS:[DOMAIN_NAME]" at bounding box center [391, 149] width 99 height 18
click at [389, 144] on link "GS:[DOMAIN_NAME]" at bounding box center [388, 148] width 69 height 8
click at [155, 8] on span "Parfum, [GEOGRAPHIC_DATA]" at bounding box center [177, 11] width 100 height 10
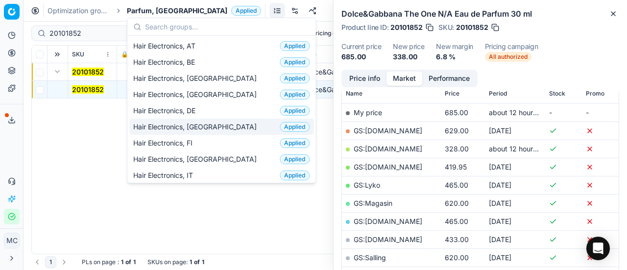
click at [200, 125] on span "Hair Electronics, [GEOGRAPHIC_DATA]" at bounding box center [196, 127] width 127 height 10
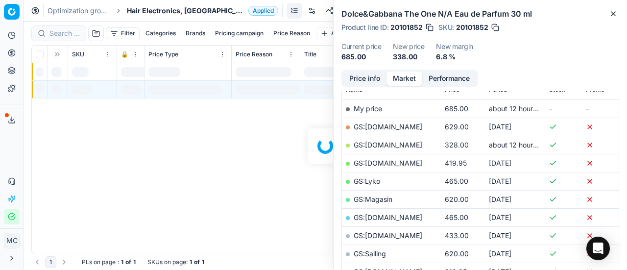
scroll to position [147, 0]
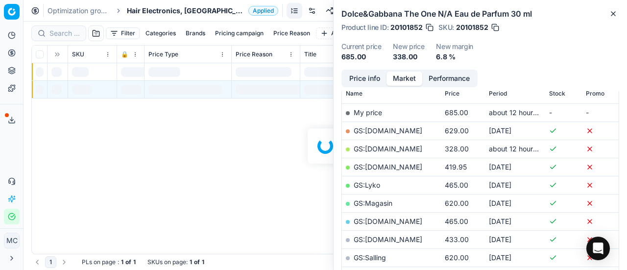
click at [67, 35] on div "Filter Categories Brands Pricing campaign Price Reason Add filter Bulk update A…" at bounding box center [325, 146] width 603 height 248
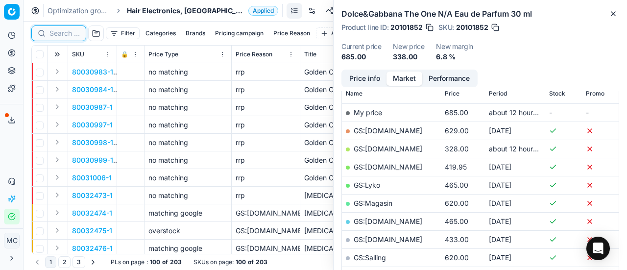
click at [67, 35] on input at bounding box center [64, 33] width 30 height 10
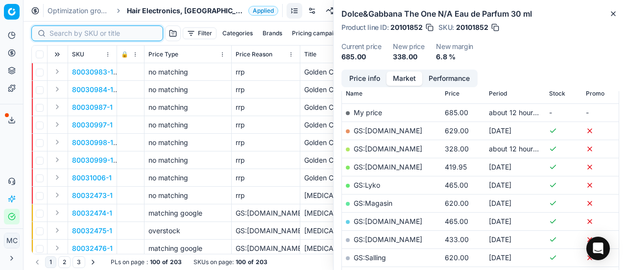
click at [67, 35] on input at bounding box center [102, 33] width 107 height 10
paste input "90010677-0016759"
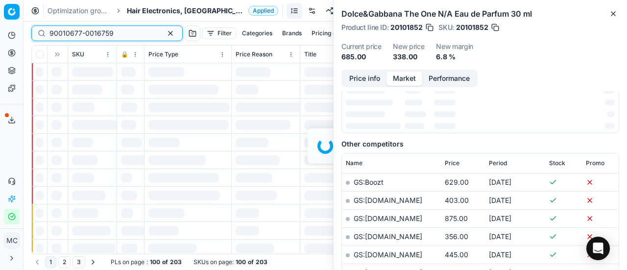
scroll to position [147, 0]
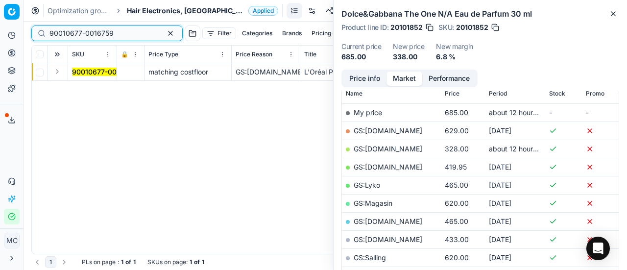
type input "90010677-0016759"
click at [62, 72] on button "Expand" at bounding box center [57, 72] width 12 height 12
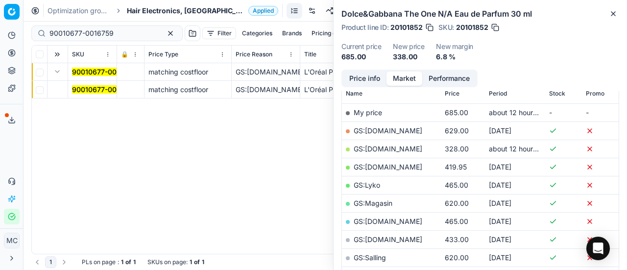
drag, startPoint x: 71, startPoint y: 77, endPoint x: 313, endPoint y: 89, distance: 243.2
click at [110, 91] on mark "90010677-0016759" at bounding box center [104, 89] width 64 height 8
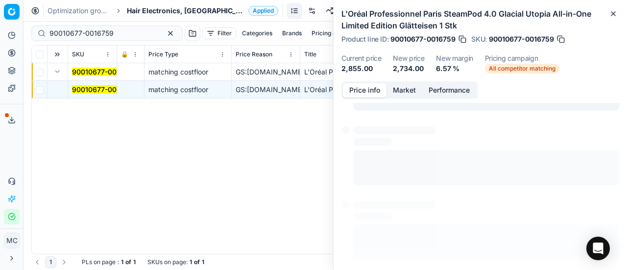
click at [370, 86] on button "Price info" at bounding box center [365, 90] width 44 height 14
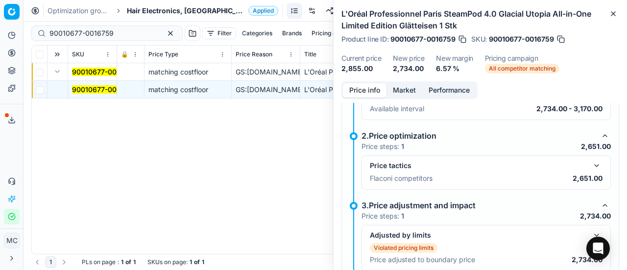
click at [591, 167] on button "button" at bounding box center [597, 166] width 12 height 12
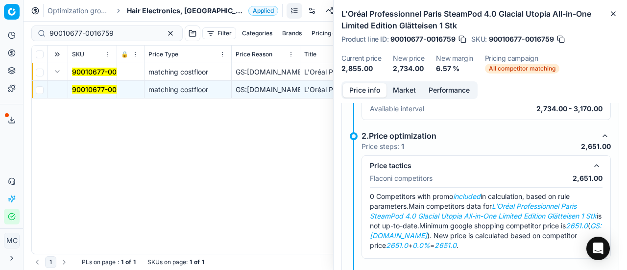
click at [402, 83] on button "Market" at bounding box center [404, 90] width 36 height 14
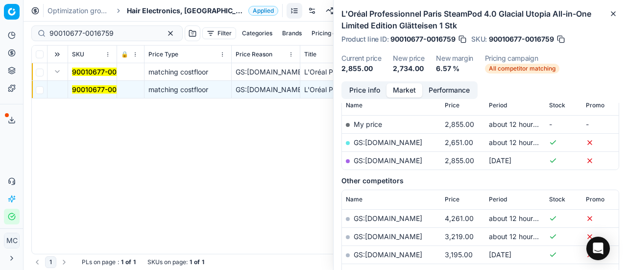
click at [375, 144] on link "GS:[DOMAIN_NAME]" at bounding box center [388, 142] width 69 height 8
click at [157, 13] on span "Hair Electronics, [GEOGRAPHIC_DATA]" at bounding box center [186, 11] width 118 height 10
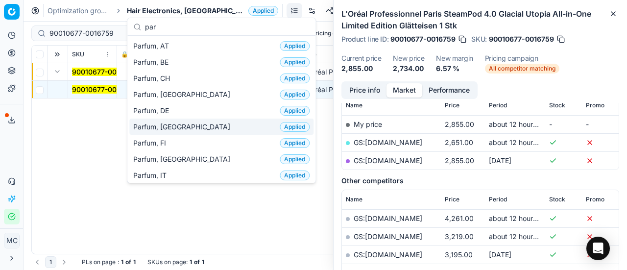
type input "par"
click at [182, 128] on div "Parfum, DK Applied" at bounding box center [221, 127] width 184 height 16
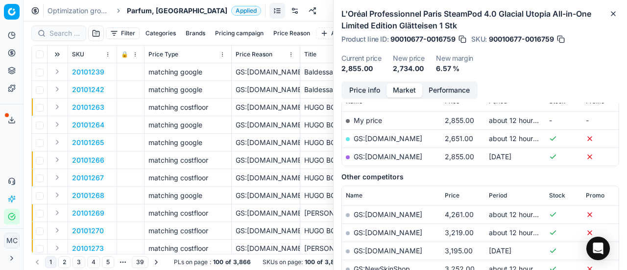
scroll to position [147, 0]
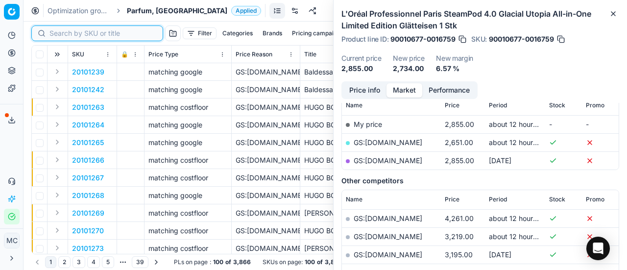
click at [57, 33] on input at bounding box center [102, 33] width 107 height 10
paste input "80052923-200"
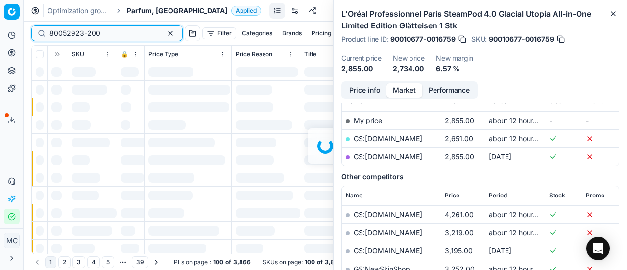
scroll to position [147, 0]
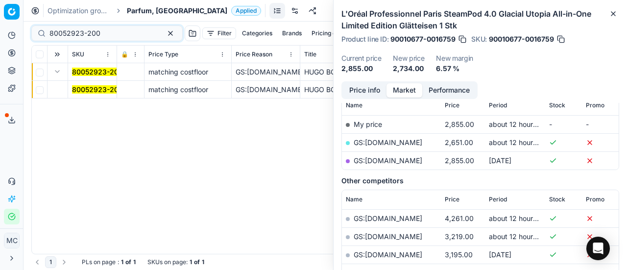
click at [92, 92] on mark "80052923-200" at bounding box center [97, 89] width 51 height 8
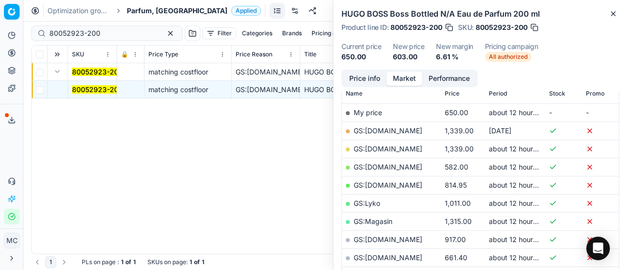
drag, startPoint x: 348, startPoint y: 75, endPoint x: 362, endPoint y: 87, distance: 18.4
click at [352, 79] on button "Price info" at bounding box center [365, 79] width 44 height 14
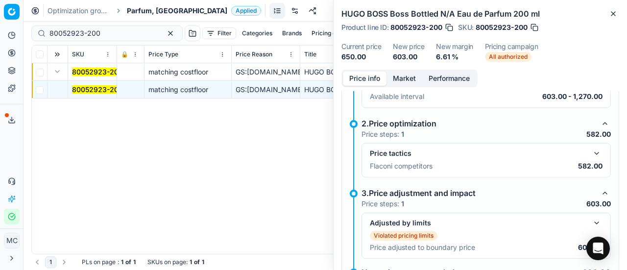
click at [591, 149] on button "button" at bounding box center [597, 153] width 12 height 12
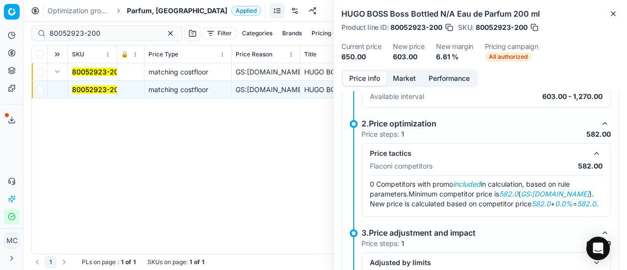
drag, startPoint x: 407, startPoint y: 81, endPoint x: 409, endPoint y: 86, distance: 5.5
click at [407, 83] on button "Market" at bounding box center [404, 79] width 36 height 14
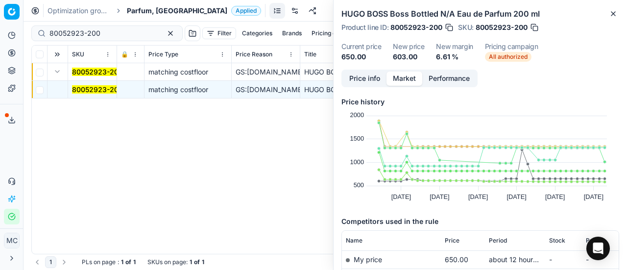
scroll to position [98, 0]
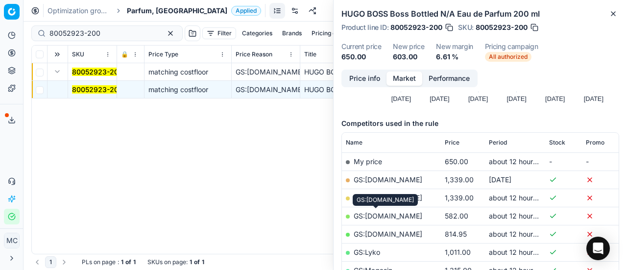
click at [387, 215] on link "GS:[DOMAIN_NAME]" at bounding box center [388, 216] width 69 height 8
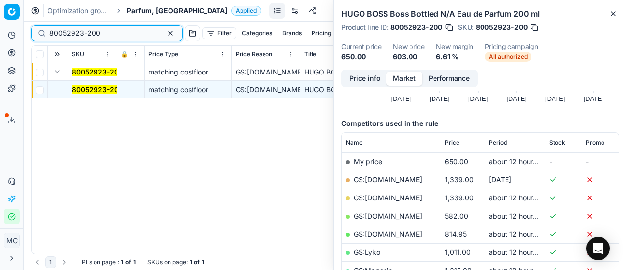
drag, startPoint x: 113, startPoint y: 35, endPoint x: 0, endPoint y: 25, distance: 113.6
click at [0, 25] on div "Pricing platform Analytics Pricing Product portfolio Templates Export service 1…" at bounding box center [313, 135] width 627 height 270
paste input "66035-5"
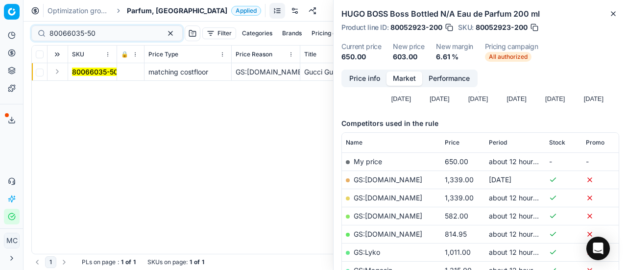
click at [62, 67] on button "Expand" at bounding box center [57, 72] width 12 height 12
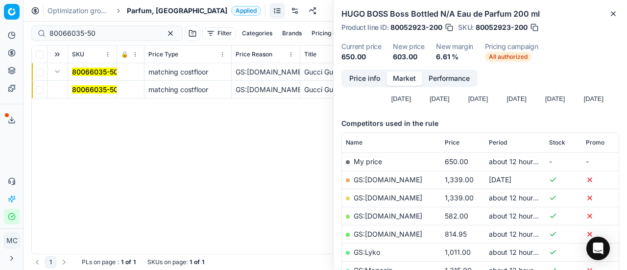
click at [104, 88] on mark "80066035-50" at bounding box center [95, 89] width 46 height 8
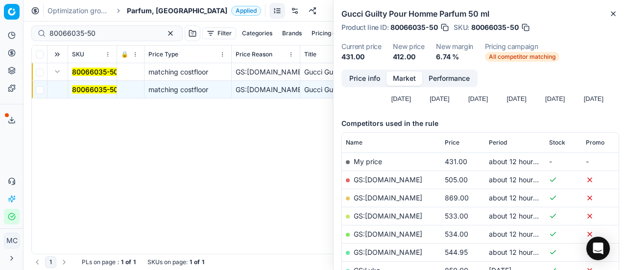
click at [358, 79] on button "Price info" at bounding box center [365, 79] width 44 height 14
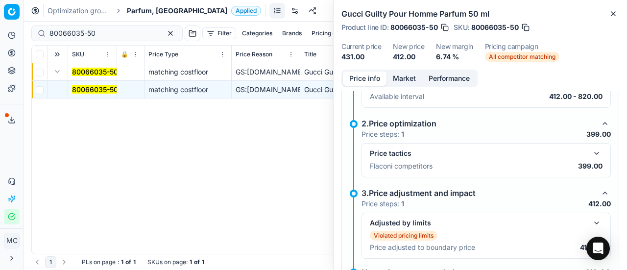
click at [592, 150] on button "button" at bounding box center [597, 153] width 12 height 12
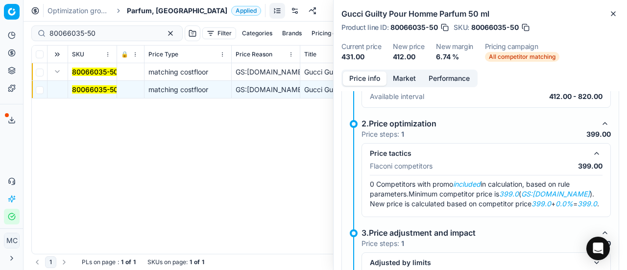
click at [400, 87] on div "Price info Market Performance Violated pricing limits Recommended price has vio…" at bounding box center [480, 170] width 293 height 200
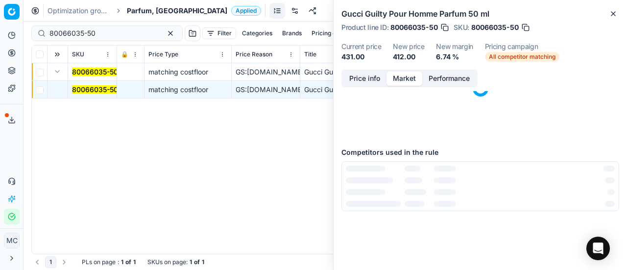
click at [401, 78] on button "Market" at bounding box center [404, 79] width 36 height 14
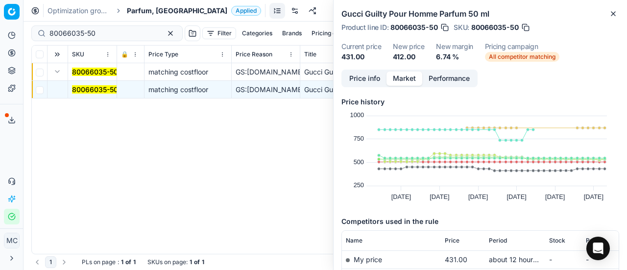
scroll to position [196, 0]
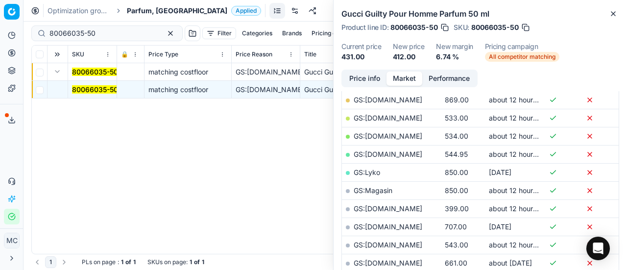
click at [390, 208] on link "GS:[DOMAIN_NAME]" at bounding box center [388, 208] width 69 height 8
drag, startPoint x: 116, startPoint y: 30, endPoint x: 0, endPoint y: 9, distance: 117.9
click at [0, 9] on div "Pricing platform Analytics Pricing Product portfolio Templates Export service 1…" at bounding box center [313, 135] width 627 height 270
paste input "90007351-001124"
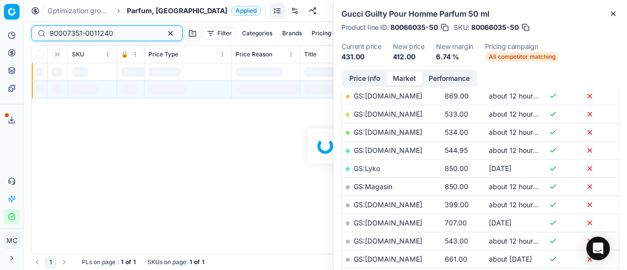
scroll to position [196, 0]
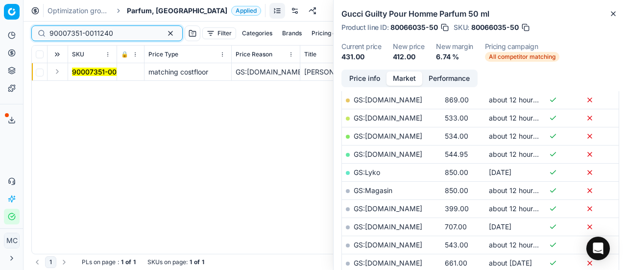
type input "90007351-0011240"
click at [60, 70] on button "Expand" at bounding box center [57, 72] width 12 height 12
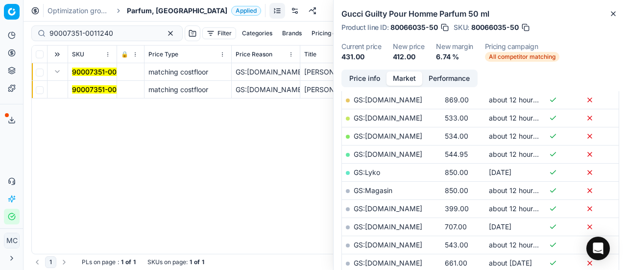
click at [94, 94] on span "90007351-0011240" at bounding box center [104, 90] width 64 height 10
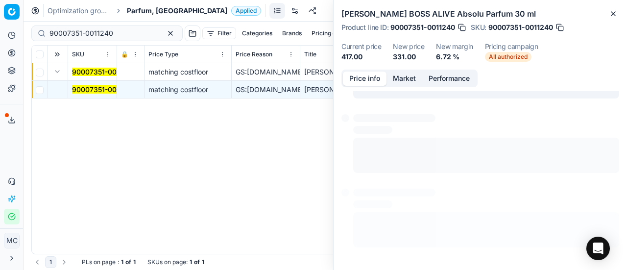
click at [370, 79] on button "Price info" at bounding box center [365, 79] width 44 height 14
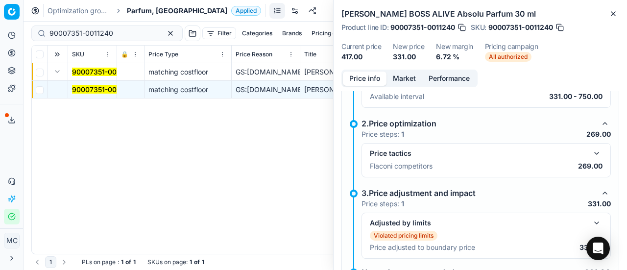
click at [591, 148] on button "button" at bounding box center [597, 153] width 12 height 12
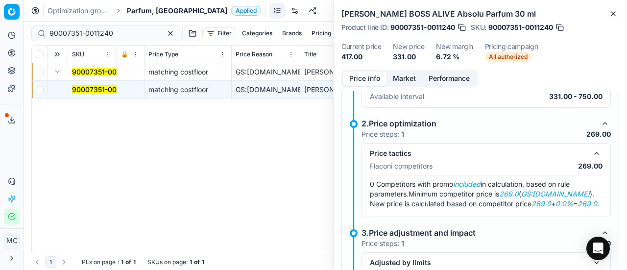
click at [400, 77] on button "Market" at bounding box center [404, 79] width 36 height 14
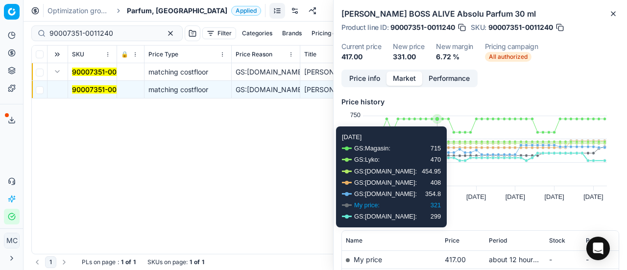
scroll to position [98, 0]
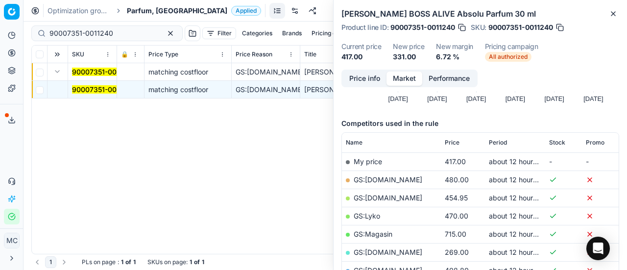
click at [393, 252] on link "GS:[DOMAIN_NAME]" at bounding box center [388, 252] width 69 height 8
click at [155, 15] on div "Optimization groups Parfum, DK Applied Discard Download report" at bounding box center [325, 11] width 603 height 22
click at [155, 10] on span "Parfum, [GEOGRAPHIC_DATA]" at bounding box center [177, 11] width 100 height 10
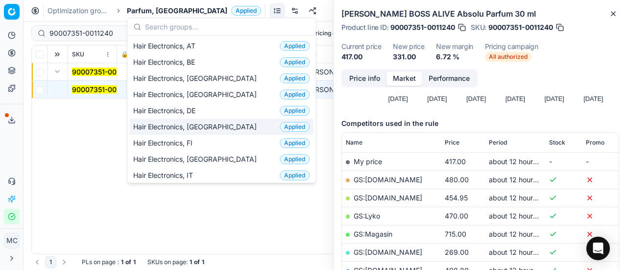
click at [227, 124] on div "Hair Electronics, DK Applied" at bounding box center [221, 127] width 184 height 16
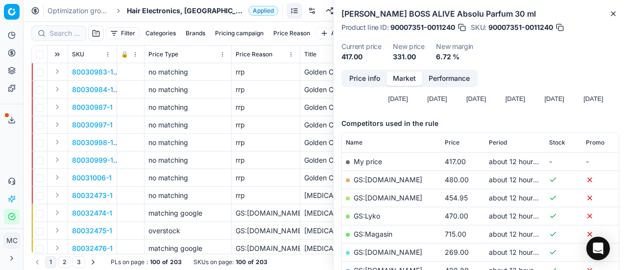
click at [59, 38] on div at bounding box center [58, 33] width 55 height 16
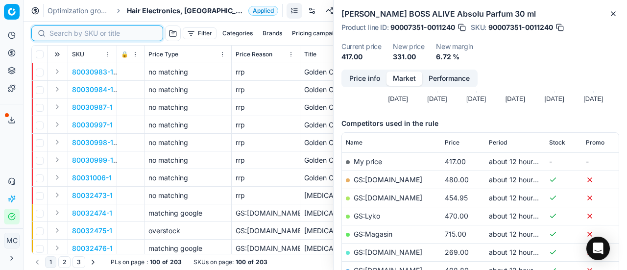
paste input "80074855-1"
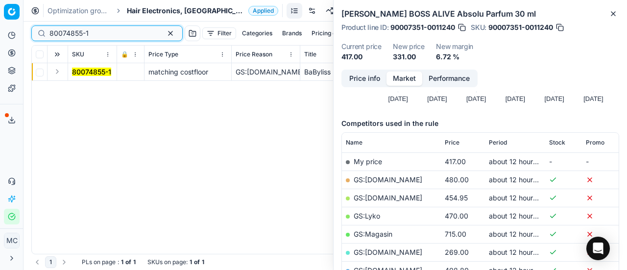
type input "80074855-1"
click at [57, 70] on button "Expand" at bounding box center [57, 72] width 12 height 12
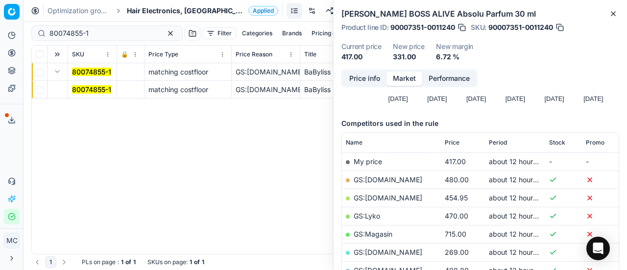
click at [101, 88] on mark "80074855-1" at bounding box center [91, 89] width 39 height 8
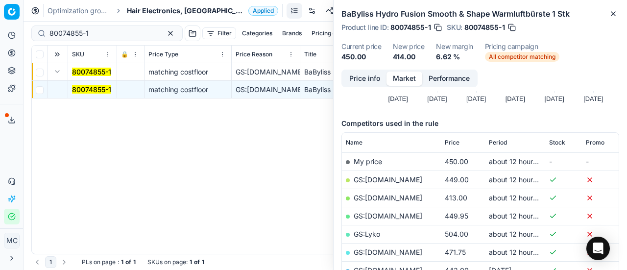
click at [346, 82] on button "Price info" at bounding box center [365, 79] width 44 height 14
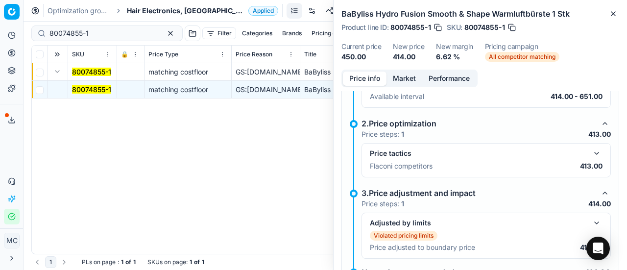
click at [591, 154] on button "button" at bounding box center [597, 153] width 12 height 12
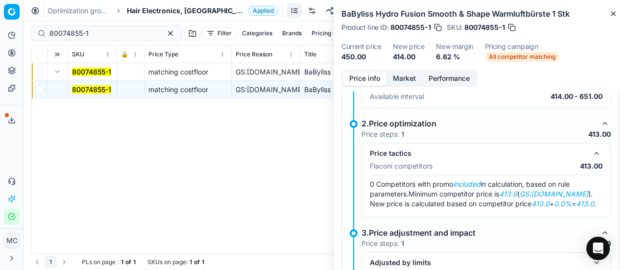
click at [401, 81] on button "Market" at bounding box center [404, 79] width 36 height 14
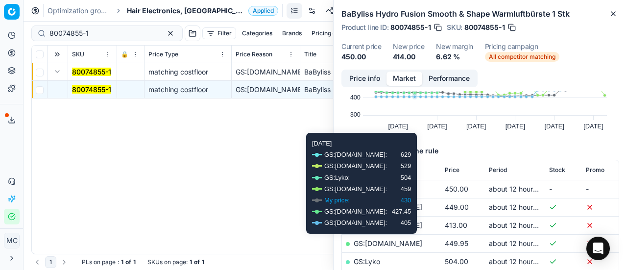
scroll to position [98, 0]
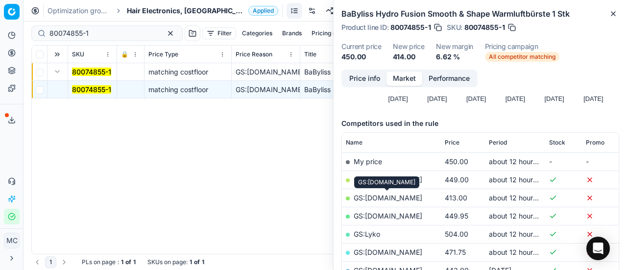
click at [413, 198] on link "GS:[DOMAIN_NAME]" at bounding box center [388, 197] width 69 height 8
click at [137, 7] on span "Hair Electronics, [GEOGRAPHIC_DATA]" at bounding box center [186, 11] width 118 height 10
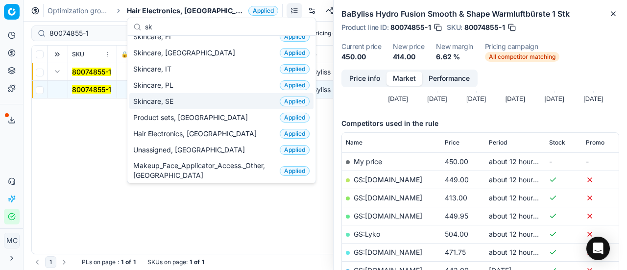
scroll to position [0, 0]
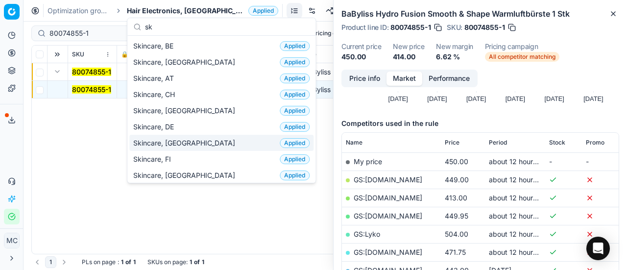
type input "sk"
click at [187, 143] on div "Skincare, DK Applied" at bounding box center [221, 143] width 184 height 16
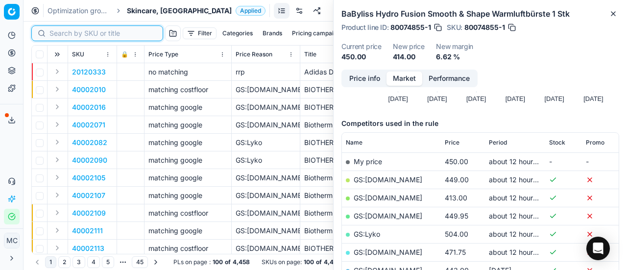
click at [66, 31] on input at bounding box center [102, 33] width 107 height 10
paste input "90011198-0017722"
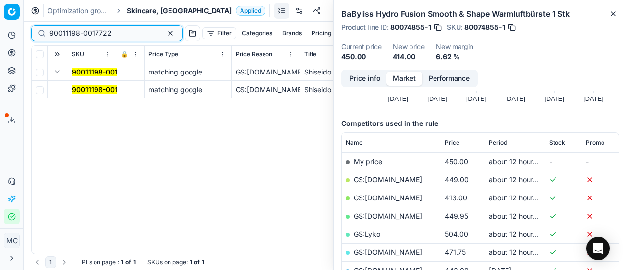
type input "90011198-0017722"
drag, startPoint x: 57, startPoint y: 71, endPoint x: 66, endPoint y: 79, distance: 12.2
click at [57, 71] on button "Expand" at bounding box center [57, 72] width 12 height 12
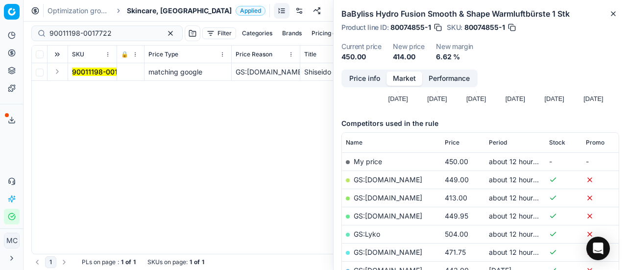
click at [58, 71] on button "Expand" at bounding box center [57, 72] width 12 height 12
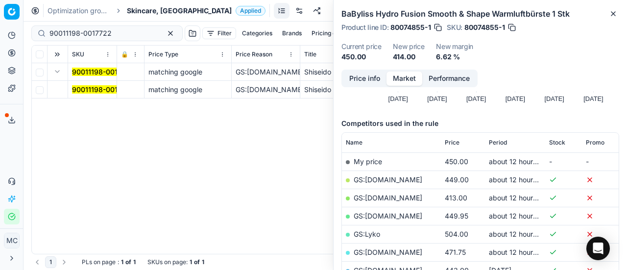
click at [90, 92] on mark "90011198-0017722" at bounding box center [103, 89] width 62 height 8
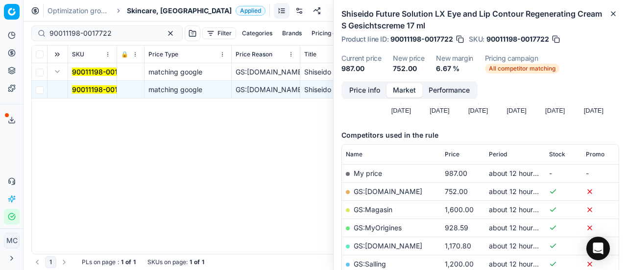
click at [364, 85] on button "Price info" at bounding box center [365, 90] width 44 height 14
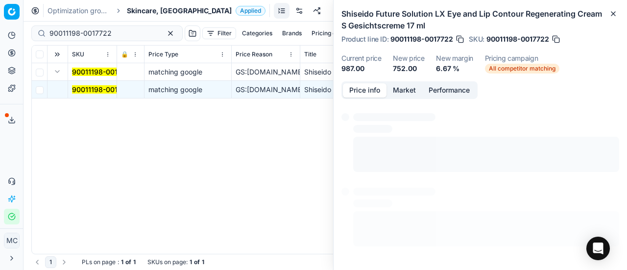
scroll to position [19, 0]
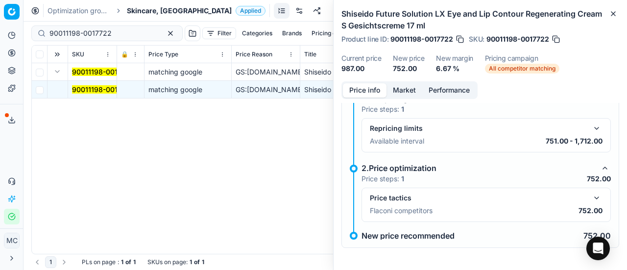
click at [597, 197] on div "Price tactics Flaconi competitors 752.00" at bounding box center [485, 205] width 249 height 34
click at [591, 197] on button "button" at bounding box center [597, 198] width 12 height 12
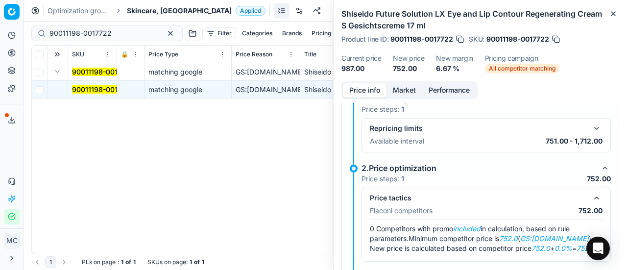
click at [402, 93] on button "Market" at bounding box center [404, 90] width 36 height 14
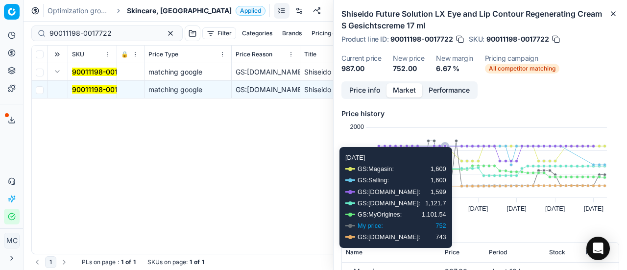
scroll to position [147, 0]
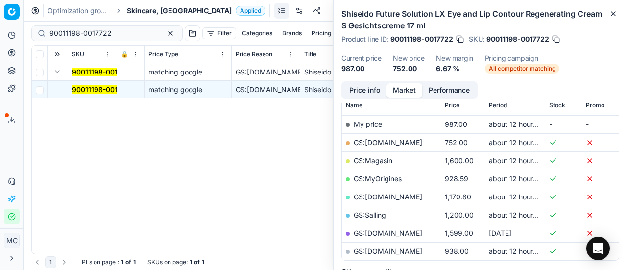
click at [392, 141] on link "GS:[DOMAIN_NAME]" at bounding box center [388, 142] width 69 height 8
click at [163, 11] on span "Skincare, [GEOGRAPHIC_DATA]" at bounding box center [179, 11] width 105 height 10
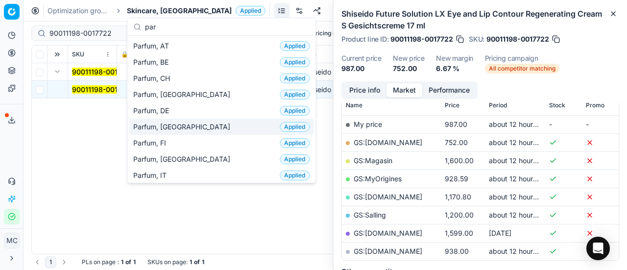
type input "par"
click at [161, 123] on span "Parfum, [GEOGRAPHIC_DATA]" at bounding box center [183, 127] width 101 height 10
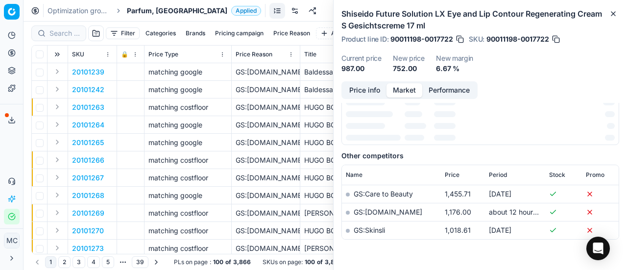
scroll to position [147, 0]
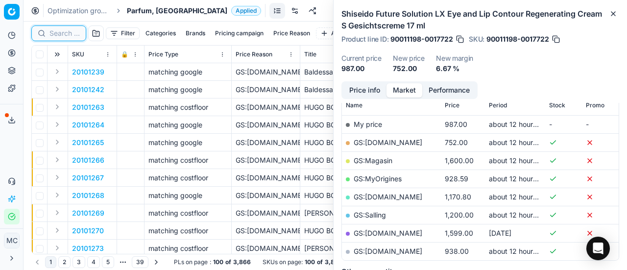
click at [67, 30] on input at bounding box center [64, 33] width 30 height 10
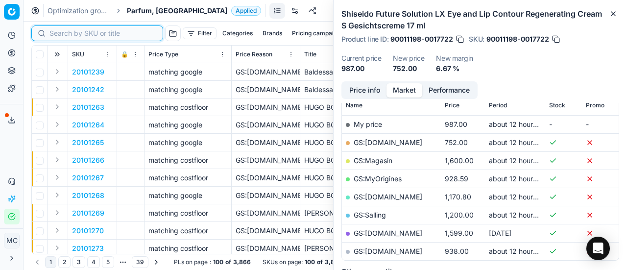
paste input "80066206-0005782"
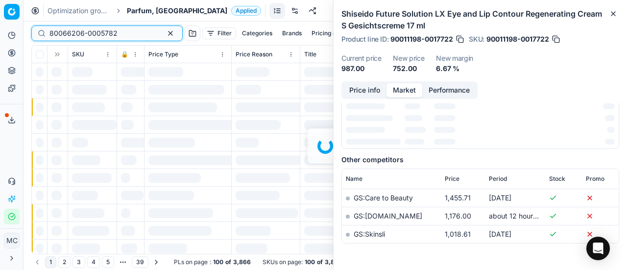
scroll to position [147, 0]
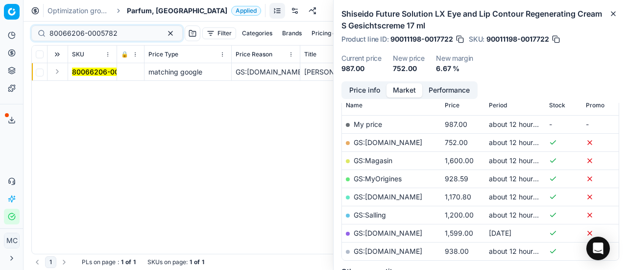
click at [59, 72] on button "Expand" at bounding box center [57, 72] width 12 height 12
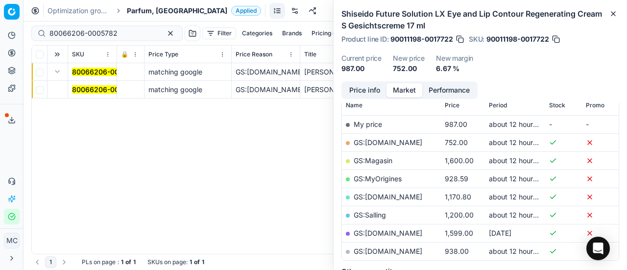
click at [102, 92] on mark "80066206-0005782" at bounding box center [106, 89] width 68 height 8
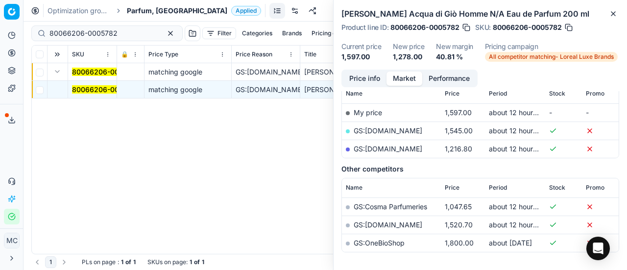
click at [368, 83] on button "Price info" at bounding box center [365, 79] width 44 height 14
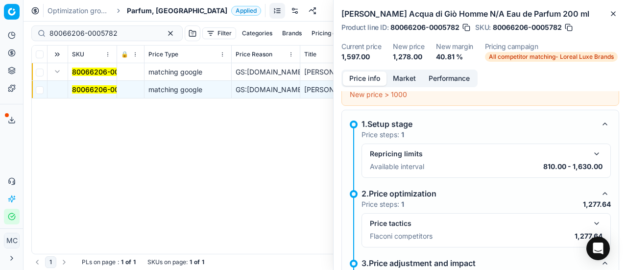
click at [591, 218] on button "button" at bounding box center [597, 223] width 12 height 12
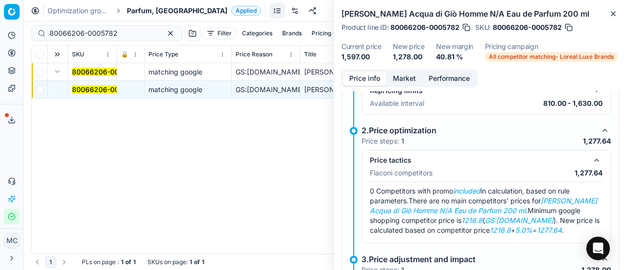
scroll to position [117, 0]
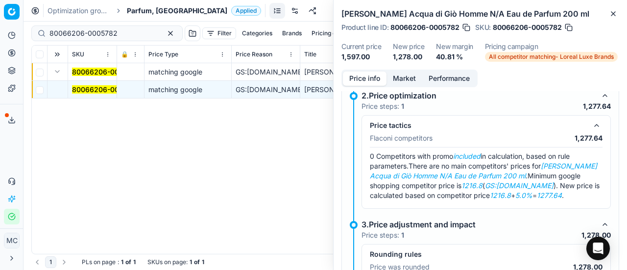
click at [407, 76] on button "Market" at bounding box center [404, 79] width 36 height 14
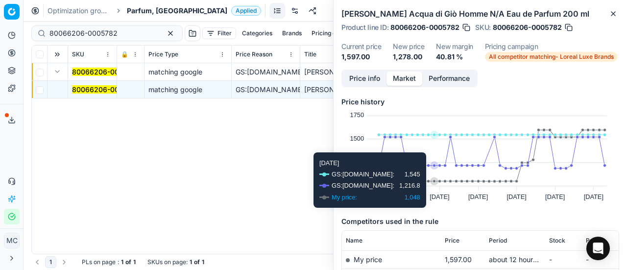
scroll to position [186, 0]
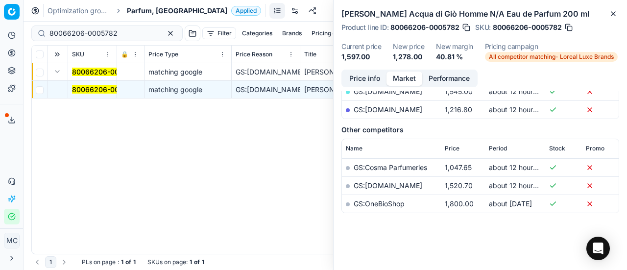
click at [405, 110] on link "GS:[DOMAIN_NAME]" at bounding box center [388, 109] width 69 height 8
drag, startPoint x: 126, startPoint y: 32, endPoint x: 0, endPoint y: -10, distance: 132.7
click at [0, 0] on html "Pricing platform Analytics Pricing Product portfolio Templates Export service 1…" at bounding box center [313, 135] width 627 height 270
paste input "90010889-0017264"
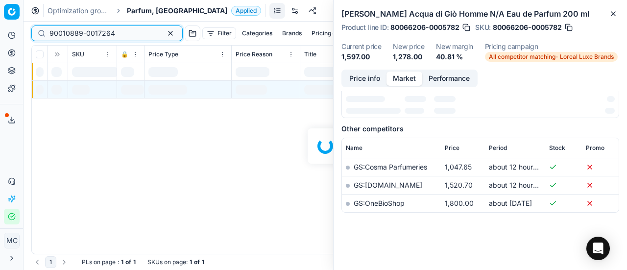
scroll to position [186, 0]
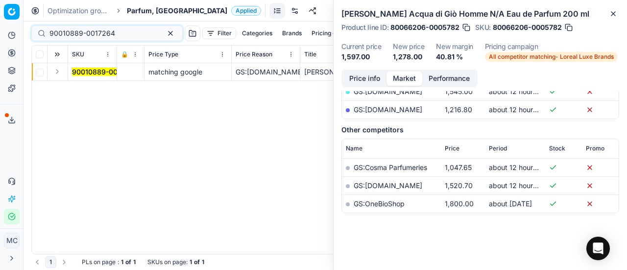
click at [57, 74] on button "Expand" at bounding box center [57, 72] width 12 height 12
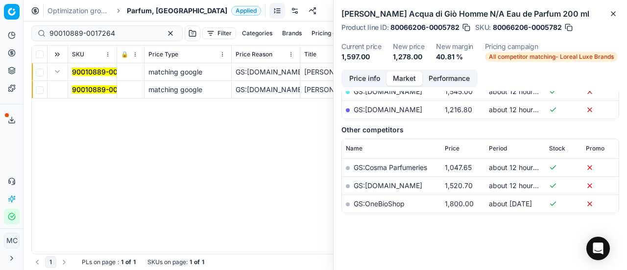
click at [89, 87] on mark "90010889-0017264" at bounding box center [105, 89] width 66 height 8
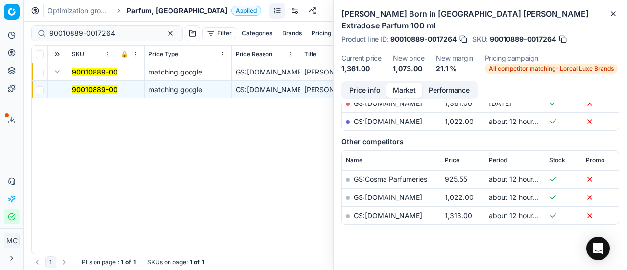
click at [375, 83] on button "Price info" at bounding box center [365, 90] width 44 height 14
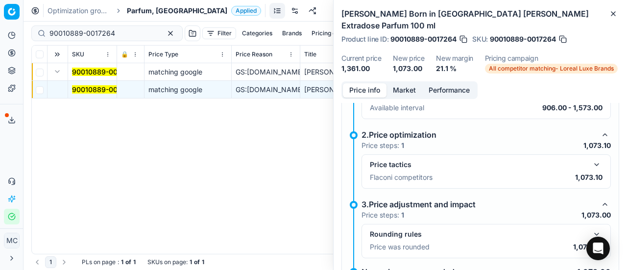
click at [591, 159] on button "button" at bounding box center [597, 165] width 12 height 12
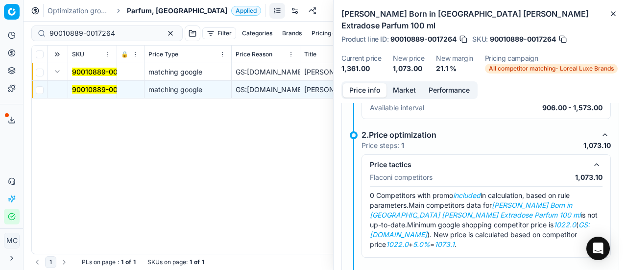
click at [410, 83] on button "Market" at bounding box center [404, 90] width 36 height 14
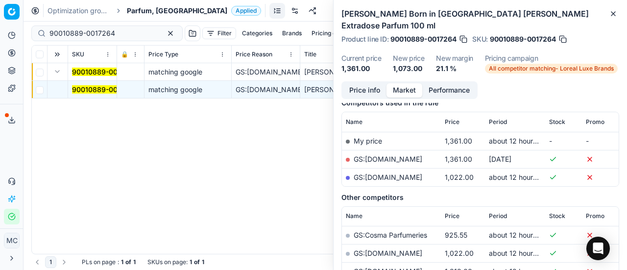
scroll to position [147, 0]
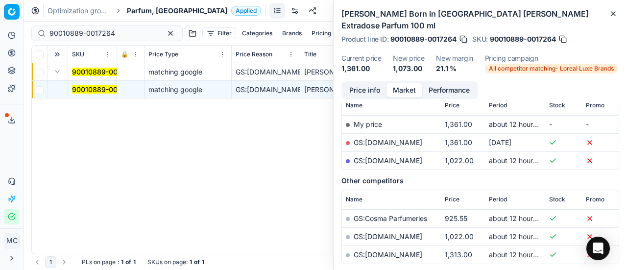
click at [413, 156] on link "GS:[DOMAIN_NAME]" at bounding box center [388, 160] width 69 height 8
drag, startPoint x: 134, startPoint y: 31, endPoint x: 0, endPoint y: -59, distance: 161.0
click at [0, 0] on html "Pricing platform Analytics Pricing Product portfolio Templates Export service 1…" at bounding box center [313, 135] width 627 height 270
paste input "01699-0002405"
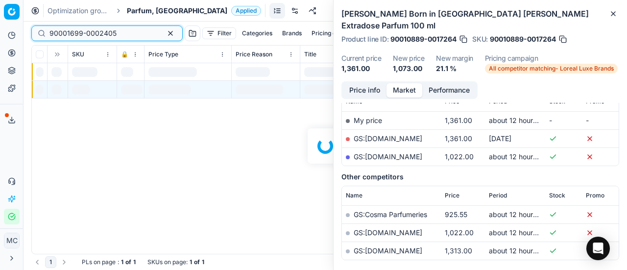
scroll to position [147, 0]
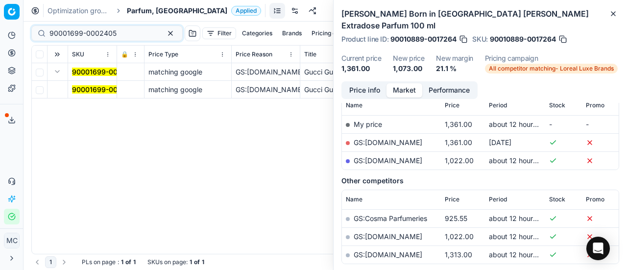
drag, startPoint x: 60, startPoint y: 72, endPoint x: 73, endPoint y: 83, distance: 17.1
click at [60, 72] on button "Expand" at bounding box center [57, 72] width 12 height 12
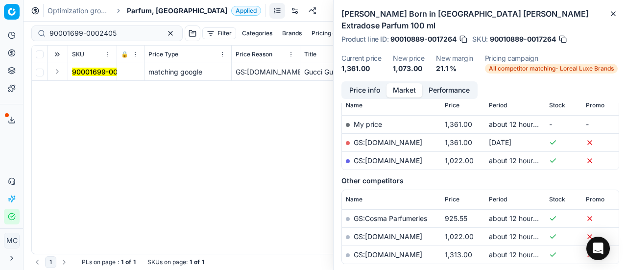
click at [60, 72] on button "Expand" at bounding box center [57, 72] width 12 height 12
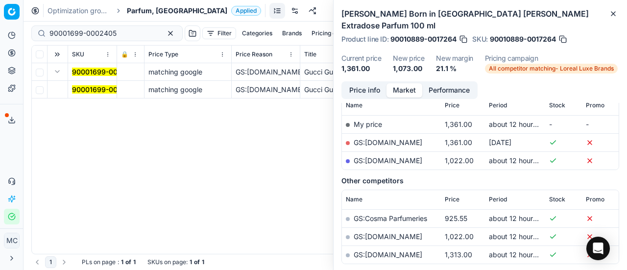
drag, startPoint x: 60, startPoint y: 72, endPoint x: 134, endPoint y: 84, distance: 74.8
click at [81, 94] on span "90001699-0002405" at bounding box center [105, 90] width 67 height 10
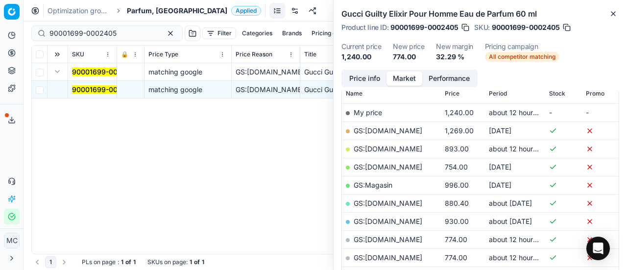
click at [350, 77] on button "Price info" at bounding box center [365, 79] width 44 height 14
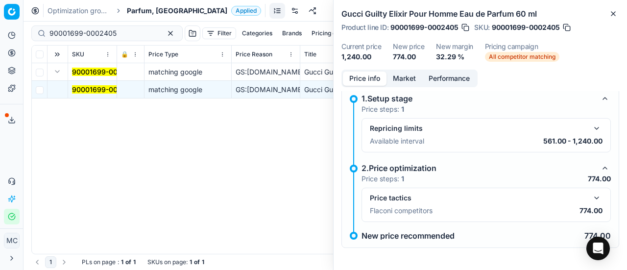
click at [591, 192] on button "button" at bounding box center [597, 198] width 12 height 12
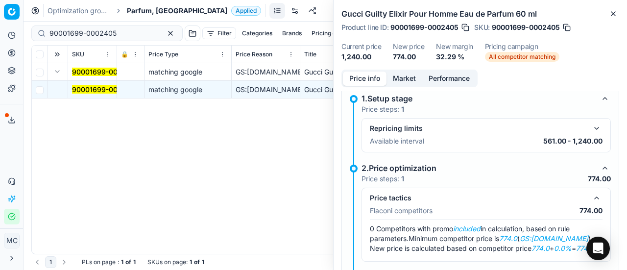
click at [405, 77] on button "Market" at bounding box center [404, 79] width 36 height 14
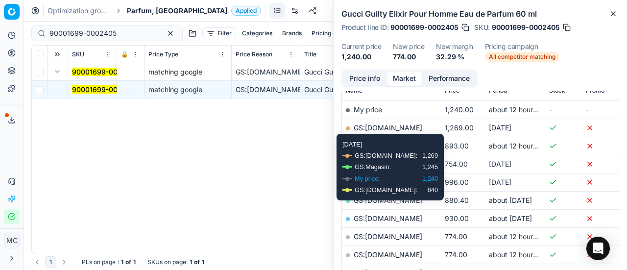
scroll to position [196, 0]
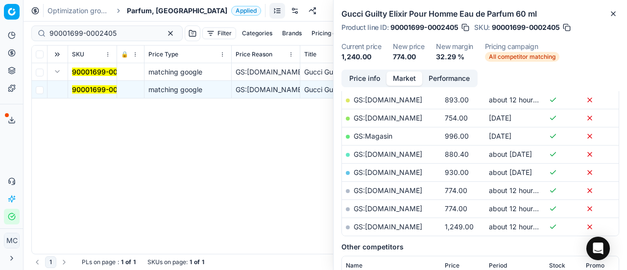
click at [413, 205] on link "GS:[DOMAIN_NAME]" at bounding box center [388, 208] width 69 height 8
drag, startPoint x: 128, startPoint y: 34, endPoint x: 0, endPoint y: 14, distance: 129.3
click at [0, 14] on div "Pricing platform Analytics Pricing Product portfolio Templates Export service 1…" at bounding box center [313, 135] width 627 height 270
paste input "80003091-100"
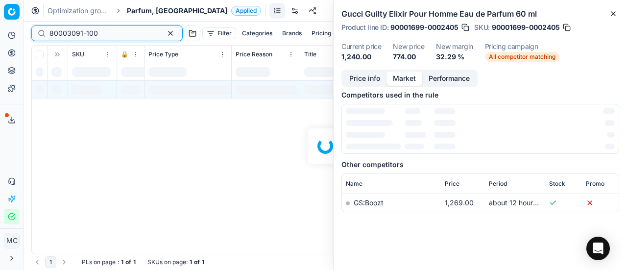
scroll to position [196, 0]
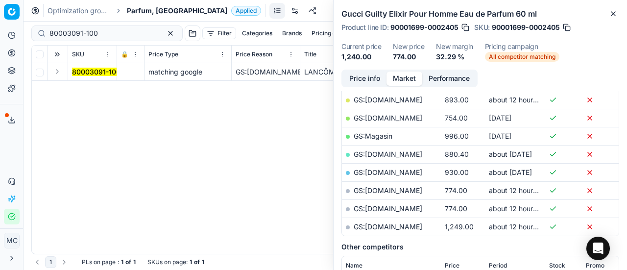
click at [60, 72] on button "Expand" at bounding box center [57, 72] width 12 height 12
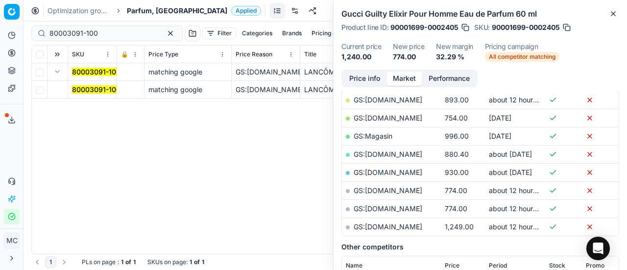
click at [84, 89] on mark "80003091-100" at bounding box center [96, 89] width 48 height 8
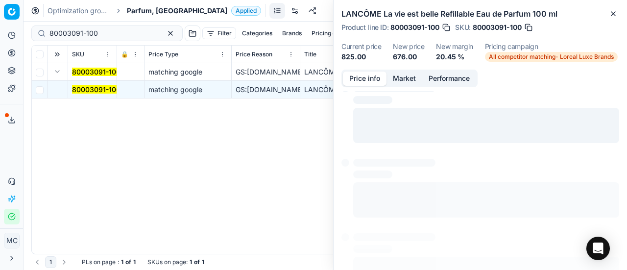
click at [358, 76] on button "Price info" at bounding box center [365, 79] width 44 height 14
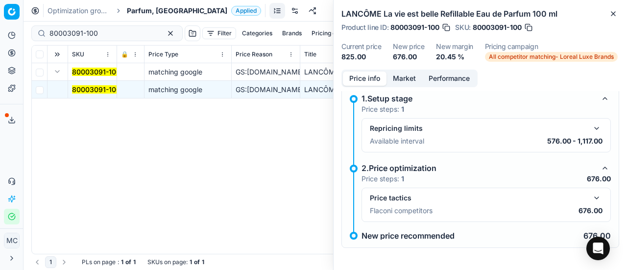
click at [594, 194] on button "button" at bounding box center [597, 198] width 12 height 12
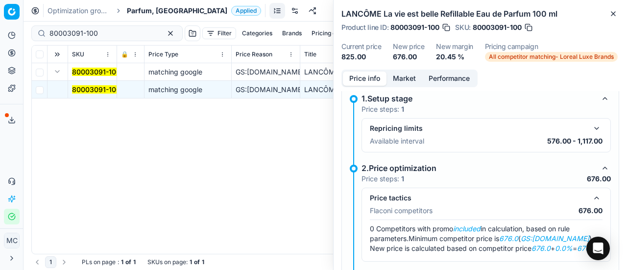
click at [405, 84] on button "Market" at bounding box center [404, 79] width 36 height 14
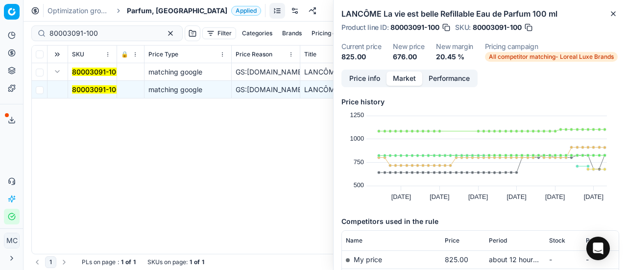
scroll to position [147, 0]
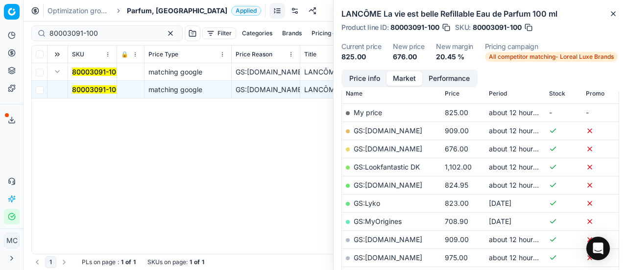
click at [409, 146] on link "GS:[DOMAIN_NAME]" at bounding box center [388, 148] width 69 height 8
drag, startPoint x: 110, startPoint y: 26, endPoint x: 0, endPoint y: 5, distance: 111.7
click at [0, 25] on div "Pricing platform Analytics Pricing Product portfolio Templates Export service 1…" at bounding box center [313, 135] width 627 height 270
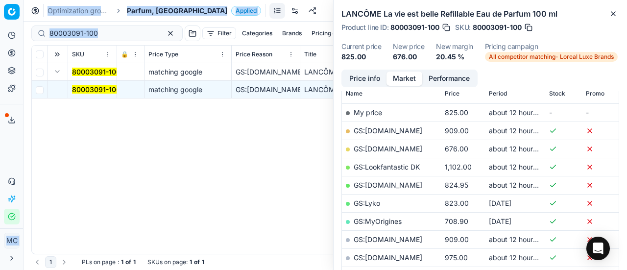
click at [89, 22] on div "80003091-100 Filter Categories Brands Pricing campaign Price Reason Add filter …" at bounding box center [325, 34] width 588 height 24
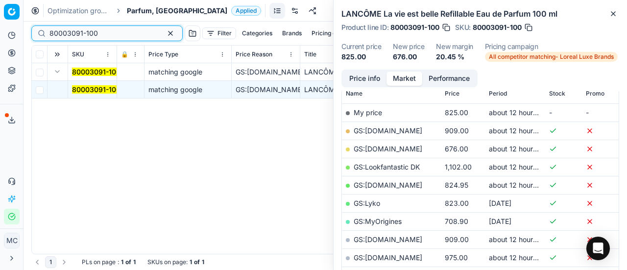
drag, startPoint x: 103, startPoint y: 29, endPoint x: 0, endPoint y: -22, distance: 114.8
click at [0, 0] on html "Pricing platform Analytics Pricing Product portfolio Templates Export service 1…" at bounding box center [313, 135] width 627 height 270
paste input "90007350-0011239"
type input "90007350-0011239"
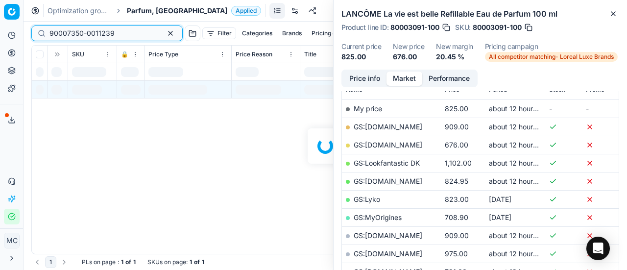
scroll to position [147, 0]
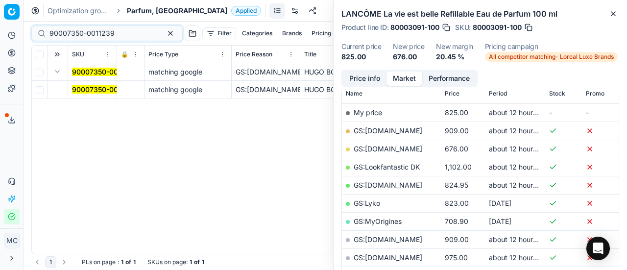
type input "90007350-0011239"
click at [89, 87] on mark "90007350-0011239" at bounding box center [104, 89] width 65 height 8
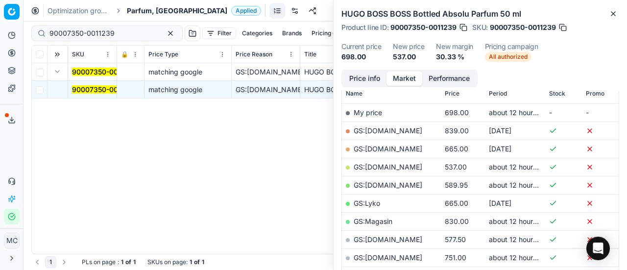
scroll to position [147, 0]
click at [357, 77] on button "Price info" at bounding box center [365, 79] width 44 height 14
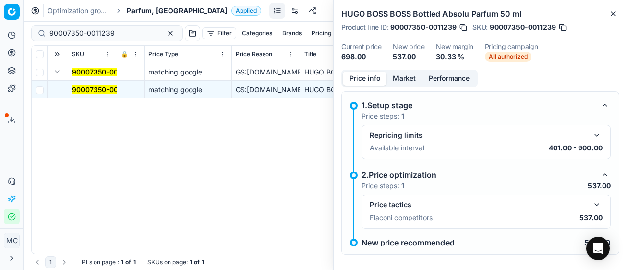
drag, startPoint x: 592, startPoint y: 198, endPoint x: 432, endPoint y: 101, distance: 186.8
click at [592, 199] on button "button" at bounding box center [597, 205] width 12 height 12
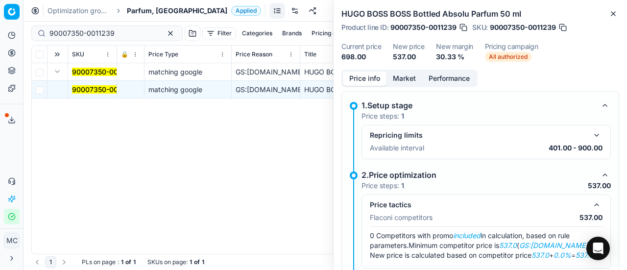
click at [407, 75] on button "Market" at bounding box center [404, 79] width 36 height 14
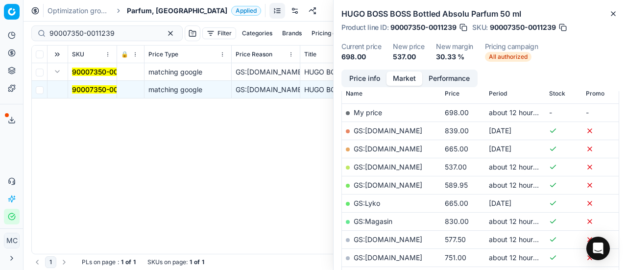
click at [391, 164] on link "GS:[DOMAIN_NAME]" at bounding box center [388, 167] width 69 height 8
click at [145, 10] on span "Parfum, [GEOGRAPHIC_DATA]" at bounding box center [177, 11] width 100 height 10
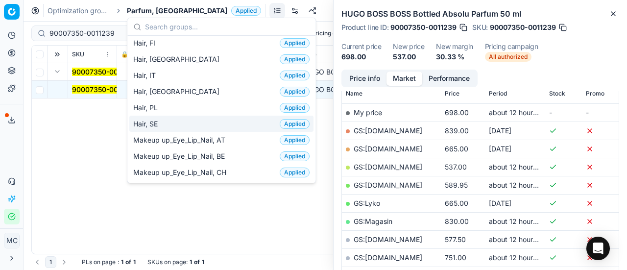
scroll to position [245, 0]
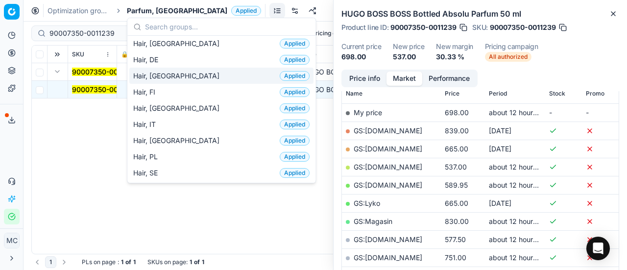
click at [174, 72] on div "Hair, DK Applied" at bounding box center [221, 76] width 184 height 16
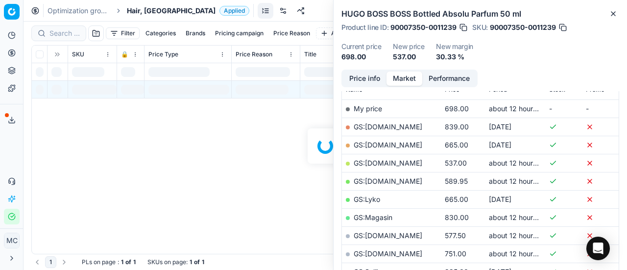
scroll to position [147, 0]
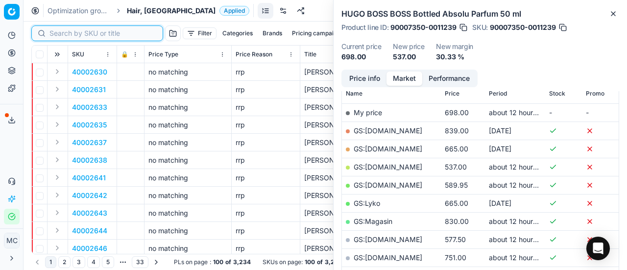
click at [72, 33] on input at bounding box center [102, 33] width 107 height 10
paste input "90009560-0014609"
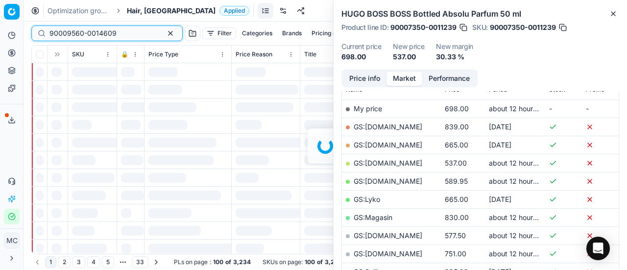
scroll to position [147, 0]
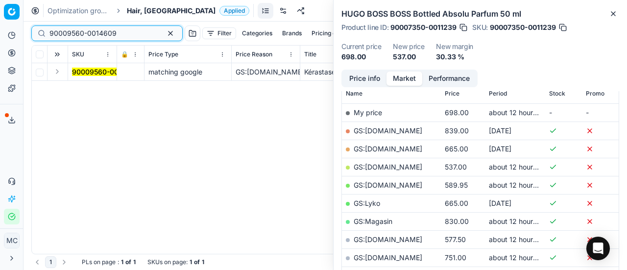
type input "90009560-0014609"
click at [63, 73] on button "Expand" at bounding box center [57, 72] width 12 height 12
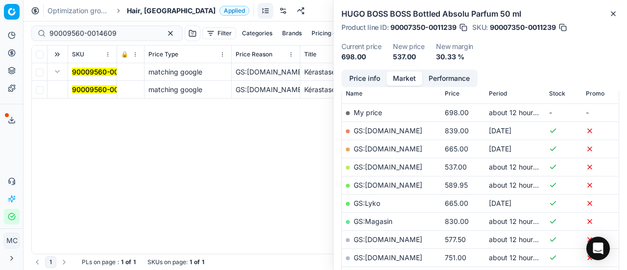
click at [96, 92] on mark "90009560-0014609" at bounding box center [105, 89] width 67 height 8
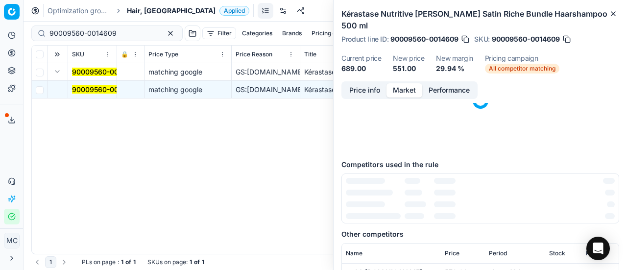
scroll to position [0, 0]
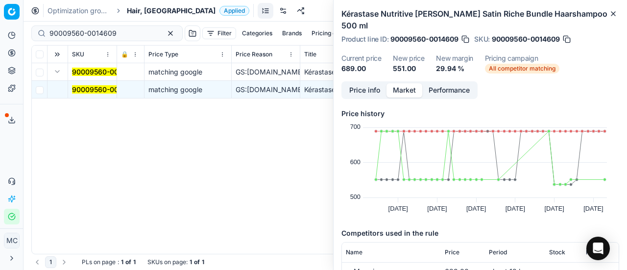
click at [362, 83] on button "Price info" at bounding box center [365, 90] width 44 height 14
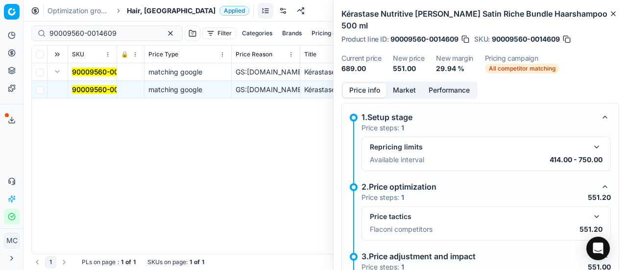
click at [587, 206] on div "Price tactics Flaconi competitors 551.20" at bounding box center [485, 223] width 249 height 34
click at [583, 211] on div "Price tactics" at bounding box center [486, 217] width 233 height 12
click at [591, 211] on button "button" at bounding box center [597, 217] width 12 height 12
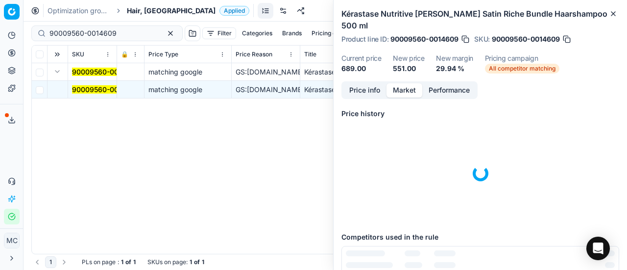
click at [401, 83] on button "Market" at bounding box center [404, 90] width 36 height 14
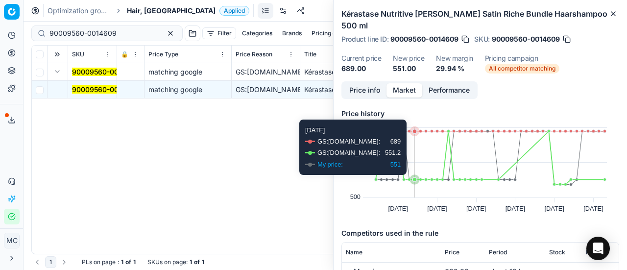
scroll to position [93, 0]
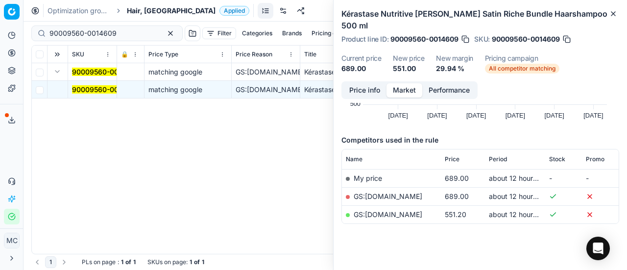
click at [402, 210] on link "GS:[DOMAIN_NAME]" at bounding box center [388, 214] width 69 height 8
drag, startPoint x: 143, startPoint y: 6, endPoint x: 146, endPoint y: 1, distance: 6.0
click at [143, 6] on span "Hair, [GEOGRAPHIC_DATA]" at bounding box center [171, 11] width 89 height 10
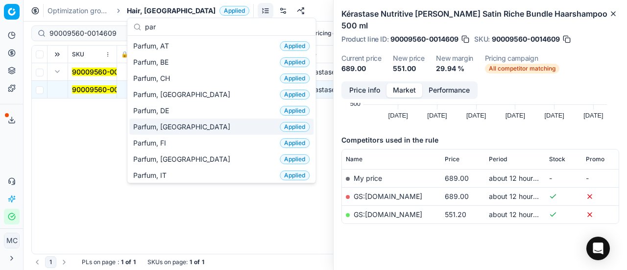
type input "par"
click at [189, 122] on div "Parfum, DK Applied" at bounding box center [221, 127] width 184 height 16
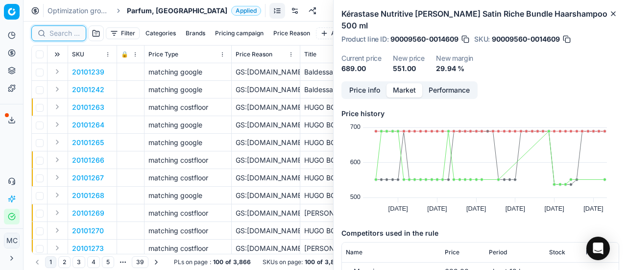
click at [63, 32] on input at bounding box center [64, 33] width 30 height 10
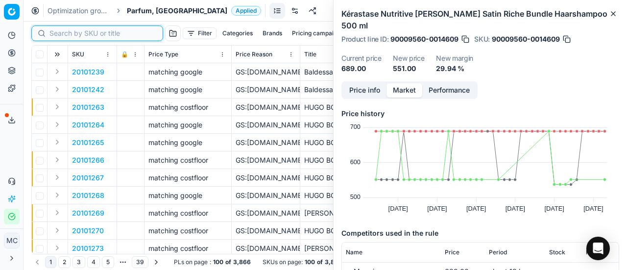
paste input "90011755-0018633"
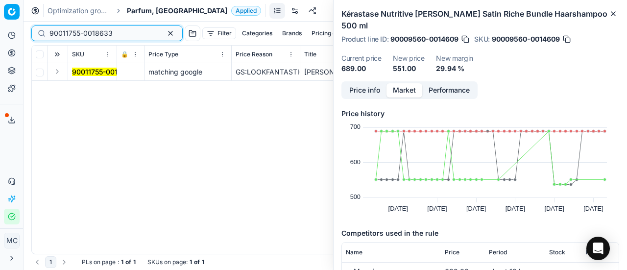
type input "90011755-0018633"
click at [62, 72] on td at bounding box center [58, 72] width 21 height 18
drag, startPoint x: 59, startPoint y: 69, endPoint x: 69, endPoint y: 79, distance: 13.9
click at [59, 69] on button "Expand" at bounding box center [57, 72] width 12 height 12
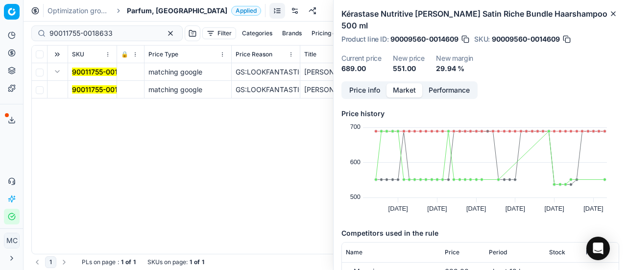
click at [88, 88] on mark "90011755-0018633" at bounding box center [103, 89] width 63 height 8
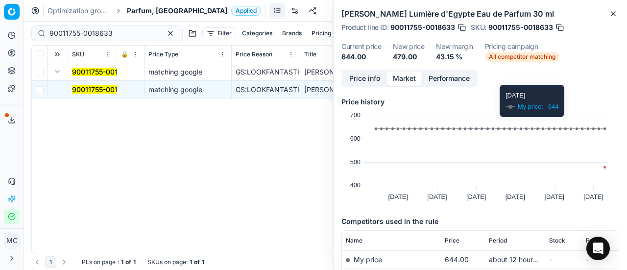
drag, startPoint x: 354, startPoint y: 79, endPoint x: 382, endPoint y: 90, distance: 30.4
click at [354, 79] on button "Price info" at bounding box center [365, 79] width 44 height 14
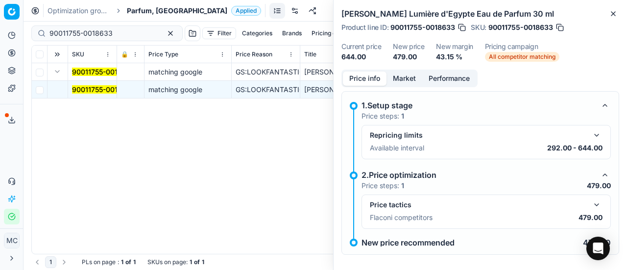
click at [591, 199] on button "button" at bounding box center [597, 205] width 12 height 12
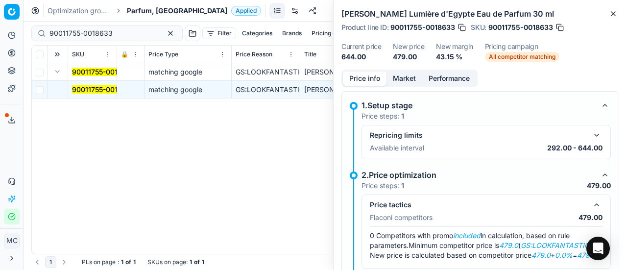
click at [414, 76] on button "Market" at bounding box center [404, 79] width 36 height 14
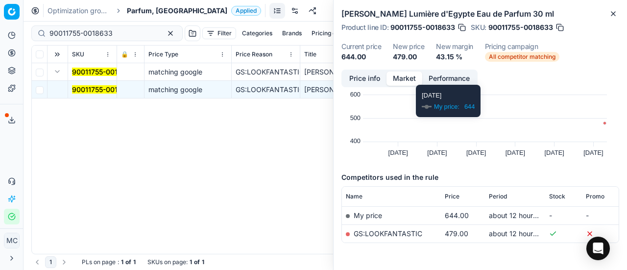
scroll to position [75, 0]
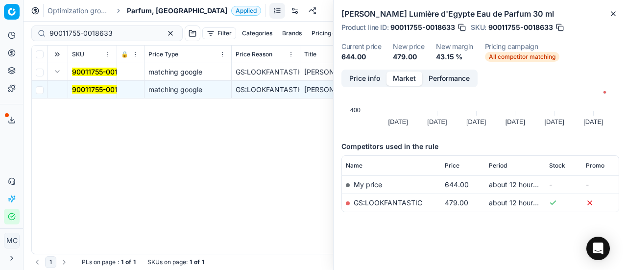
click at [411, 198] on link "GS:LOOKFANTASTIC" at bounding box center [388, 202] width 69 height 8
